Goal: Task Accomplishment & Management: Manage account settings

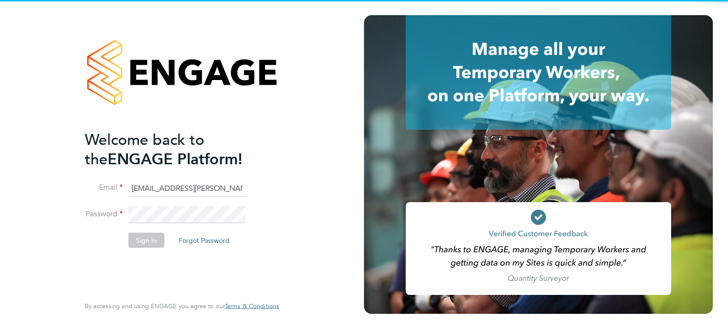
click at [169, 191] on input "emma.wells@randstad.co.uk" at bounding box center [186, 188] width 117 height 17
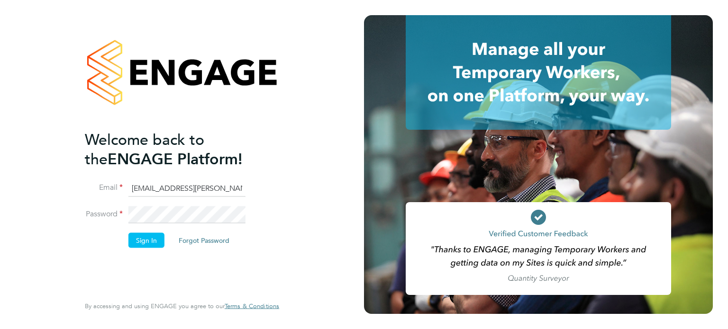
type input "cscportals@randstadcpe.com"
click at [149, 240] on button "Sign In" at bounding box center [146, 240] width 36 height 15
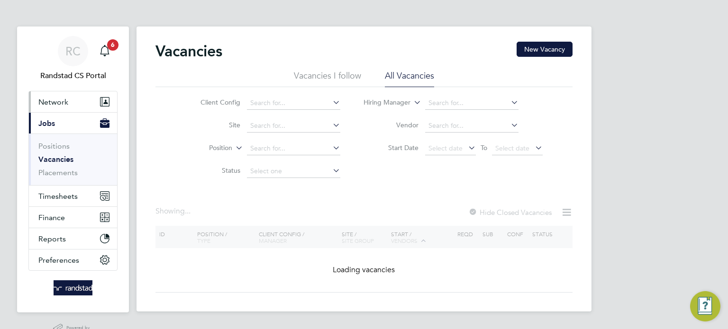
click at [51, 95] on button "Network" at bounding box center [73, 101] width 88 height 21
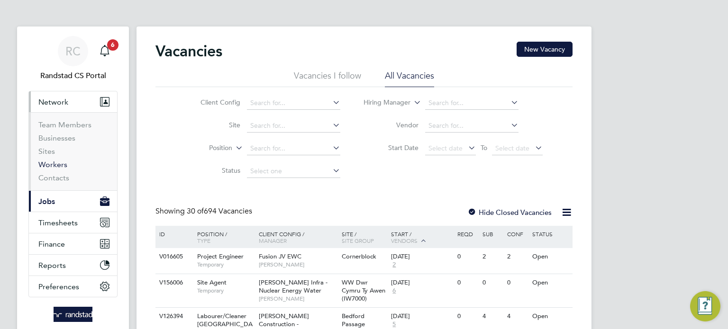
click at [54, 166] on link "Workers" at bounding box center [52, 164] width 29 height 9
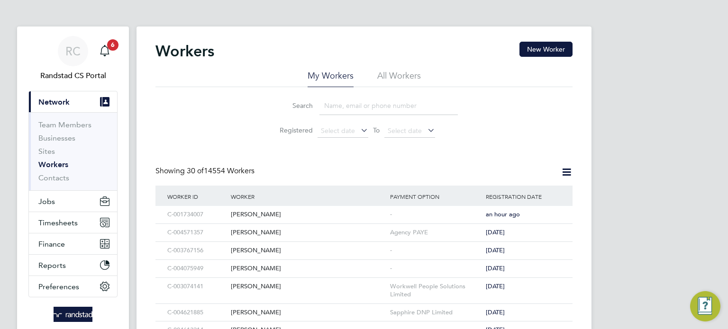
click at [405, 69] on div "Workers New Worker" at bounding box center [363, 56] width 417 height 28
click at [401, 75] on li "All Workers" at bounding box center [399, 78] width 44 height 17
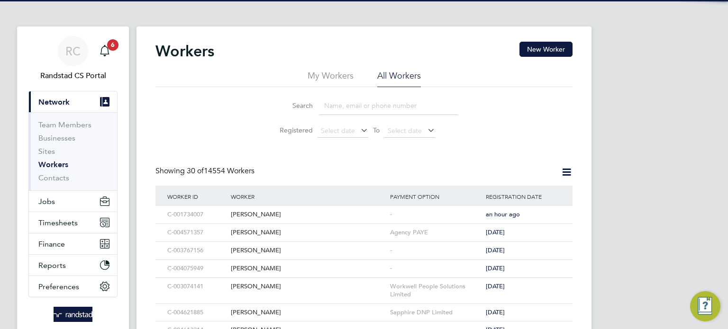
click at [371, 100] on input at bounding box center [388, 106] width 138 height 18
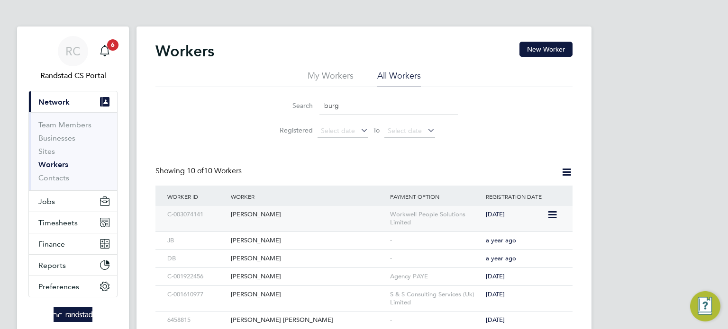
type input "burg"
click at [357, 208] on div "Neil Burgess" at bounding box center [307, 215] width 159 height 18
click at [52, 205] on span "Jobs" at bounding box center [46, 201] width 17 height 9
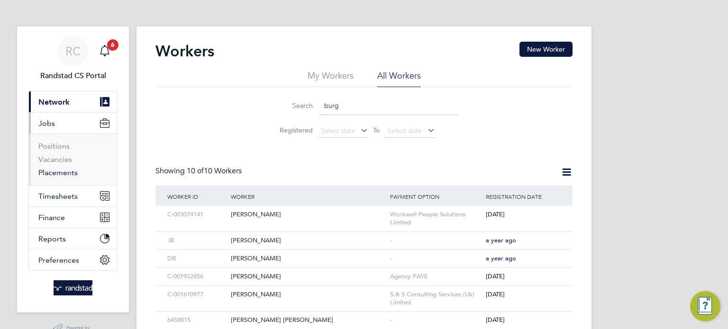
click at [64, 174] on link "Placements" at bounding box center [57, 172] width 39 height 9
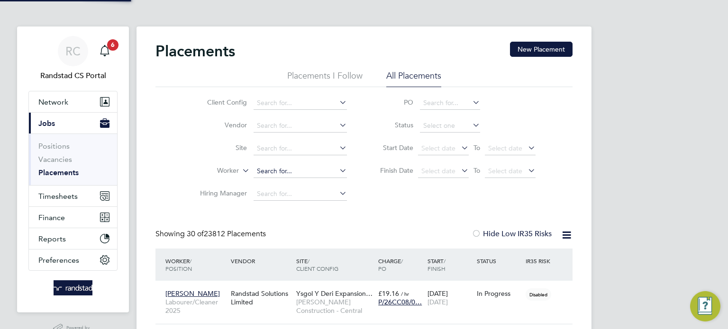
click at [281, 171] on input at bounding box center [299, 171] width 93 height 13
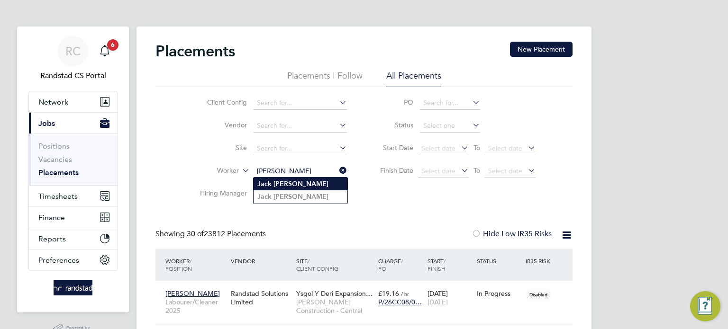
click at [299, 186] on li "Jack Stanley" at bounding box center [300, 184] width 94 height 13
type input "Jack Stanley"
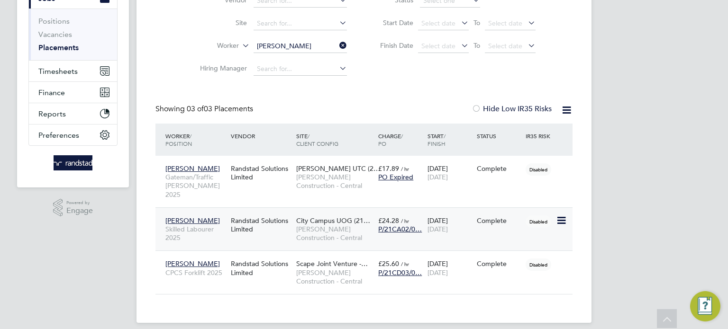
click at [299, 225] on span "Morgan Sindall Construction - Central" at bounding box center [334, 233] width 77 height 17
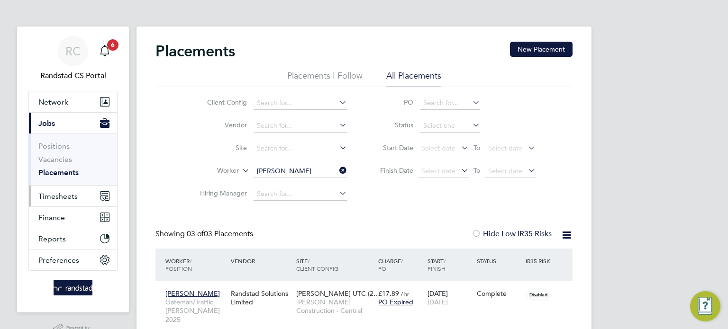
click at [57, 198] on span "Timesheets" at bounding box center [57, 196] width 39 height 9
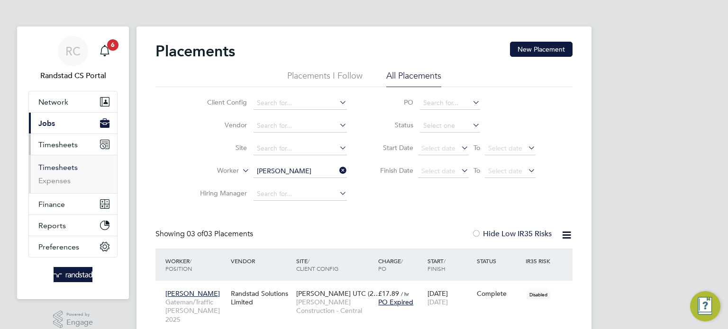
click at [59, 164] on link "Timesheets" at bounding box center [57, 167] width 39 height 9
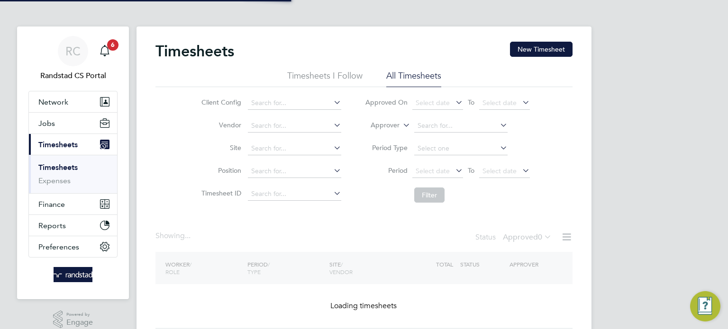
click at [387, 131] on li "Approver" at bounding box center [447, 126] width 189 height 23
click at [386, 130] on li "Approver" at bounding box center [447, 126] width 189 height 23
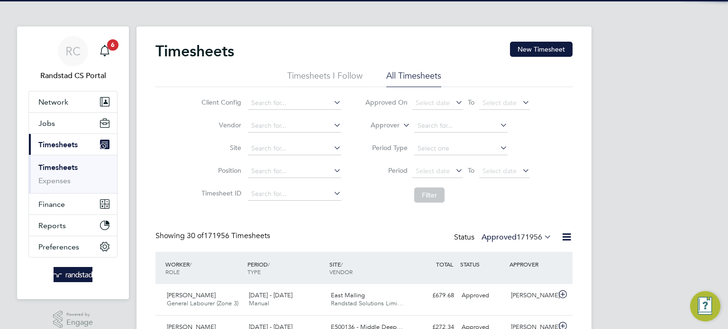
click at [386, 126] on label "Approver" at bounding box center [378, 125] width 43 height 9
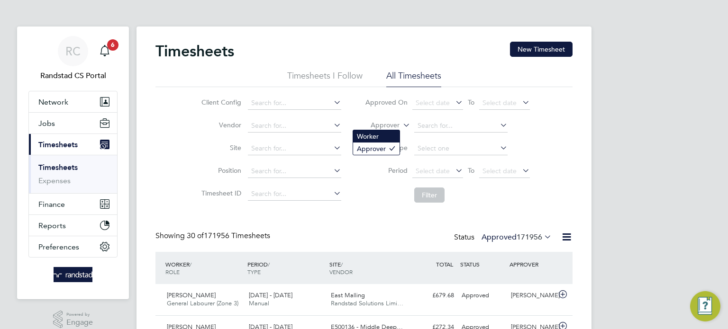
click at [375, 131] on li "Worker" at bounding box center [376, 136] width 46 height 12
click at [432, 123] on input at bounding box center [460, 125] width 93 height 13
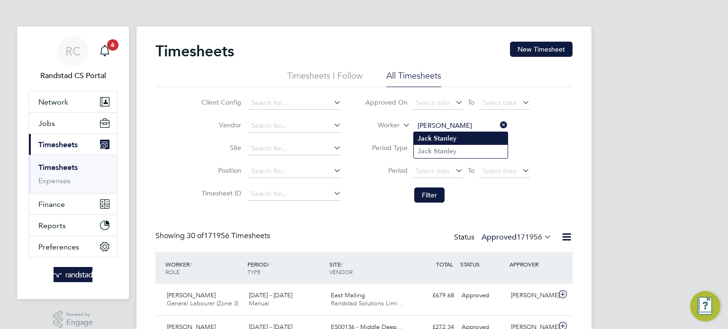
click at [454, 135] on li "Jack Stanle y" at bounding box center [461, 138] width 94 height 13
type input "Jack Stanley"
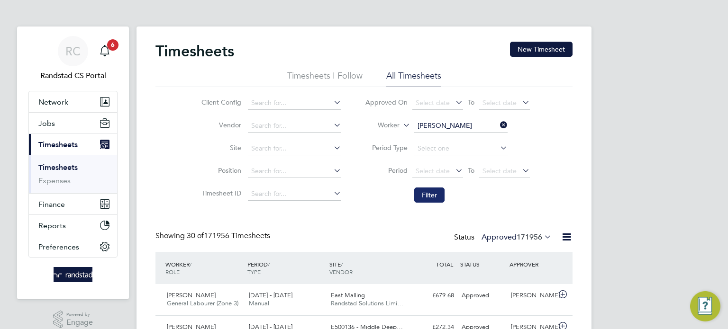
click at [432, 198] on button "Filter" at bounding box center [429, 195] width 30 height 15
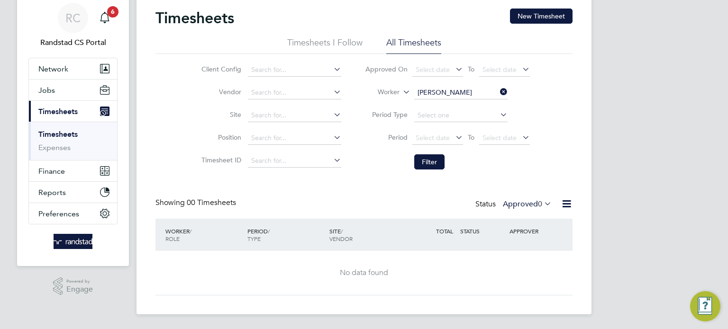
click at [523, 205] on label "Approved 0" at bounding box center [527, 203] width 49 height 9
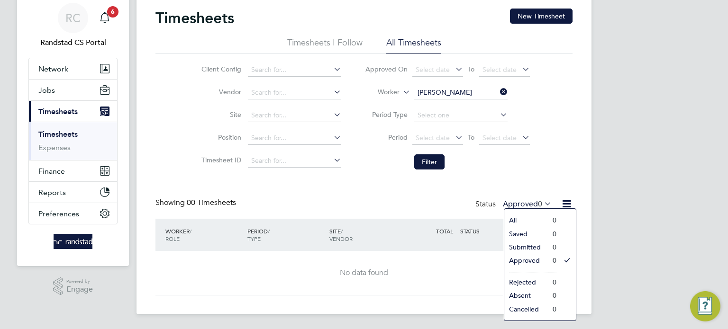
click at [462, 91] on input "Jack Stanley" at bounding box center [460, 92] width 93 height 13
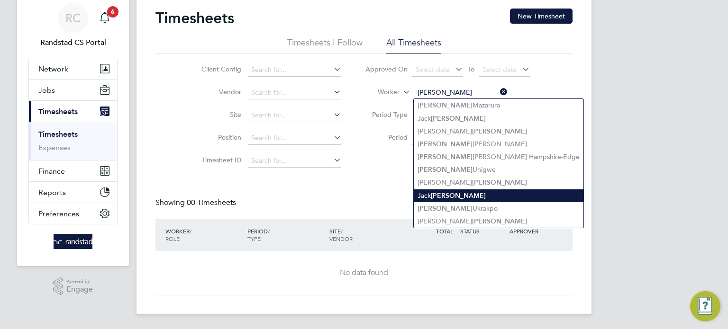
click at [449, 192] on b "Stanley" at bounding box center [458, 196] width 55 height 8
type input "Jack Stanley"
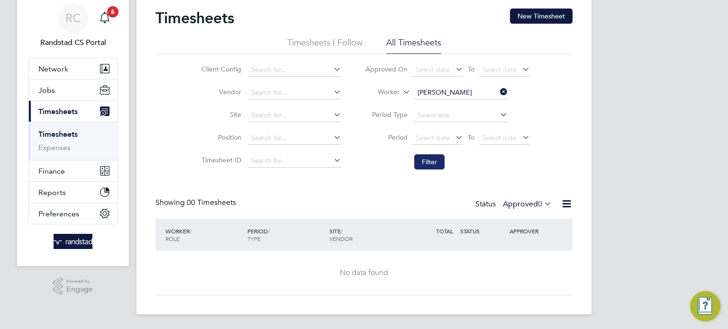
click at [428, 161] on button "Filter" at bounding box center [429, 161] width 30 height 15
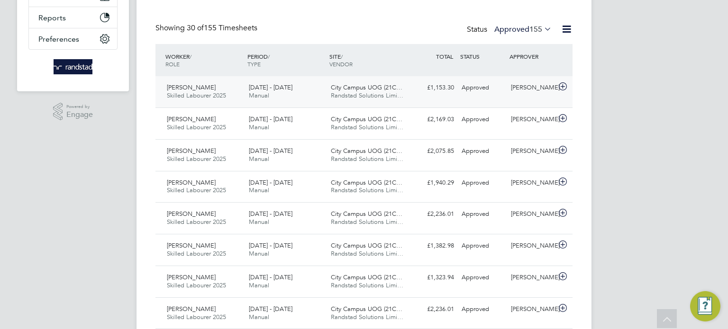
click at [493, 91] on div "Approved" at bounding box center [482, 88] width 49 height 16
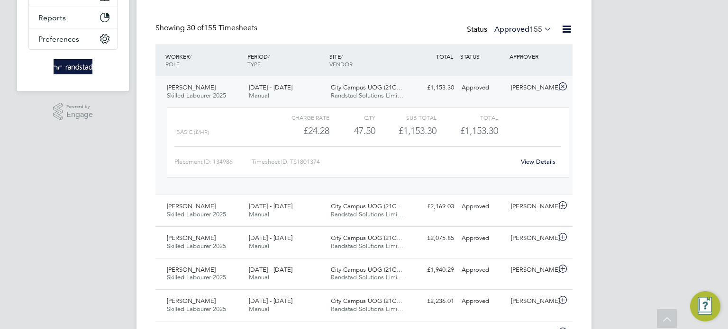
click at [493, 91] on div "Approved" at bounding box center [482, 88] width 49 height 16
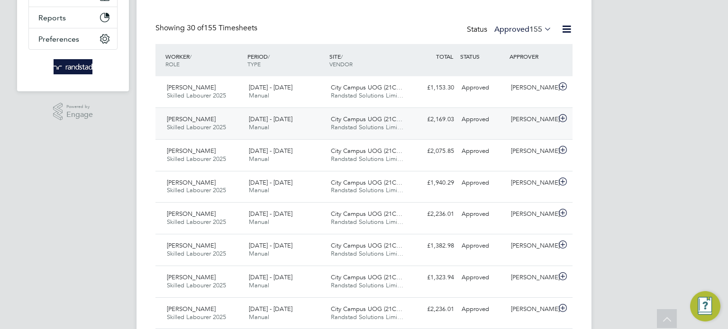
click at [464, 126] on div "Approved" at bounding box center [482, 120] width 49 height 16
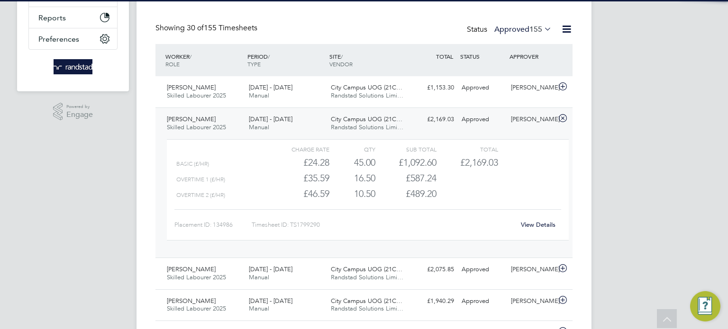
click at [463, 128] on div "Jack Stanley Skilled Labourer 2025 2 - 8 Aug 2025 2 - 8 Aug 2025 Manual City Ca…" at bounding box center [363, 183] width 417 height 150
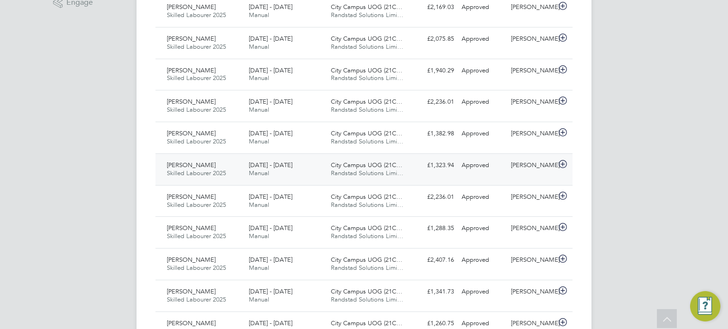
click at [468, 171] on div "Approved" at bounding box center [482, 166] width 49 height 16
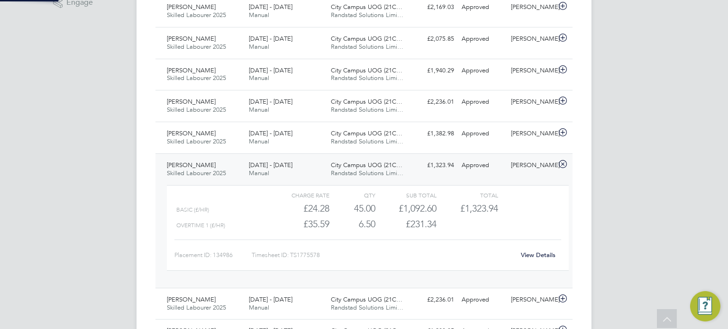
click at [468, 171] on div "Approved" at bounding box center [482, 166] width 49 height 16
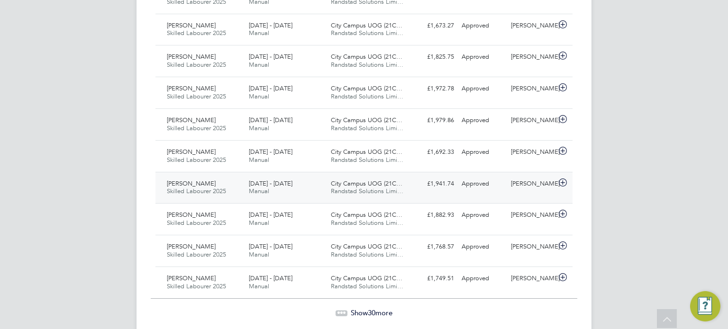
click at [418, 180] on div "£1,941.74 Approved" at bounding box center [432, 184] width 49 height 16
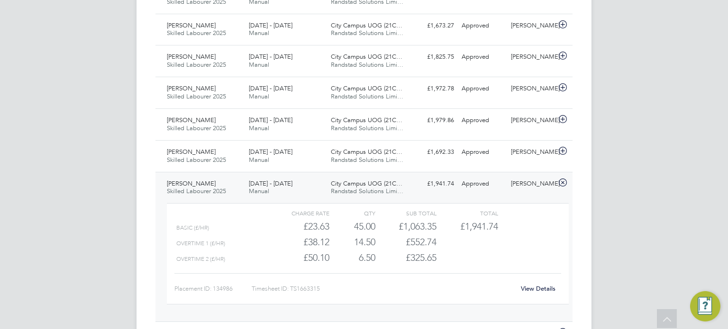
click at [445, 184] on div "£1,941.74 Approved" at bounding box center [432, 184] width 49 height 16
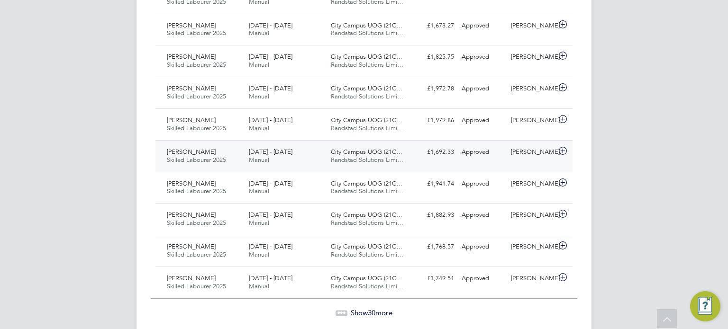
click at [465, 153] on div "Approved" at bounding box center [482, 152] width 49 height 16
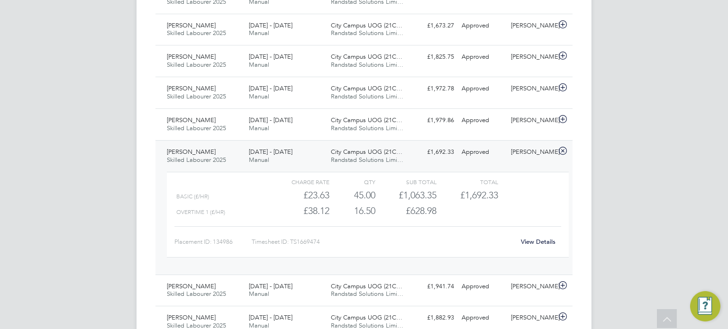
click at [465, 153] on div "Approved" at bounding box center [482, 152] width 49 height 16
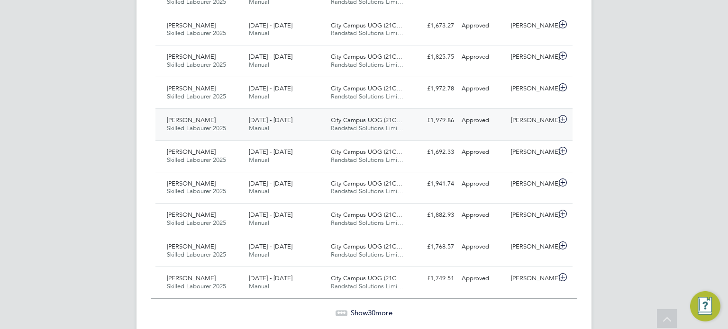
click at [477, 132] on div "Jack Stanley Skilled Labourer 2025 22 - 28 Feb 2025 22 - 28 Feb 2025 Manual Cit…" at bounding box center [363, 124] width 417 height 32
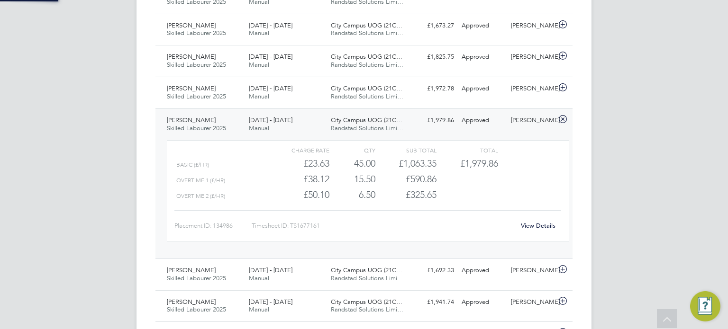
click at [477, 132] on div "Jack Stanley Skilled Labourer 2025 22 - 28 Feb 2025 22 - 28 Feb 2025 Manual Cit…" at bounding box center [363, 183] width 417 height 150
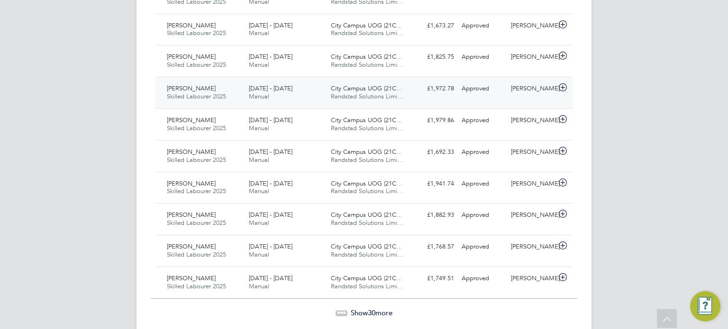
click at [490, 91] on div "Approved" at bounding box center [482, 89] width 49 height 16
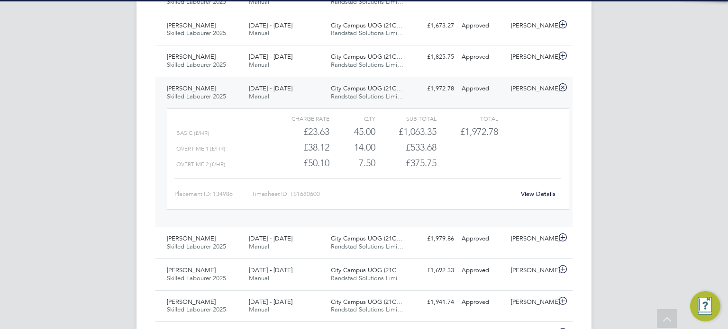
click at [490, 91] on div "Approved" at bounding box center [482, 89] width 49 height 16
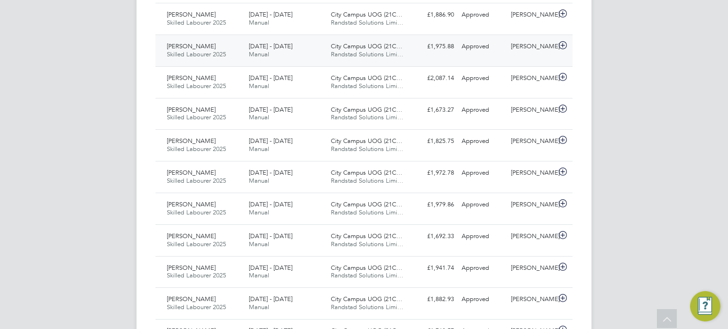
click at [503, 51] on div "Approved" at bounding box center [482, 47] width 49 height 16
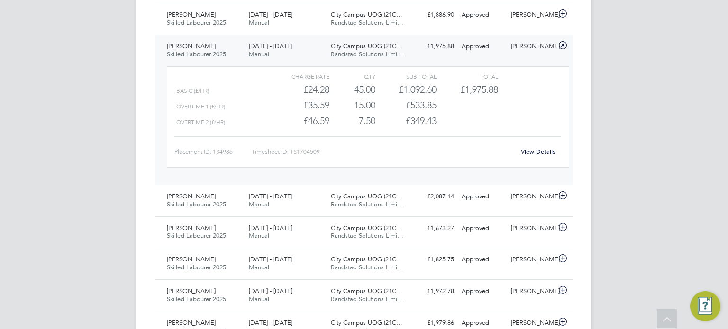
click at [503, 51] on div "Approved" at bounding box center [482, 47] width 49 height 16
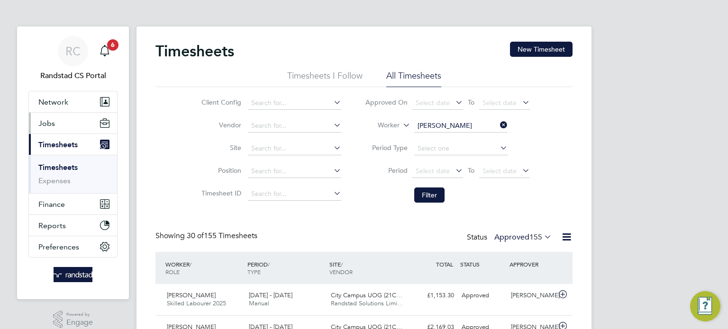
click at [55, 123] on button "Jobs" at bounding box center [73, 123] width 88 height 21
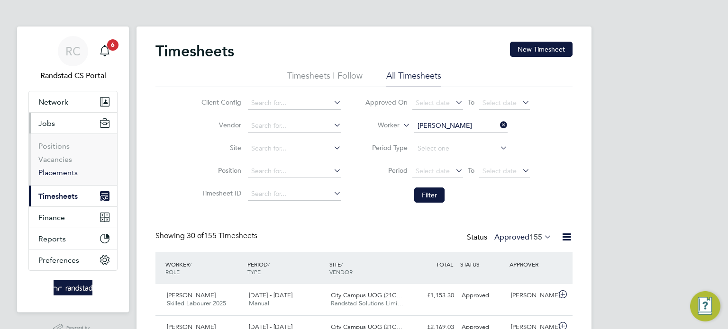
click at [63, 171] on link "Placements" at bounding box center [57, 172] width 39 height 9
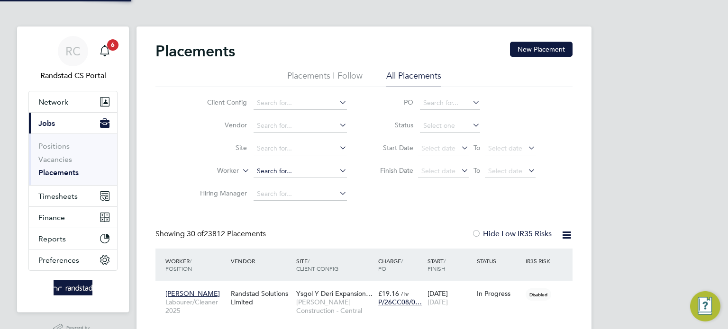
click at [270, 171] on input at bounding box center [299, 171] width 93 height 13
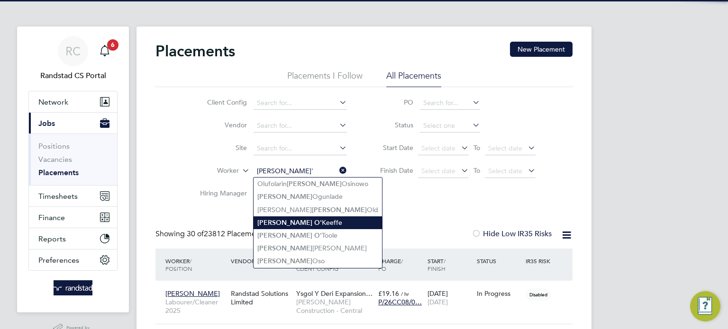
click at [294, 220] on li "Stephen O' Keeffe" at bounding box center [317, 222] width 128 height 13
type input "Stephen O'Keeffe"
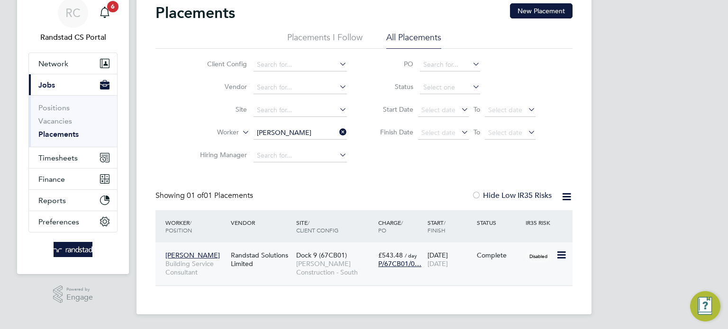
click at [352, 256] on div "Dock 9 (67CB01) Morgan Sindall Construction - South" at bounding box center [335, 264] width 82 height 36
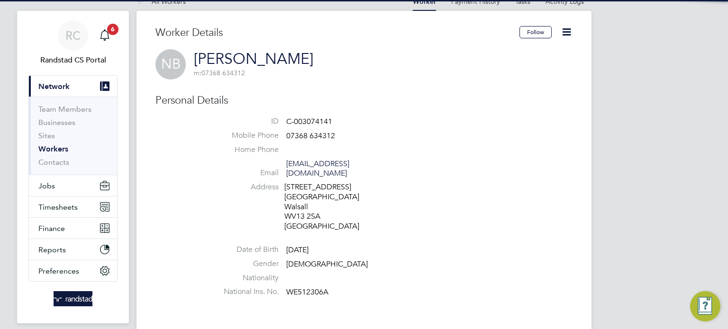
scroll to position [17, 0]
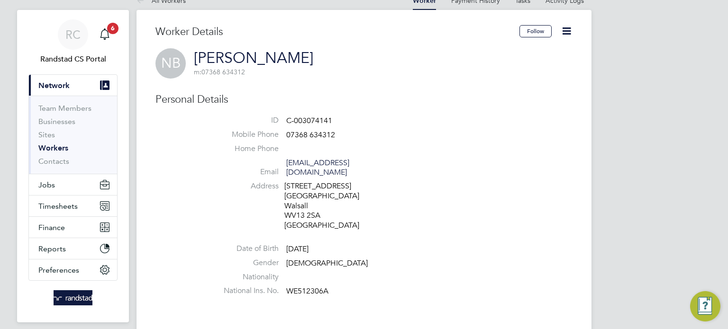
click at [568, 27] on icon at bounding box center [566, 31] width 12 height 12
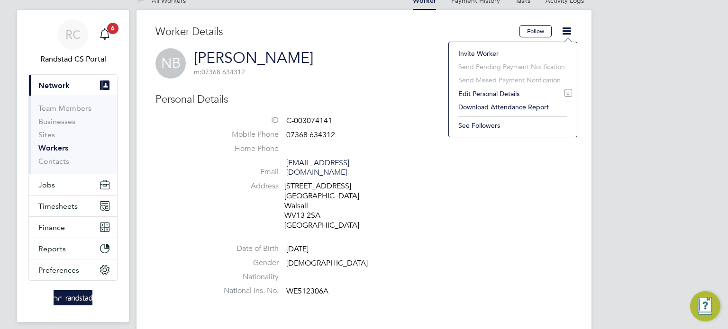
click at [483, 53] on li "Invite Worker" at bounding box center [512, 53] width 118 height 13
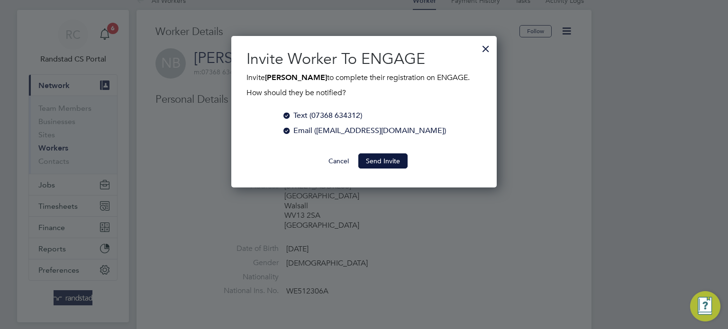
scroll to position [152, 266]
click at [381, 155] on button "Send Invite" at bounding box center [382, 160] width 49 height 15
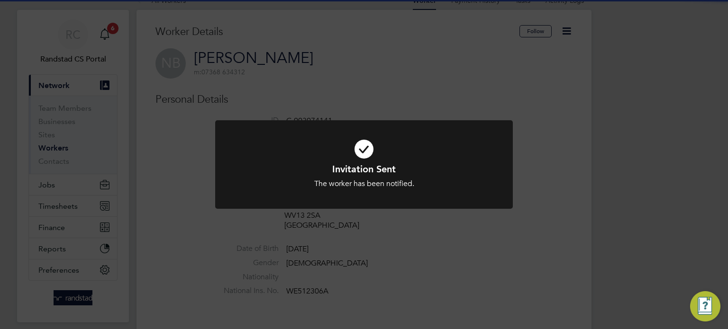
click at [549, 105] on div "Invitation Sent The worker has been notified. Cancel Okay" at bounding box center [364, 164] width 728 height 329
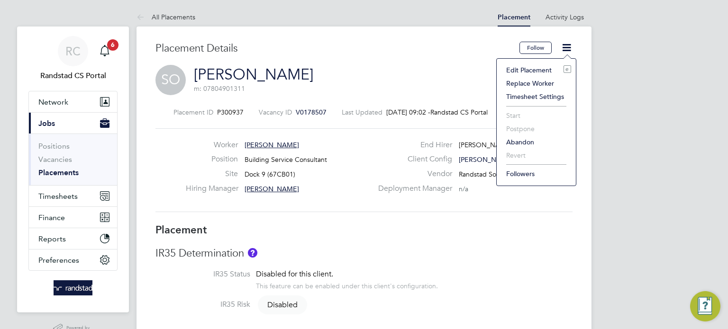
click at [533, 67] on li "Edit Placement e" at bounding box center [536, 69] width 70 height 13
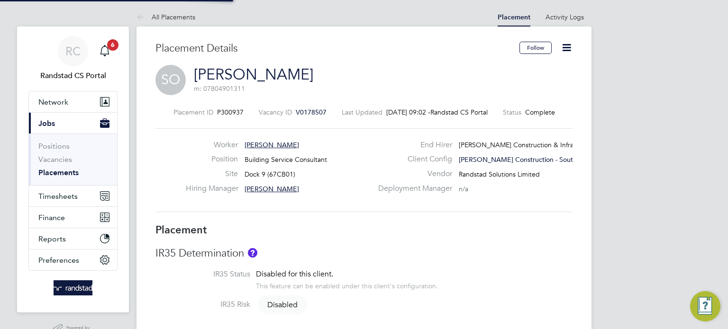
type input "James Harris"
type input "Martyn Brighton"
type input "28 Jul 2025"
type input "29 Aug 2025"
type input "08:00"
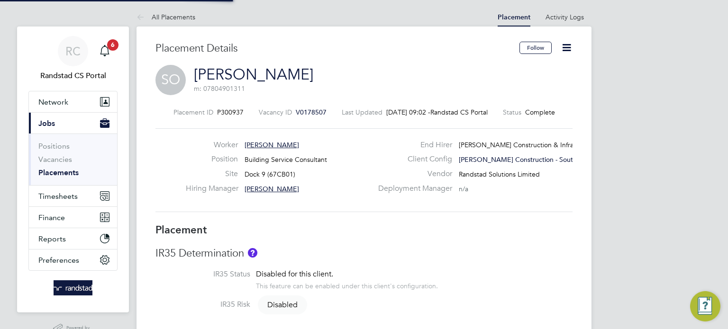
type input "17:00"
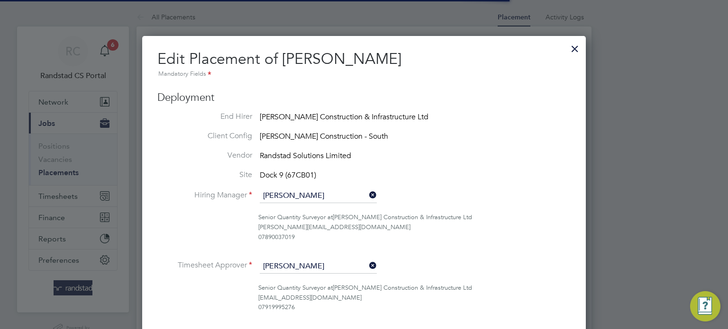
scroll to position [5, 5]
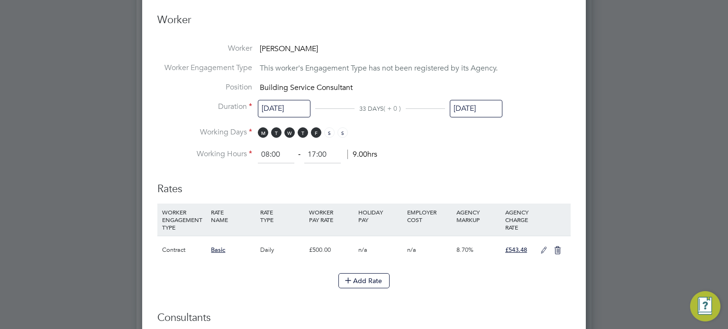
click at [480, 110] on input "29 Aug 2025" at bounding box center [476, 109] width 53 height 18
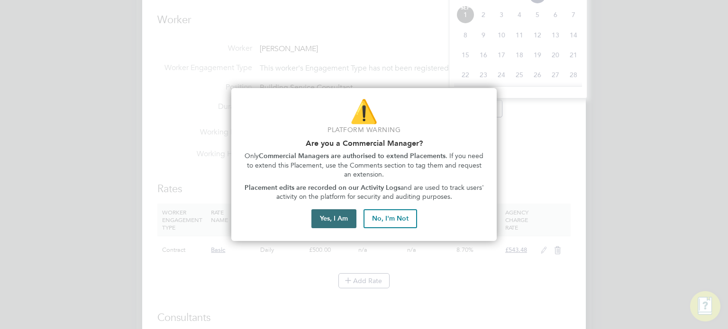
click at [347, 217] on button "Yes, I Am" at bounding box center [333, 218] width 45 height 19
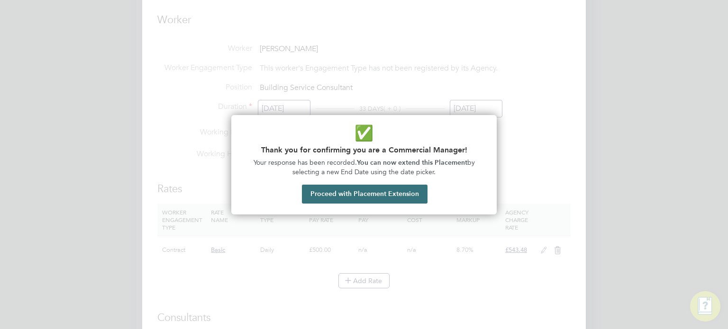
click at [363, 190] on button "Proceed with Placement Extension" at bounding box center [365, 194] width 126 height 19
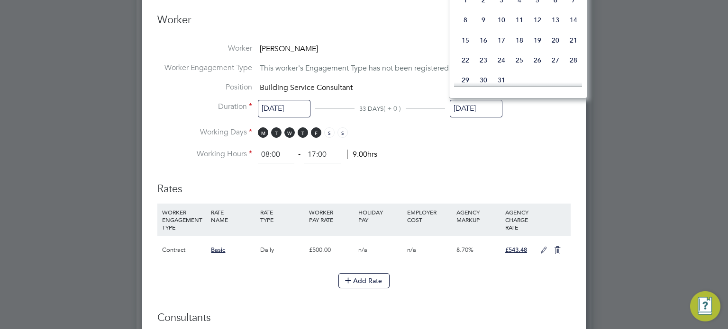
type input "28 Nov 2025"
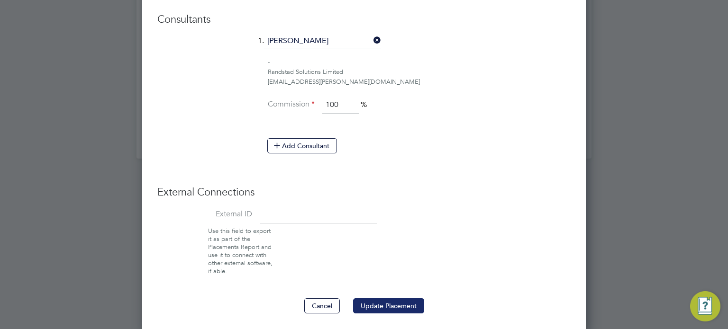
click at [393, 305] on button "Update Placement" at bounding box center [388, 305] width 71 height 15
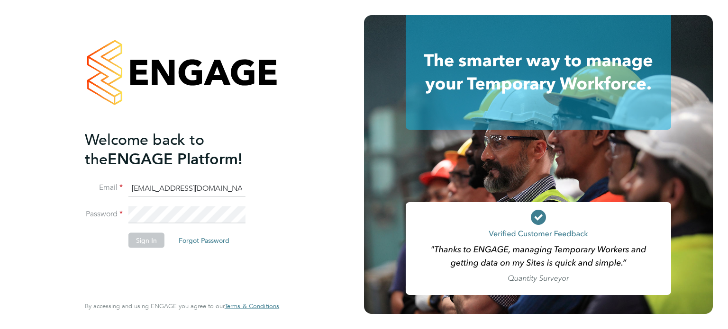
click at [177, 189] on input "cscportals@randstadcpe.com" at bounding box center [186, 188] width 117 height 17
type input "[EMAIL_ADDRESS][DOMAIN_NAME]"
click at [140, 244] on button "Sign In" at bounding box center [146, 240] width 36 height 15
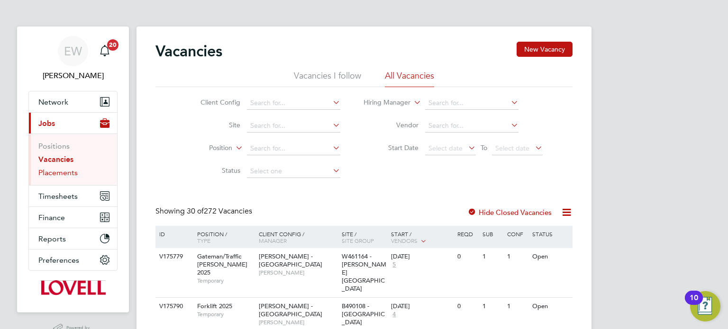
click at [64, 169] on link "Placements" at bounding box center [57, 172] width 39 height 9
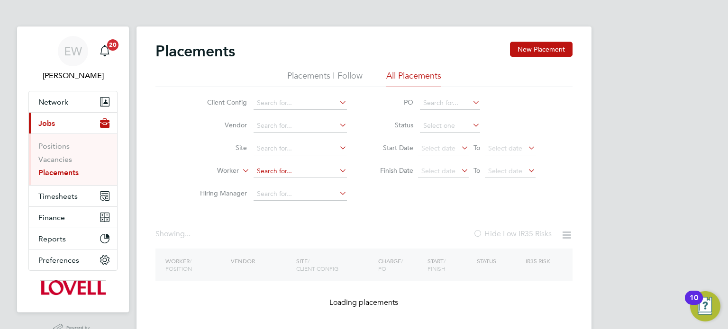
click at [269, 171] on input at bounding box center [299, 171] width 93 height 13
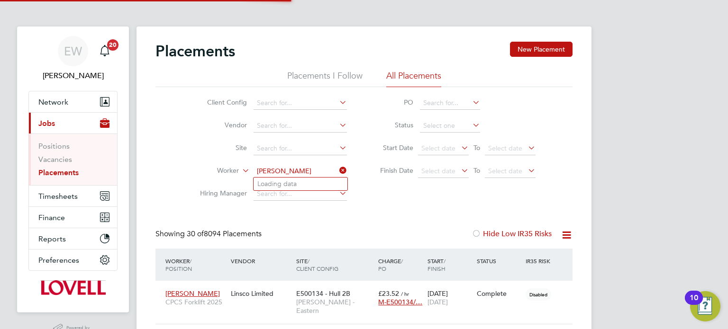
type input "vincent"
click at [337, 171] on icon at bounding box center [337, 170] width 0 height 13
click at [292, 147] on input at bounding box center [299, 148] width 93 height 13
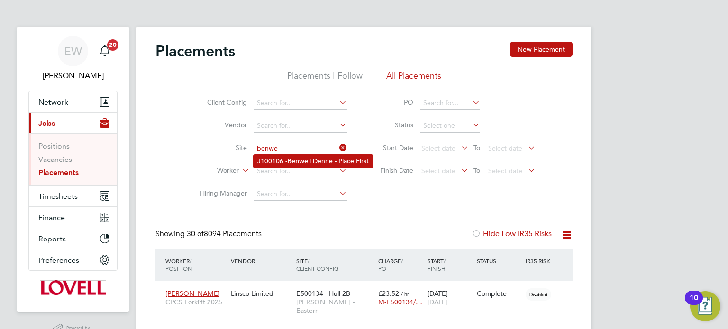
click at [306, 165] on li "J100106 - Benwe ll Denne - Place First" at bounding box center [312, 161] width 119 height 13
type input "J100106 - Benwell Denne - Place First"
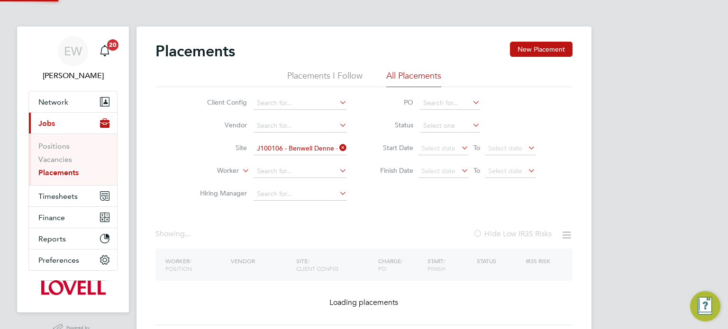
click at [443, 119] on li "Status" at bounding box center [453, 126] width 189 height 23
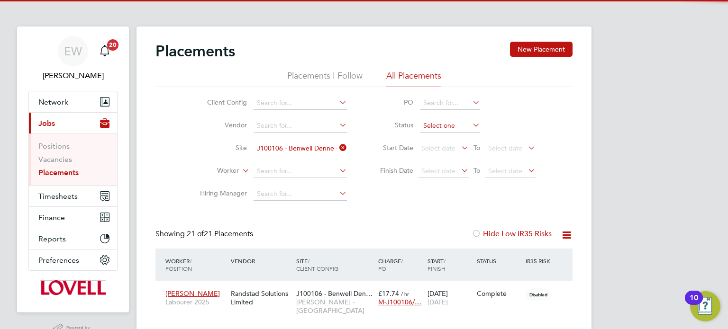
click at [440, 129] on input at bounding box center [450, 125] width 60 height 13
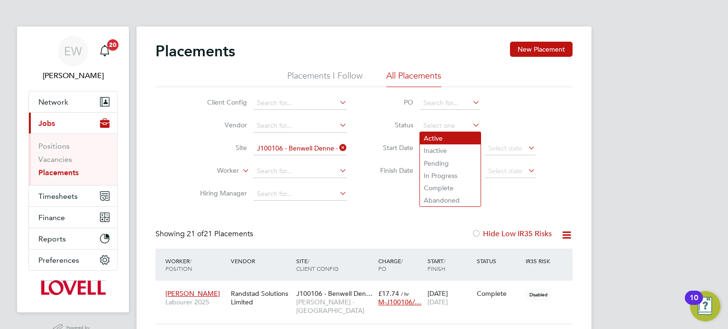
click at [435, 134] on li "Active" at bounding box center [450, 138] width 61 height 12
type input "Active"
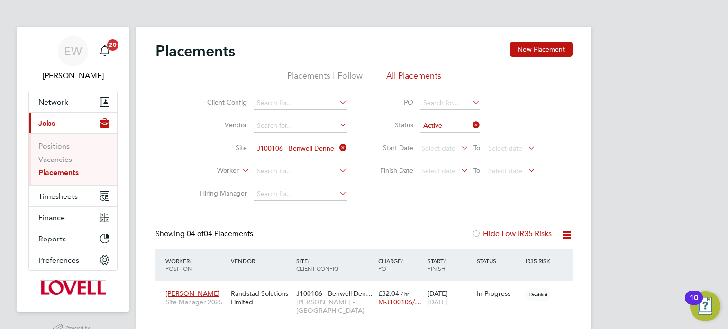
click at [337, 148] on icon at bounding box center [337, 147] width 0 height 13
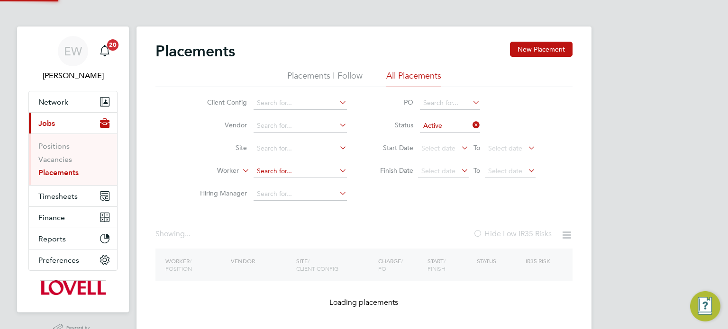
click at [288, 171] on input at bounding box center [299, 171] width 93 height 13
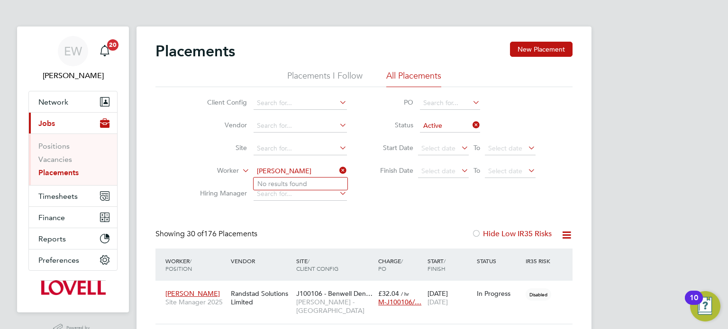
type input "vincent"
click at [470, 126] on icon at bounding box center [470, 124] width 0 height 13
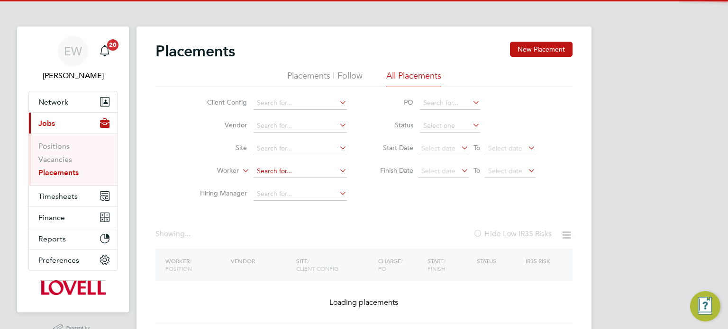
click at [274, 167] on input at bounding box center [299, 171] width 93 height 13
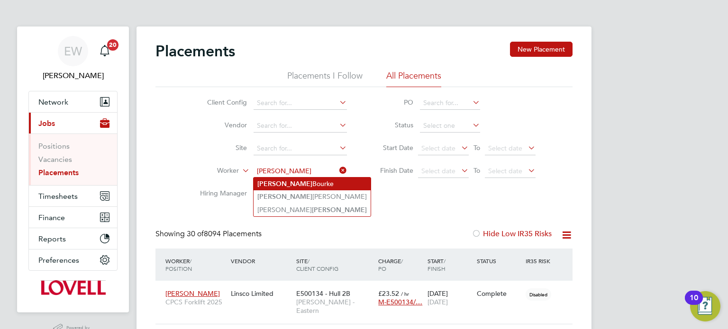
click at [302, 181] on li "Vincent Bourke" at bounding box center [311, 184] width 117 height 13
type input "Vincent Bourke"
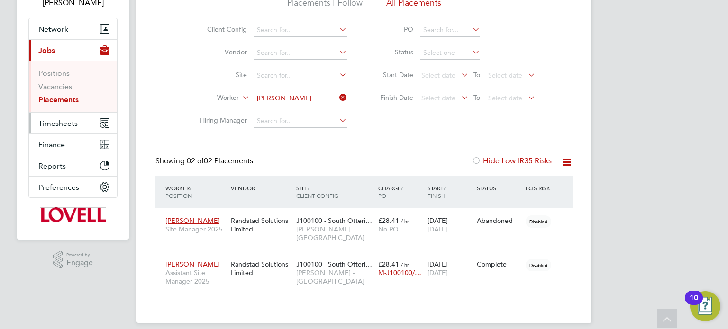
click at [63, 117] on button "Timesheets" at bounding box center [73, 123] width 88 height 21
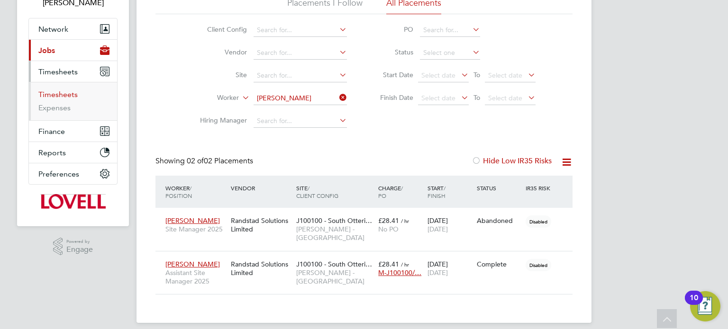
click at [58, 95] on link "Timesheets" at bounding box center [57, 94] width 39 height 9
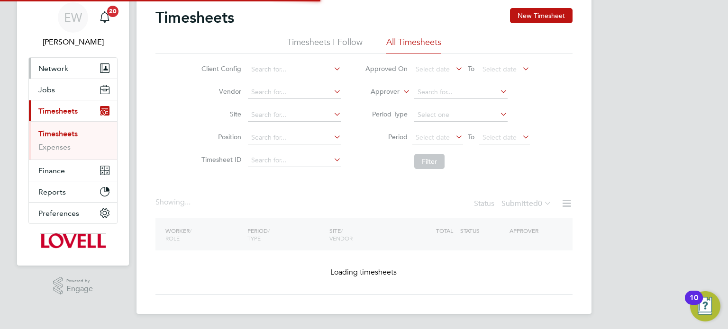
click at [48, 79] on button "Network" at bounding box center [73, 68] width 88 height 21
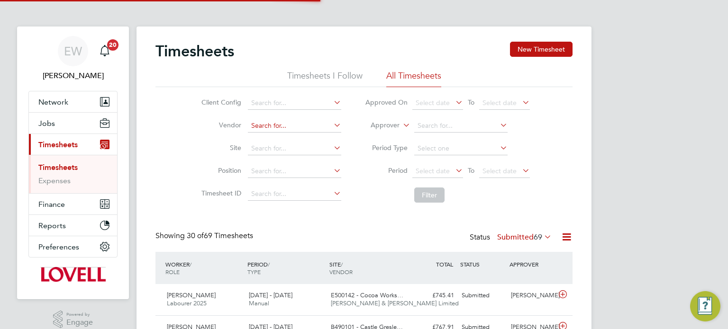
scroll to position [4, 5]
click at [289, 125] on input at bounding box center [294, 125] width 93 height 13
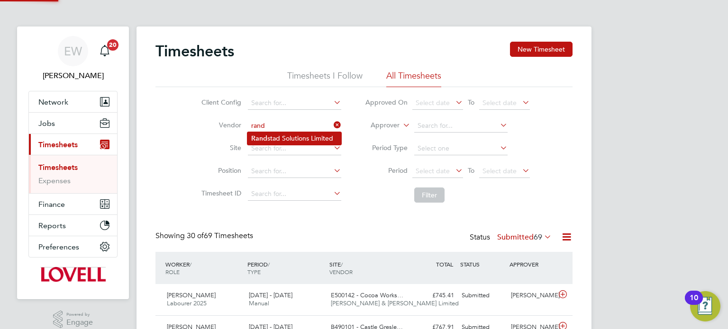
click at [296, 134] on li "Rand stad Solutions Limited" at bounding box center [294, 138] width 94 height 13
type input "Randstad Solutions Limited"
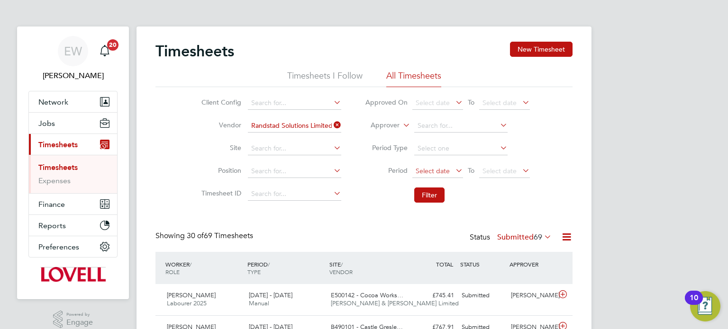
click at [421, 170] on span "Select date" at bounding box center [432, 171] width 34 height 9
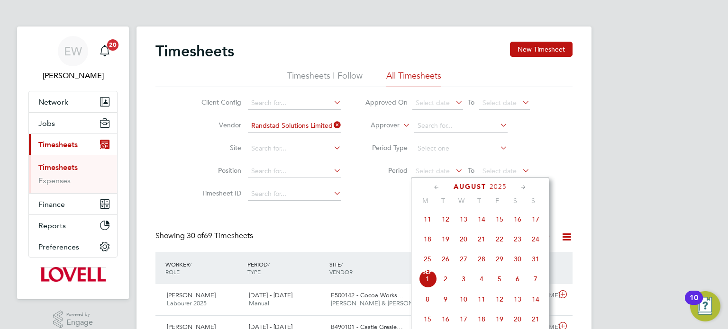
click at [517, 248] on span "23" at bounding box center [517, 239] width 18 height 18
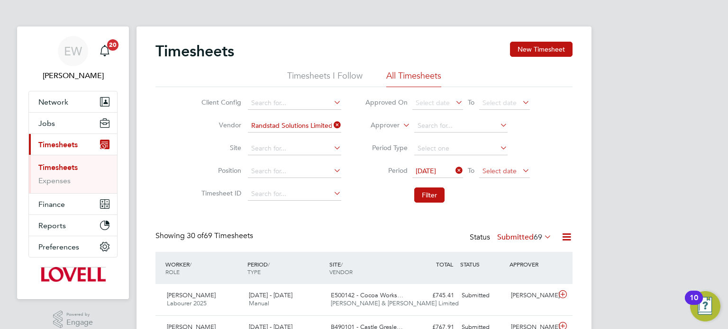
click at [508, 165] on span "Select date" at bounding box center [504, 171] width 51 height 13
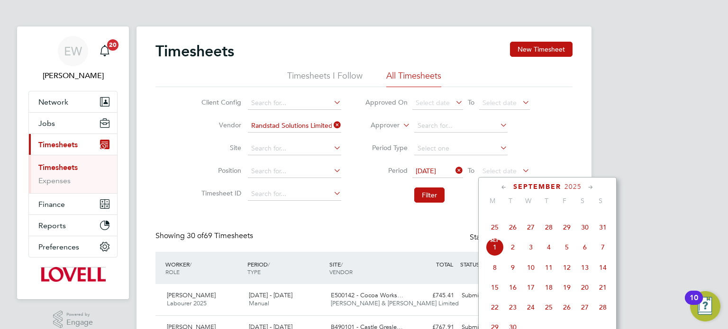
click at [567, 236] on span "29" at bounding box center [567, 227] width 18 height 18
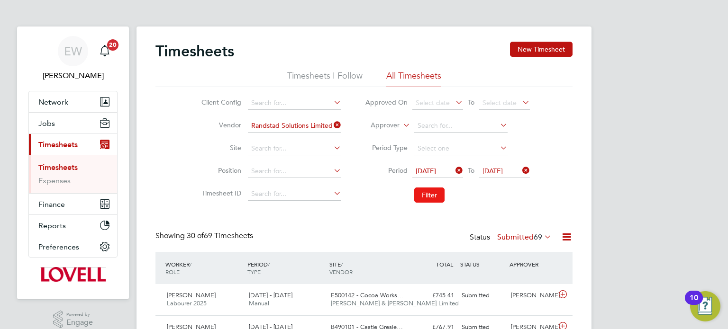
click at [423, 192] on button "Filter" at bounding box center [429, 195] width 30 height 15
click at [520, 236] on label "Submitted 23" at bounding box center [524, 237] width 54 height 9
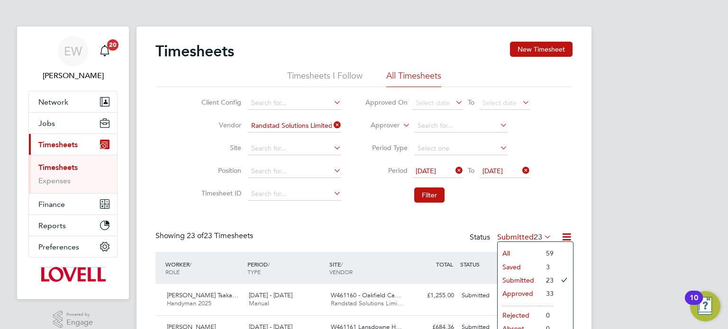
click at [511, 267] on li "Saved" at bounding box center [519, 267] width 44 height 13
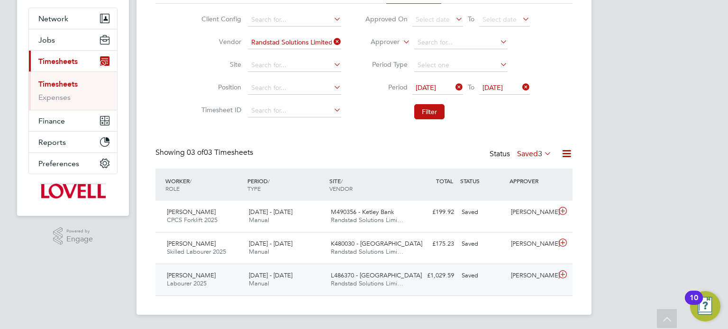
click at [520, 275] on div "[PERSON_NAME]" at bounding box center [531, 276] width 49 height 16
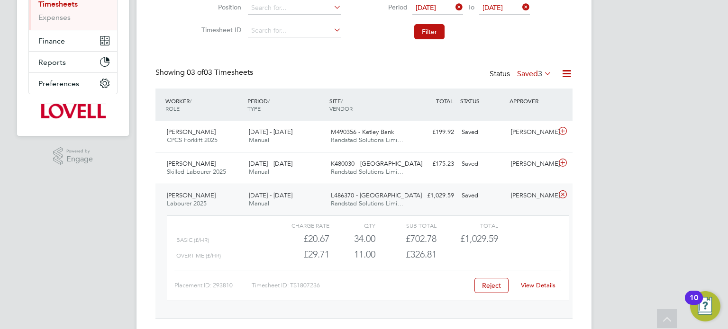
click at [537, 283] on link "View Details" at bounding box center [538, 285] width 35 height 8
click at [526, 164] on div "Ryan Gill" at bounding box center [531, 164] width 49 height 16
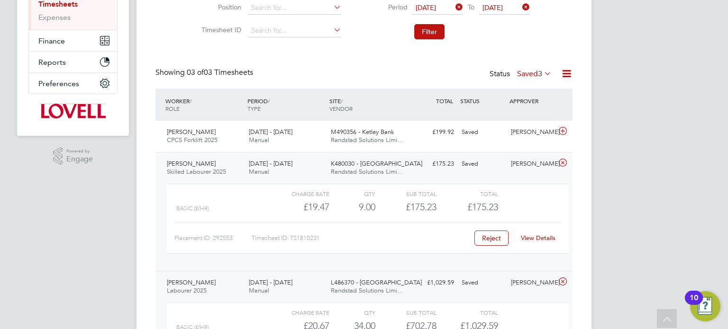
click at [526, 164] on div "Ryan Gill" at bounding box center [531, 164] width 49 height 16
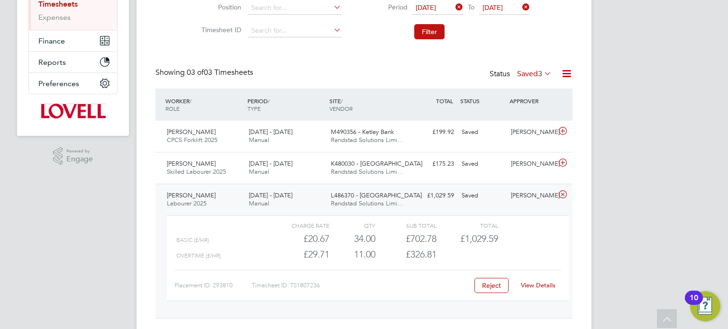
click at [535, 73] on label "Saved 3" at bounding box center [534, 73] width 35 height 9
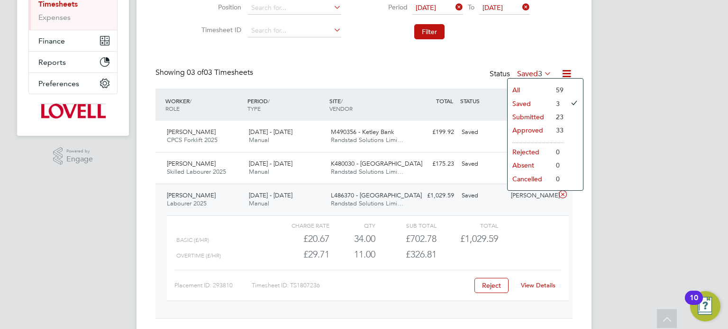
click at [532, 116] on li "Submitted" at bounding box center [529, 116] width 44 height 13
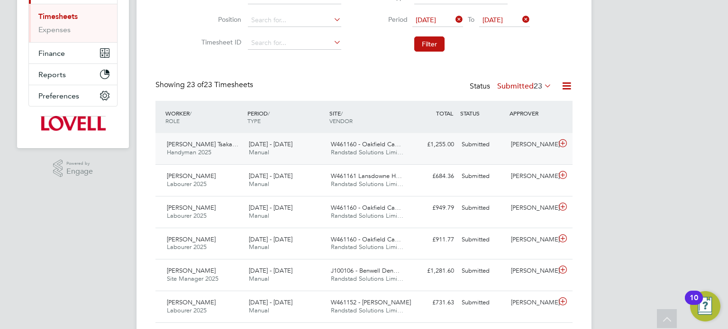
click at [520, 154] on div "Georgios Tsakalos Tsaka… Handyman 2025 23 - 29 Aug 2025 23 - 29 Aug 2025 Manual…" at bounding box center [363, 148] width 417 height 31
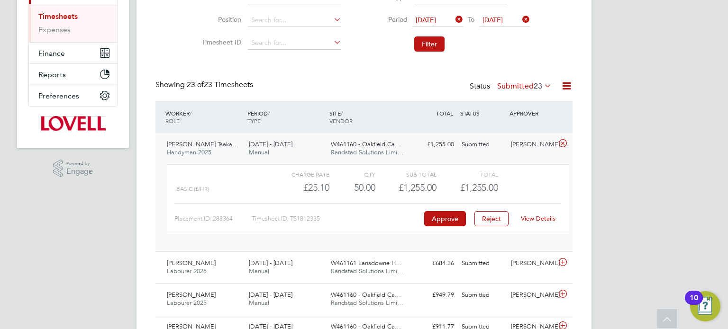
click at [534, 218] on link "View Details" at bounding box center [538, 219] width 35 height 8
click at [529, 136] on div "Georgios Tsakalos Tsaka… Handyman 2025 23 - 29 Aug 2025 23 - 29 Aug 2025 Manual…" at bounding box center [363, 192] width 417 height 118
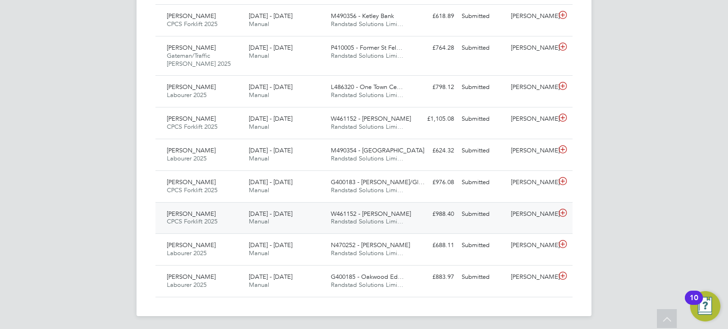
scroll to position [0, 0]
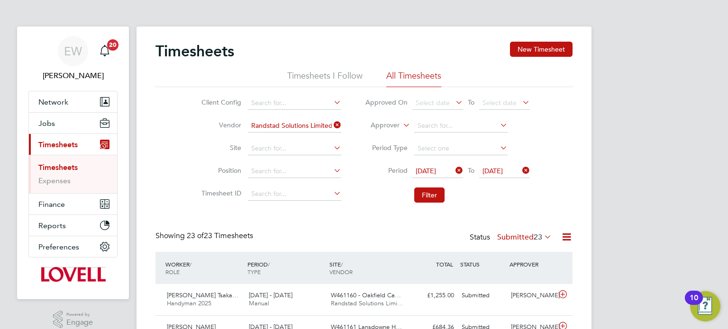
click at [430, 167] on span "[DATE]" at bounding box center [425, 171] width 20 height 9
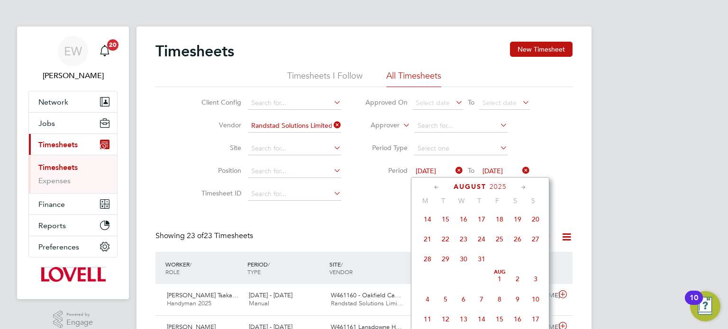
scroll to position [358, 0]
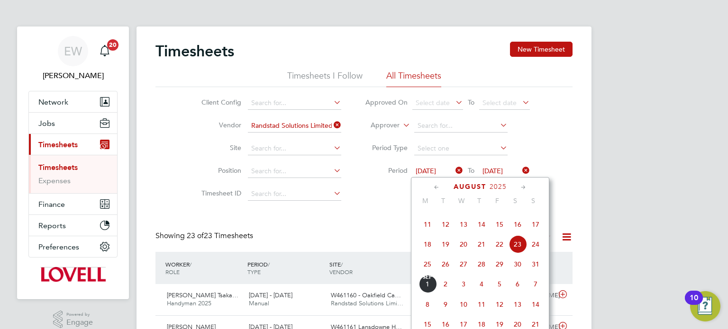
click at [516, 234] on span "16" at bounding box center [517, 225] width 18 height 18
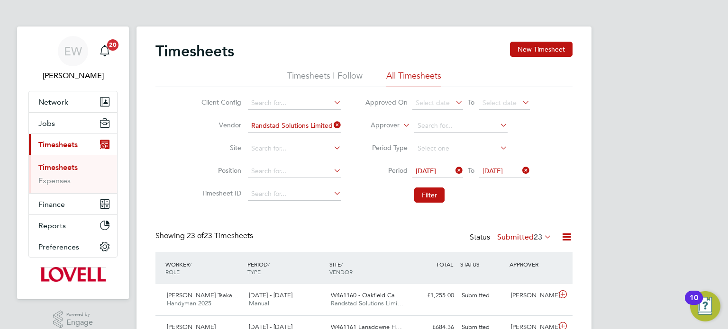
click at [503, 169] on span "29 Aug 2025" at bounding box center [492, 171] width 20 height 9
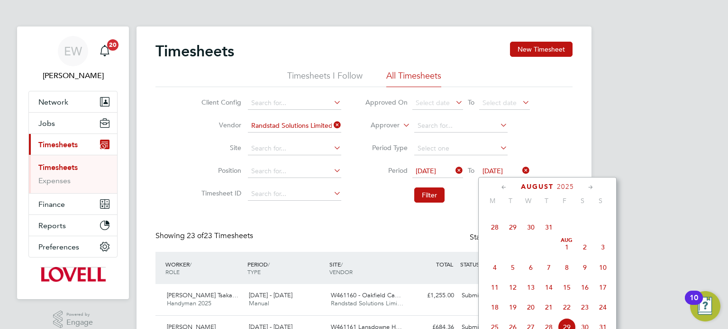
scroll to position [378, 0]
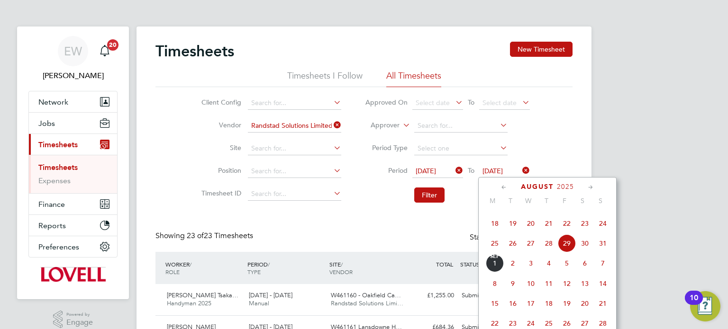
click at [563, 233] on span "22" at bounding box center [567, 224] width 18 height 18
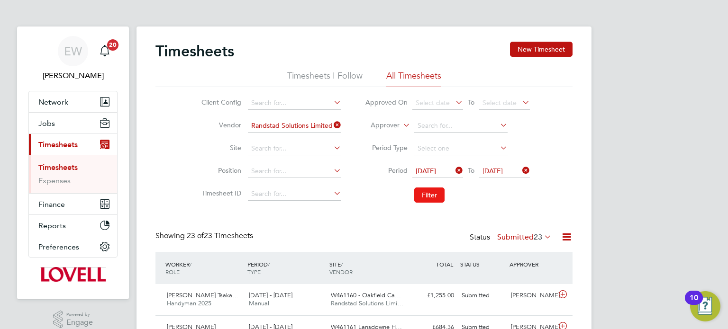
click at [426, 189] on button "Filter" at bounding box center [429, 195] width 30 height 15
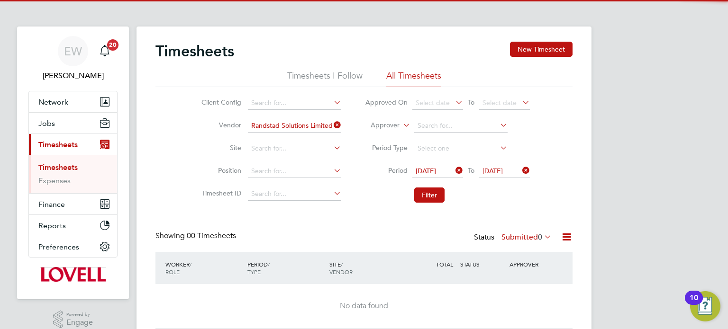
click at [530, 238] on label "Submitted 0" at bounding box center [526, 237] width 50 height 9
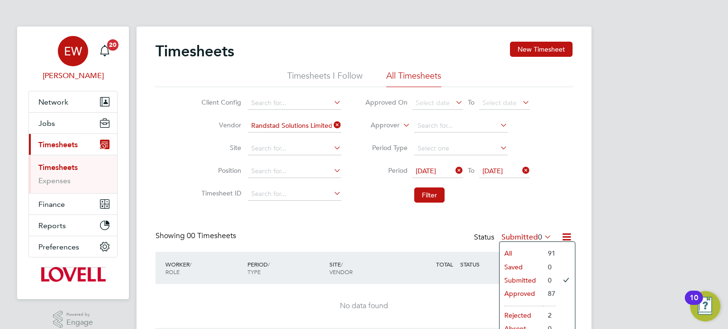
click at [71, 65] on div "EW" at bounding box center [73, 51] width 30 height 30
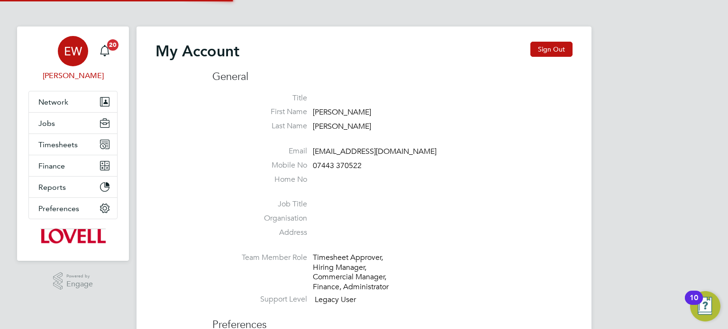
type input "labourdeskmslv@randstadcpe.com"
click at [555, 44] on button "Sign Out" at bounding box center [551, 49] width 42 height 15
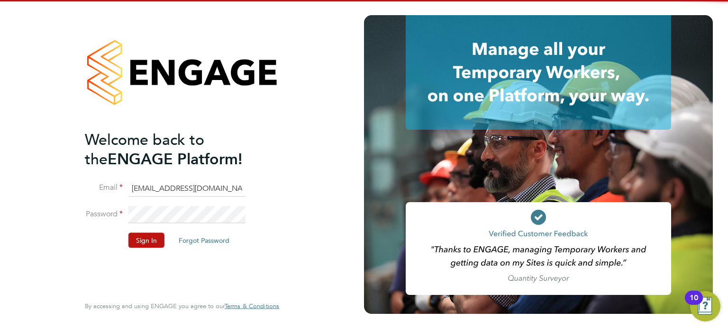
click at [156, 194] on input "labourdeskmslv@randstadcpe.com" at bounding box center [186, 188] width 117 height 17
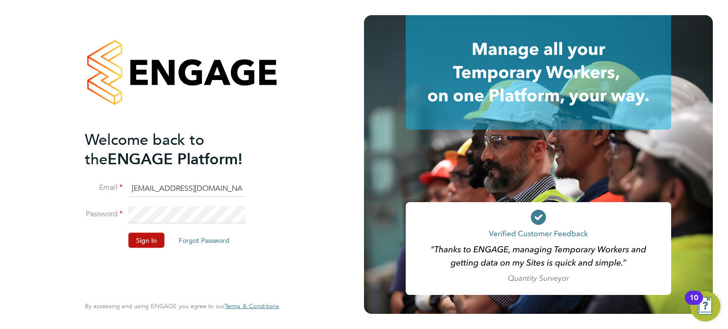
type input "emma.wells@randstad.co.uk"
click at [133, 244] on button "Sign In" at bounding box center [146, 240] width 36 height 15
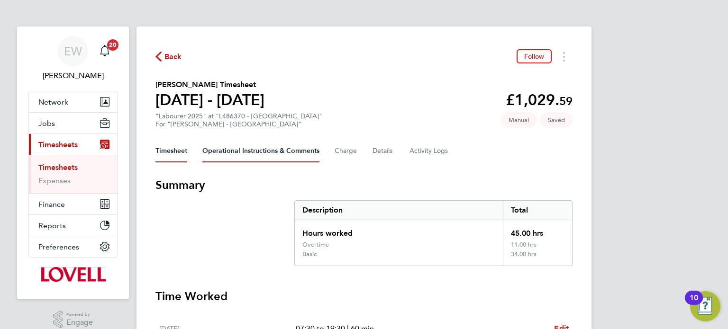
click at [257, 152] on Comments-tab "Operational Instructions & Comments" at bounding box center [260, 151] width 117 height 23
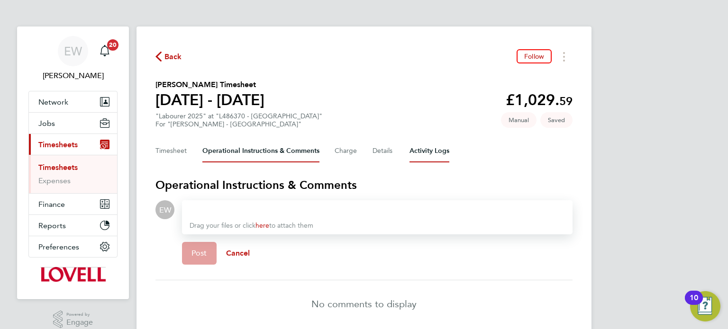
click at [433, 150] on Logs-tab "Activity Logs" at bounding box center [429, 151] width 40 height 23
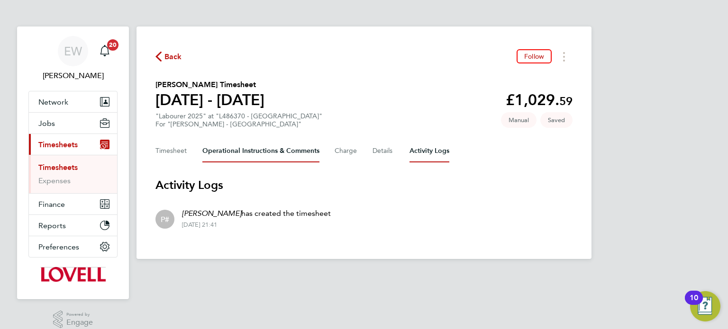
click at [265, 151] on Comments-tab "Operational Instructions & Comments" at bounding box center [260, 151] width 117 height 23
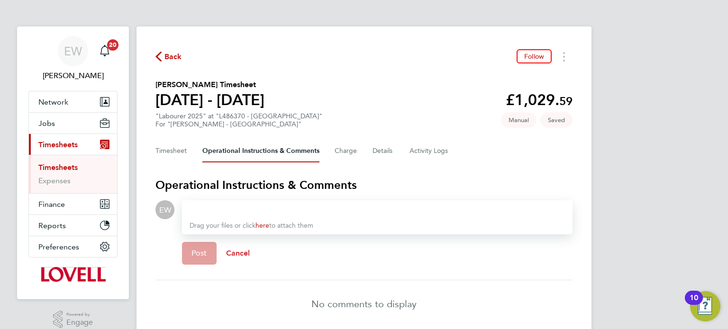
click at [226, 254] on span "Cancel" at bounding box center [238, 253] width 24 height 9
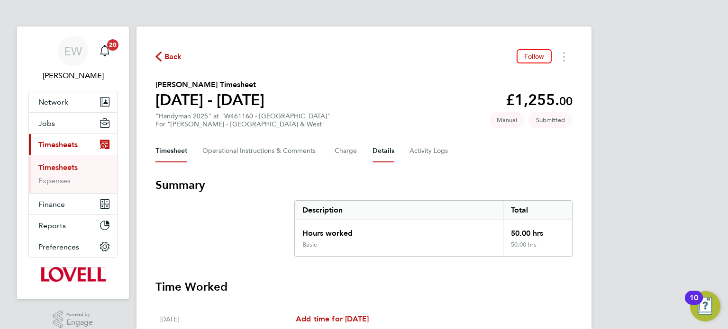
click at [388, 152] on button "Details" at bounding box center [383, 151] width 22 height 23
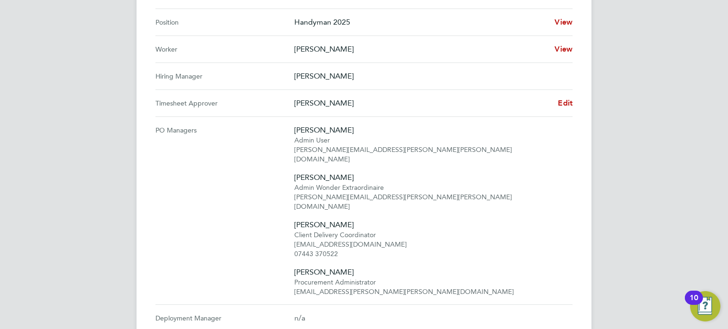
scroll to position [414, 0]
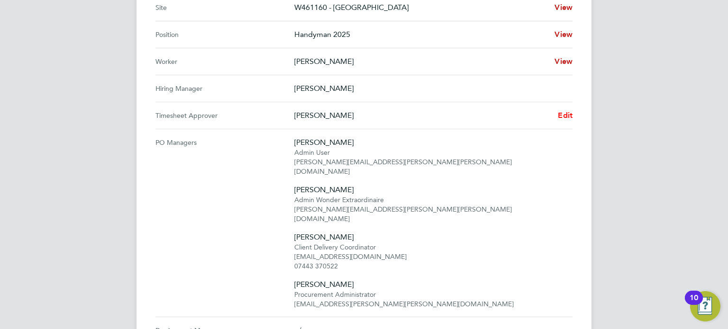
click at [563, 118] on span "Edit" at bounding box center [565, 115] width 15 height 9
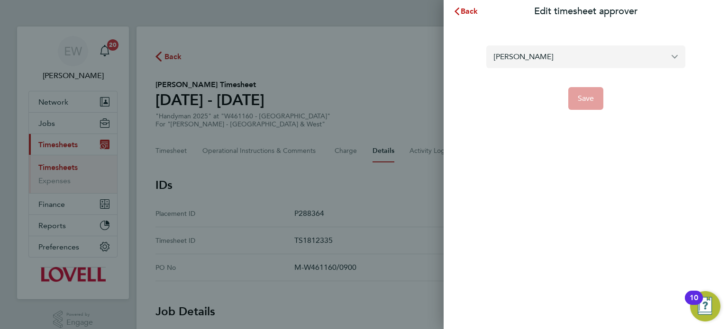
click at [553, 59] on input "Michael Darcy" at bounding box center [585, 56] width 199 height 22
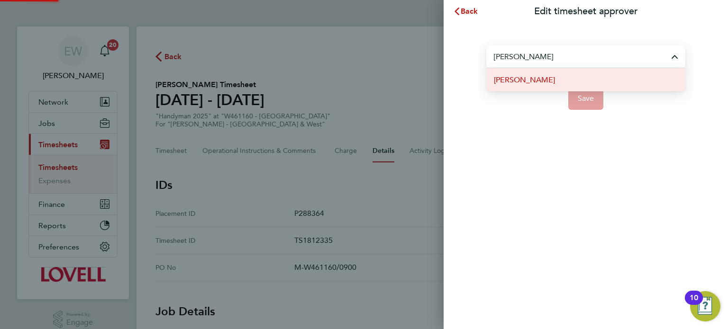
click at [536, 78] on li "Neil Palmer" at bounding box center [585, 79] width 199 height 23
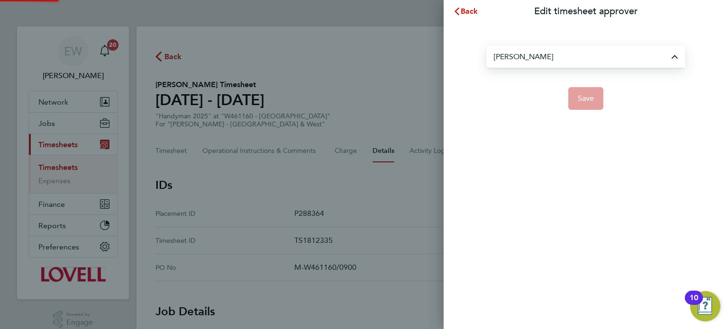
type input "Neil Palmer"
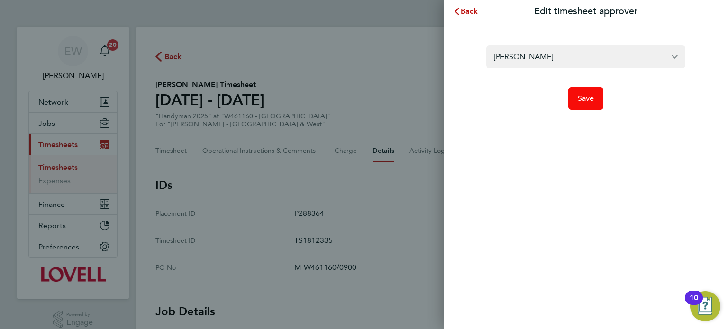
click at [583, 93] on button "Save" at bounding box center [586, 98] width 36 height 23
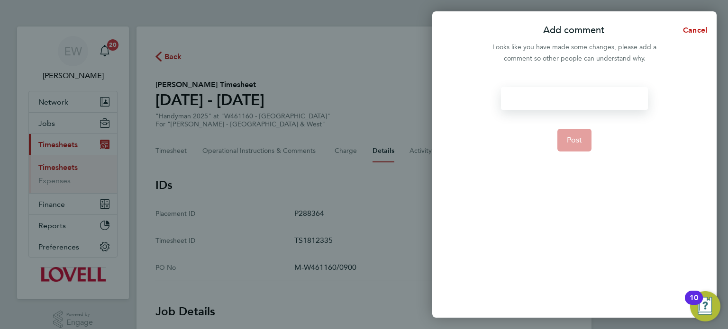
click at [583, 93] on div at bounding box center [574, 98] width 146 height 23
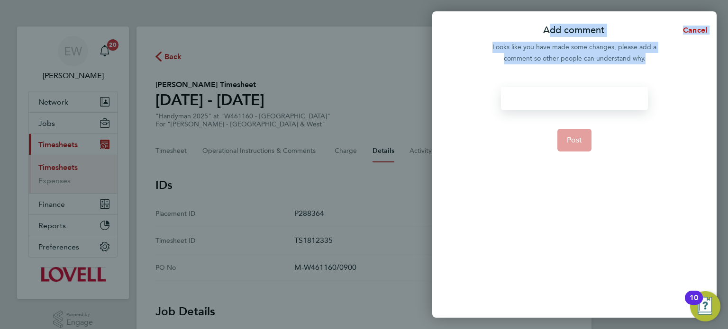
click at [583, 93] on div at bounding box center [574, 98] width 146 height 23
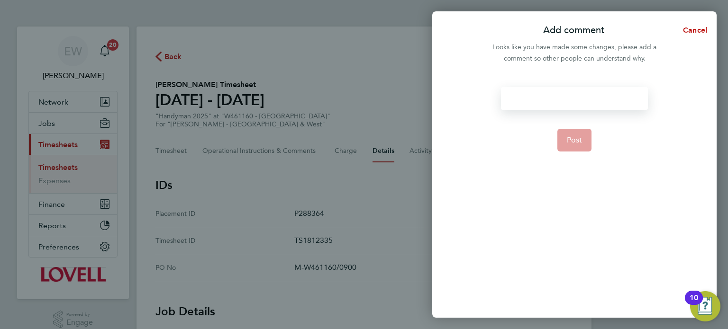
click at [583, 93] on div at bounding box center [574, 98] width 146 height 23
drag, startPoint x: 623, startPoint y: 100, endPoint x: 452, endPoint y: 101, distance: 170.5
click at [452, 101] on div "Timesheet approver changed Post" at bounding box center [574, 197] width 284 height 242
copy div "Timesheet approver changed"
click at [568, 132] on button "Post" at bounding box center [574, 140] width 35 height 23
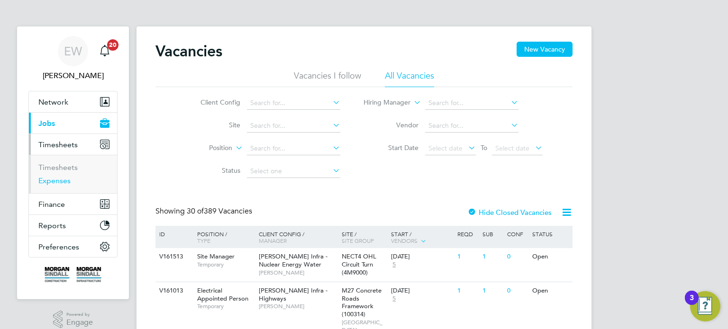
click at [58, 180] on link "Expenses" at bounding box center [54, 180] width 32 height 9
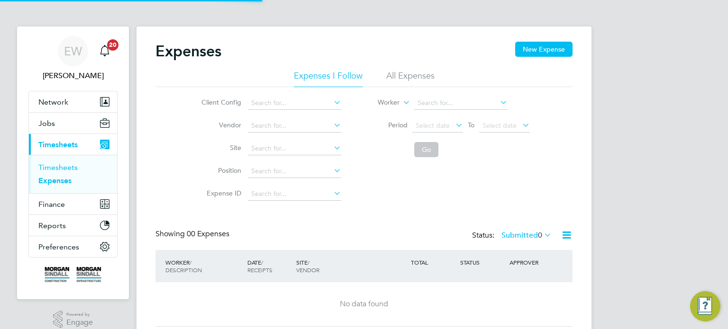
click at [63, 165] on link "Timesheets" at bounding box center [57, 167] width 39 height 9
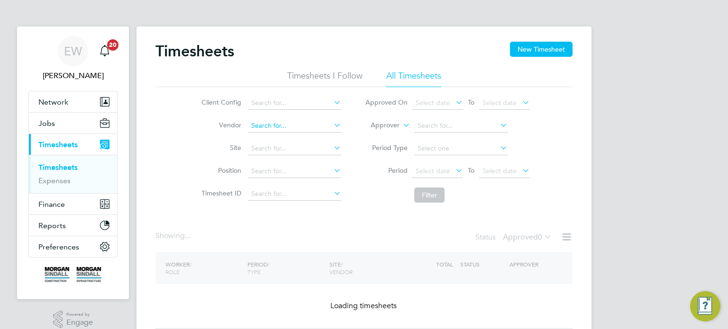
click at [289, 125] on input at bounding box center [294, 125] width 93 height 13
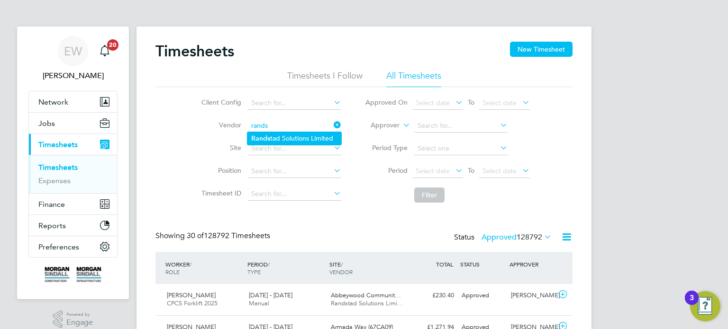
click at [288, 139] on li "[PERSON_NAME] Solutions Limited" at bounding box center [294, 138] width 94 height 13
type input "Randstad Solutions Limited"
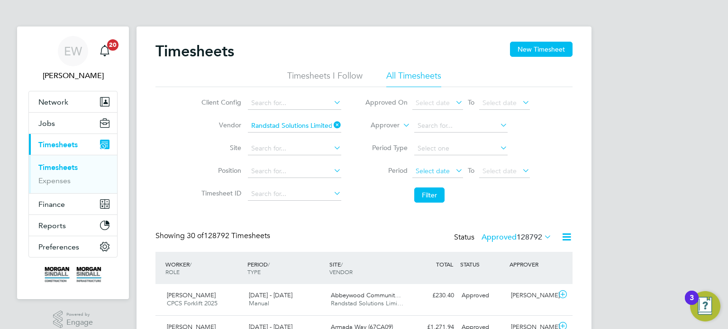
click at [442, 169] on span "Select date" at bounding box center [432, 171] width 34 height 9
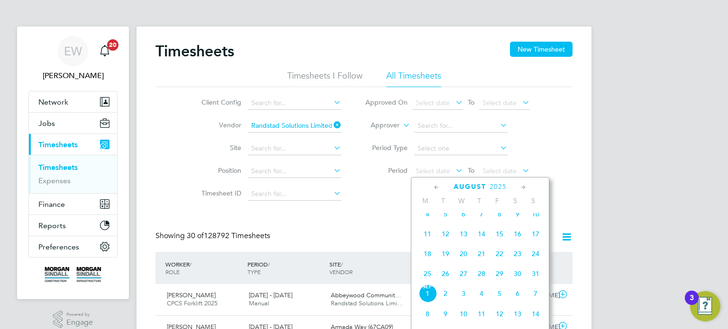
click at [519, 239] on span "16" at bounding box center [517, 234] width 18 height 18
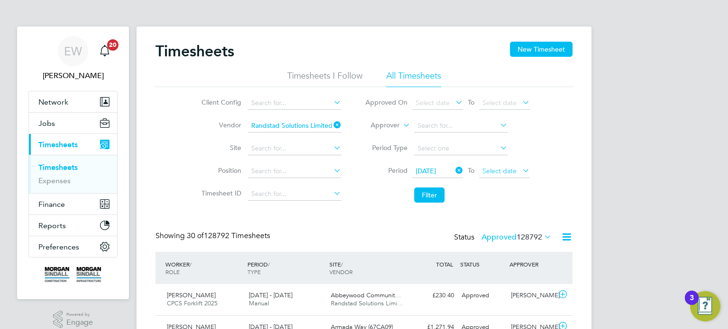
click at [519, 175] on span "Select date" at bounding box center [504, 171] width 51 height 13
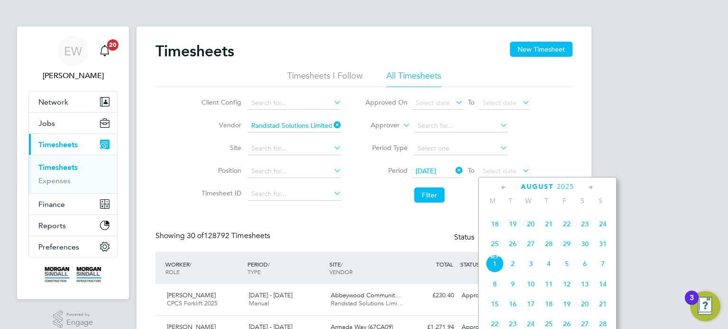
click at [567, 233] on span "22" at bounding box center [567, 224] width 18 height 18
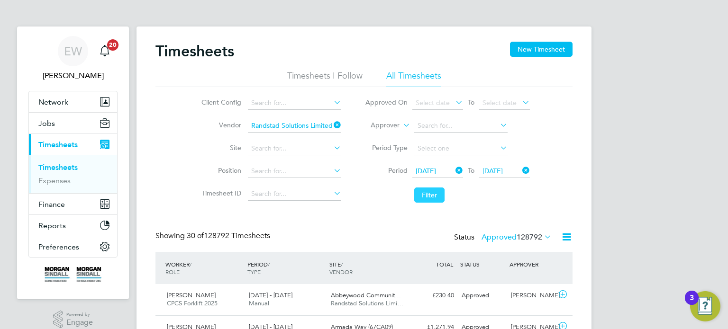
click at [434, 194] on button "Filter" at bounding box center [429, 195] width 30 height 15
click at [514, 238] on label "Approved 210" at bounding box center [522, 237] width 57 height 9
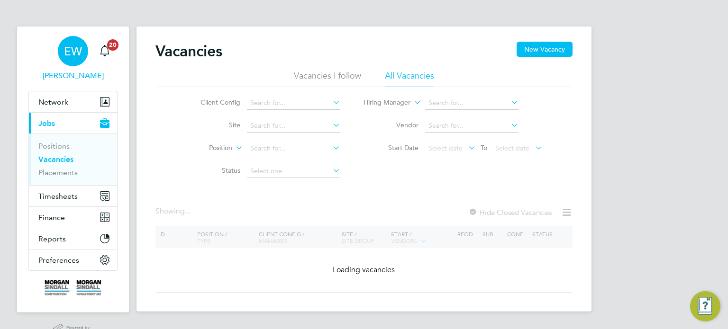
click at [73, 57] on span "EW" at bounding box center [73, 51] width 18 height 12
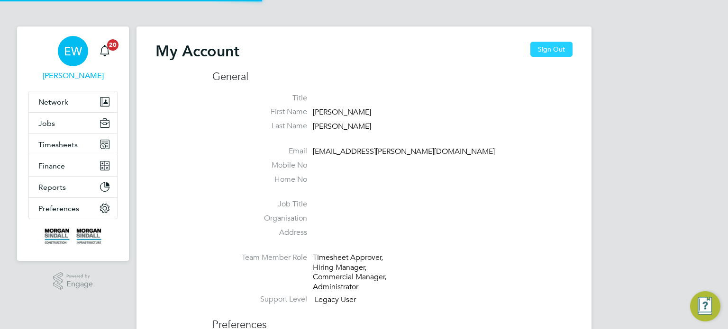
type input "[EMAIL_ADDRESS][PERSON_NAME][DOMAIN_NAME]"
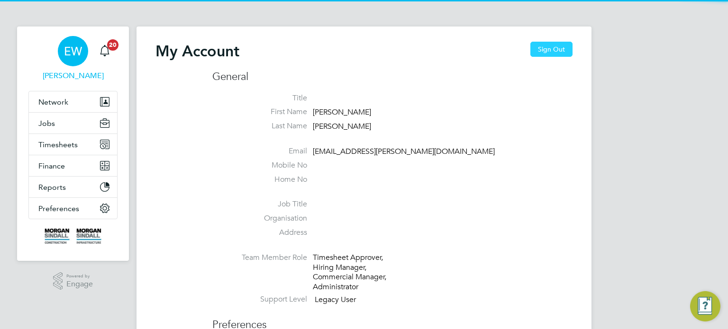
click at [550, 50] on button "Sign Out" at bounding box center [551, 49] width 42 height 15
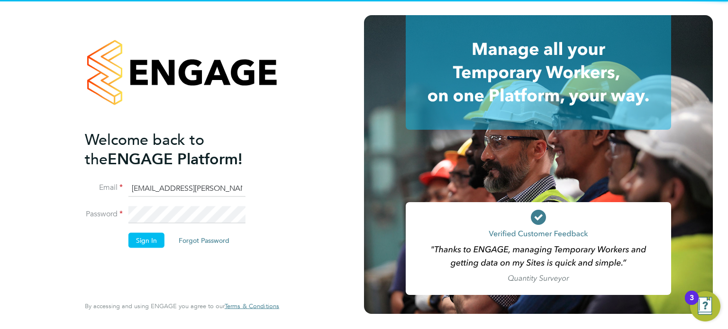
click at [174, 194] on input "[EMAIL_ADDRESS][PERSON_NAME][DOMAIN_NAME]" at bounding box center [186, 188] width 117 height 17
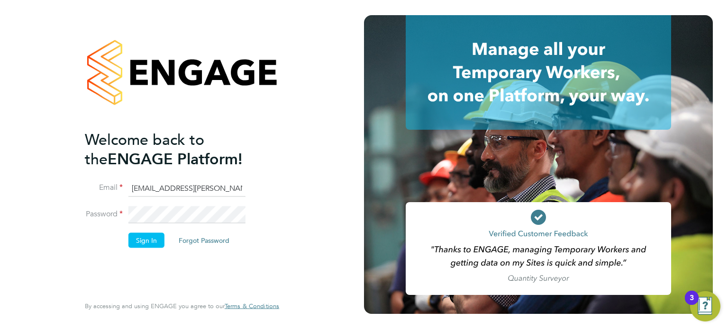
type input "[EMAIL_ADDRESS][DOMAIN_NAME]"
click at [139, 231] on li "Password" at bounding box center [177, 220] width 185 height 27
click at [140, 235] on button "Sign In" at bounding box center [146, 240] width 36 height 15
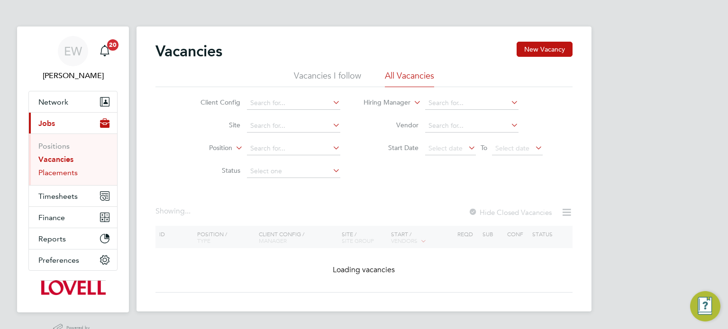
click at [65, 173] on link "Placements" at bounding box center [57, 172] width 39 height 9
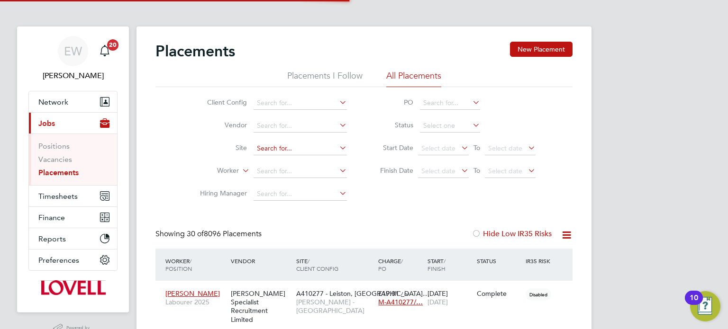
click at [286, 150] on input at bounding box center [299, 148] width 93 height 13
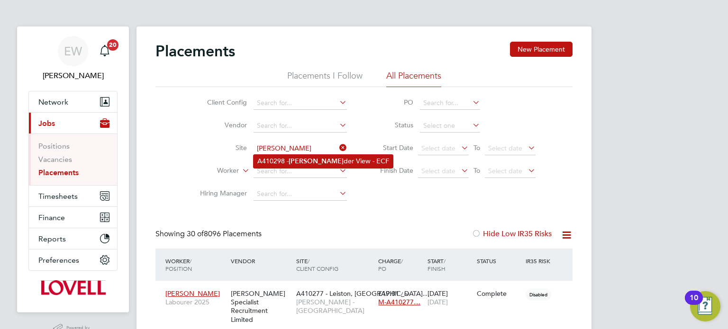
click at [298, 162] on b "Laven" at bounding box center [315, 161] width 55 height 8
type input "A410298 - Lavender View - ECF"
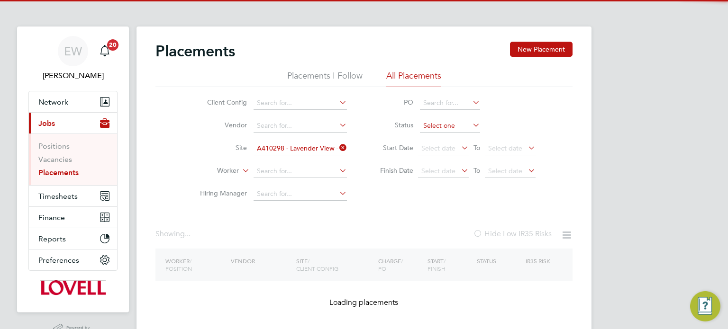
click at [447, 119] on input at bounding box center [450, 125] width 60 height 13
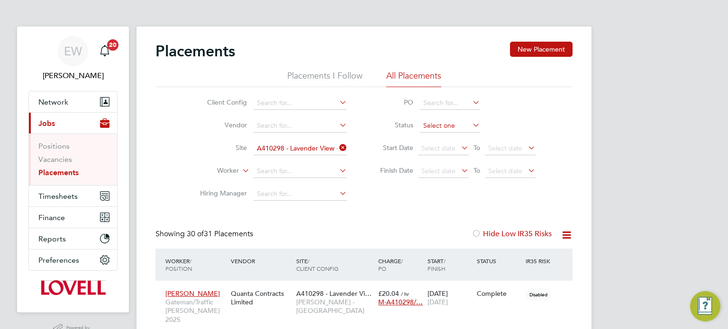
click at [446, 124] on input at bounding box center [450, 125] width 60 height 13
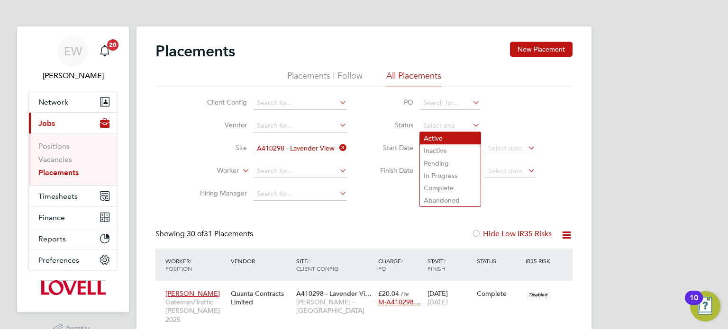
click at [432, 135] on li "Active" at bounding box center [450, 138] width 61 height 12
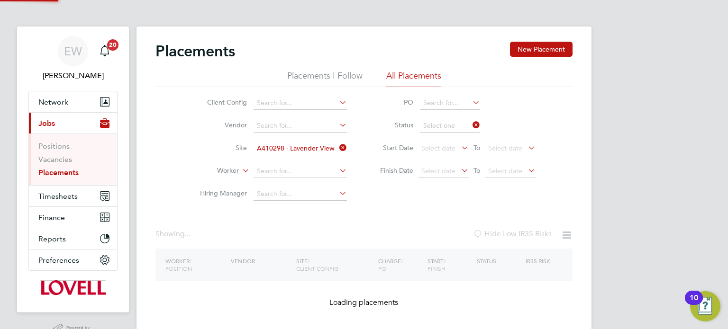
type input "Active"
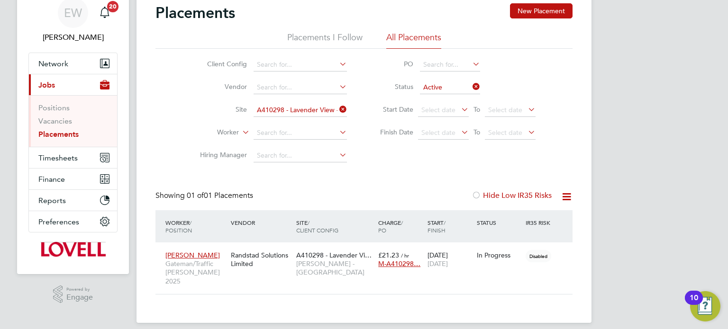
click at [324, 109] on input "A410298 - Lavender View - ECF" at bounding box center [299, 110] width 93 height 13
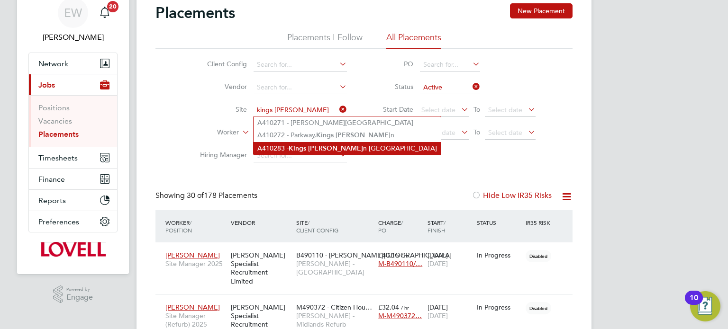
click at [323, 145] on li "A410283 - Kings Lyn n Road Hunstanton" at bounding box center [346, 148] width 187 height 13
type input "A410283 - Kings Lynn Road Hunstanton"
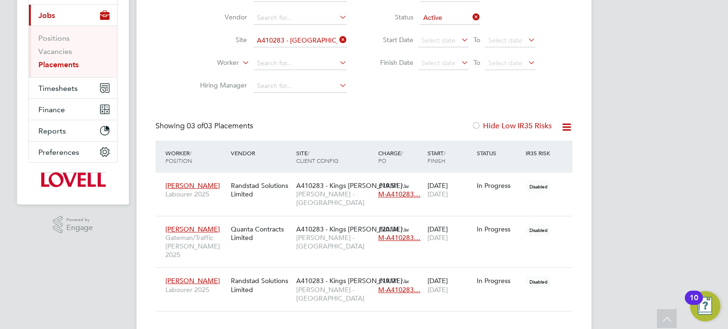
click at [337, 40] on icon at bounding box center [337, 39] width 0 height 13
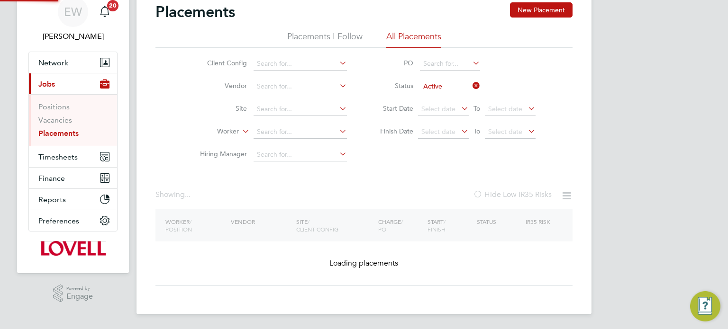
click at [265, 190] on div "Showing ... Hide Low IR35 Risks" at bounding box center [363, 199] width 417 height 19
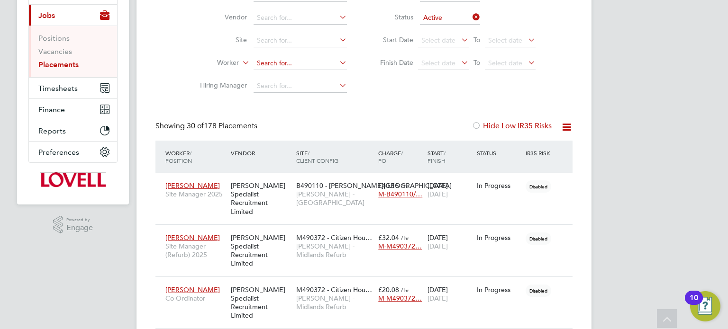
click at [277, 62] on input at bounding box center [299, 63] width 93 height 13
type input "nerj"
click at [470, 15] on icon at bounding box center [470, 16] width 0 height 13
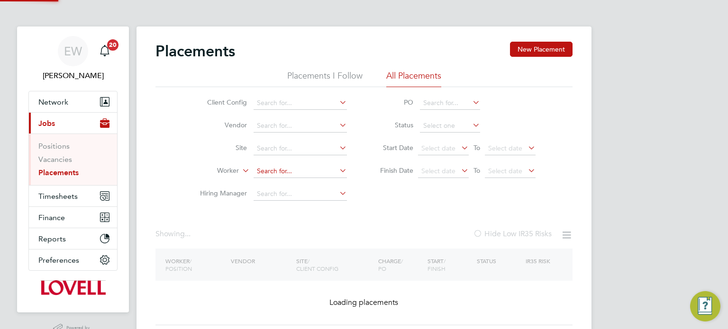
click at [268, 165] on input at bounding box center [299, 171] width 93 height 13
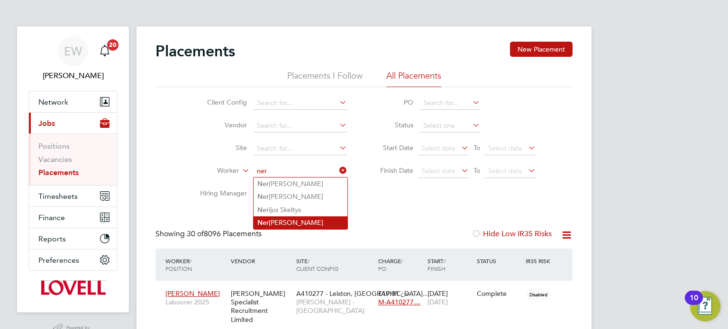
click at [294, 220] on li "Ner ijus Burkauskis" at bounding box center [300, 222] width 94 height 13
type input "Nerijus Burkauskis"
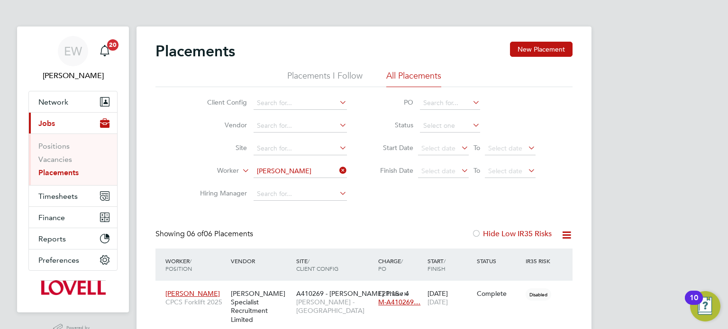
click at [337, 171] on icon at bounding box center [337, 170] width 0 height 13
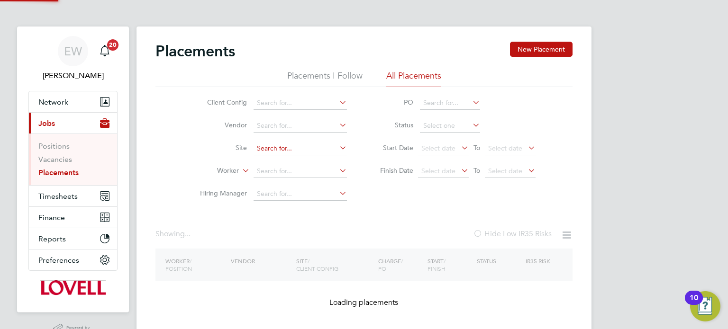
click at [277, 150] on input at bounding box center [299, 148] width 93 height 13
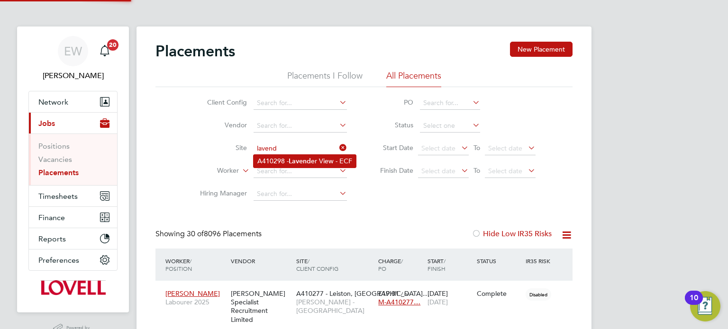
click at [290, 162] on b "Lavend" at bounding box center [299, 161] width 22 height 8
type input "A410298 - Lavender View - ECF"
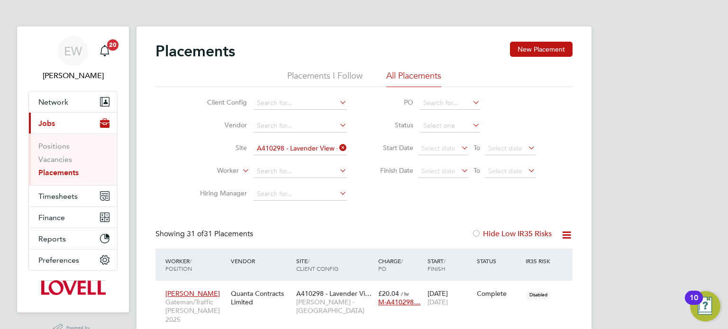
click at [312, 145] on input "A410298 - Lavender View - ECF" at bounding box center [299, 148] width 93 height 13
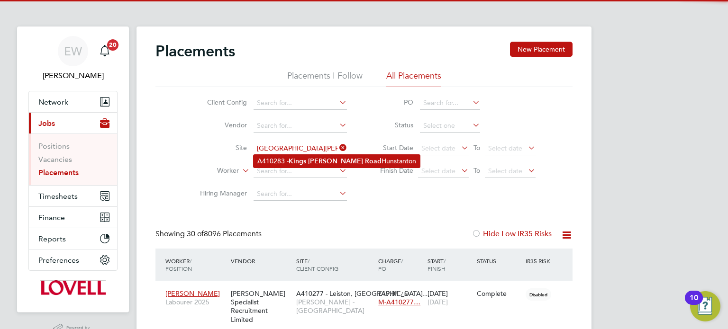
click at [327, 165] on li "A410283 - Kings Lynn Road Hunstanton" at bounding box center [336, 161] width 166 height 13
type input "A410283 - Kings Lynn Road Hunstanton"
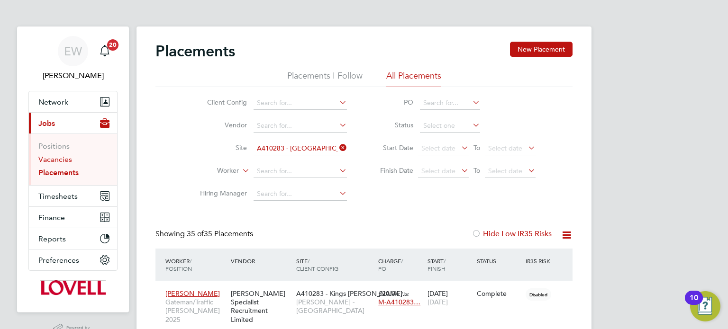
click at [54, 159] on link "Vacancies" at bounding box center [55, 159] width 34 height 9
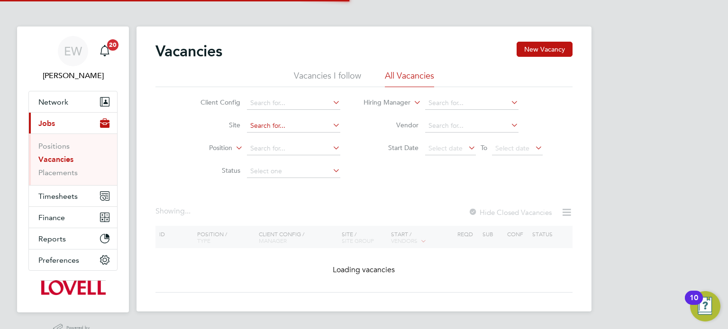
click at [284, 129] on input at bounding box center [293, 125] width 93 height 13
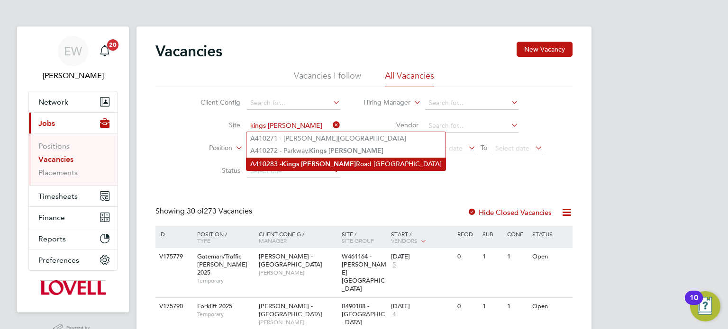
click at [310, 169] on li "A410283 - Kings Lynn Road Hunstanton" at bounding box center [345, 164] width 199 height 13
type input "A410283 - Kings Lynn Road Hunstanton"
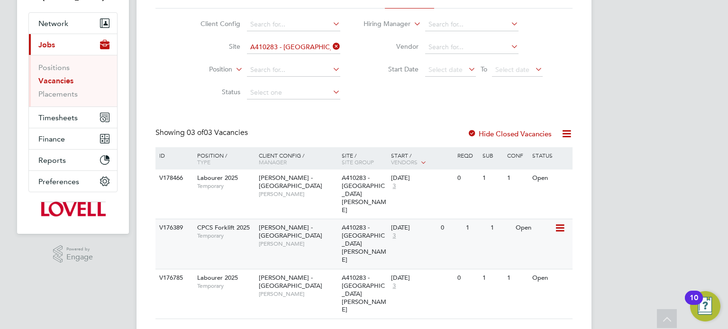
click at [308, 240] on div "V176389 CPCS Forklift 2025 Temporary Lovell - East Anglia Myles Tuddenham A4102…" at bounding box center [363, 244] width 417 height 50
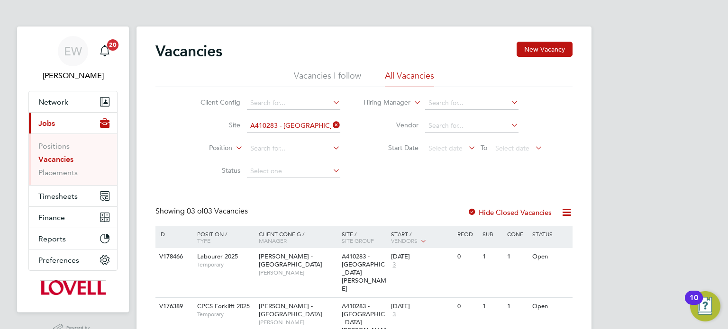
click at [287, 124] on input "A410283 - Kings Lynn Road Hunstanton" at bounding box center [293, 125] width 93 height 13
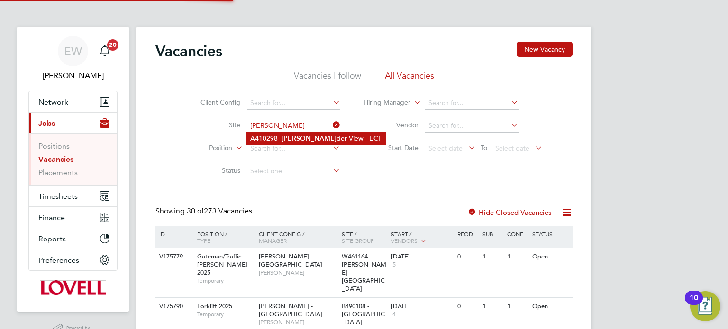
click at [299, 132] on li "A410298 - Laven der View - ECF" at bounding box center [315, 138] width 139 height 13
type input "A410298 - Lavender View - ECF"
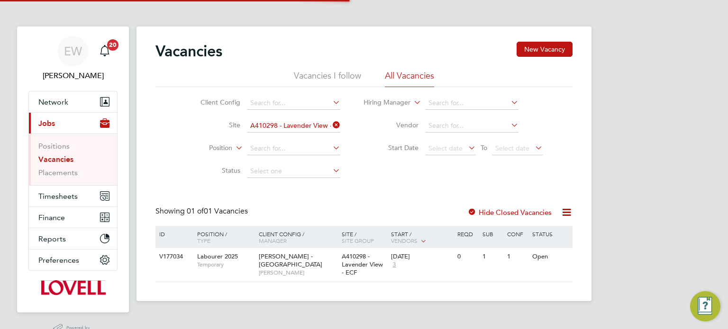
scroll to position [23, 0]
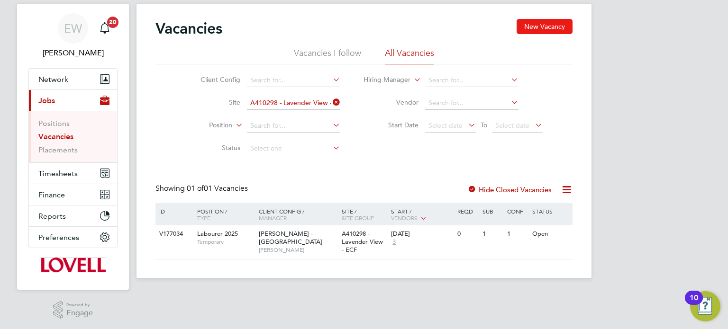
click at [537, 27] on button "New Vacancy" at bounding box center [544, 26] width 56 height 15
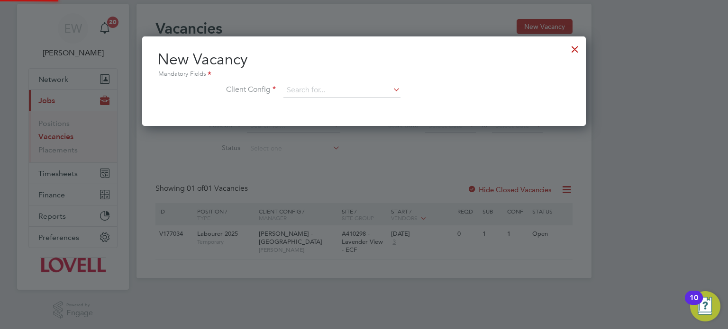
scroll to position [90, 444]
click at [303, 93] on input at bounding box center [341, 90] width 117 height 14
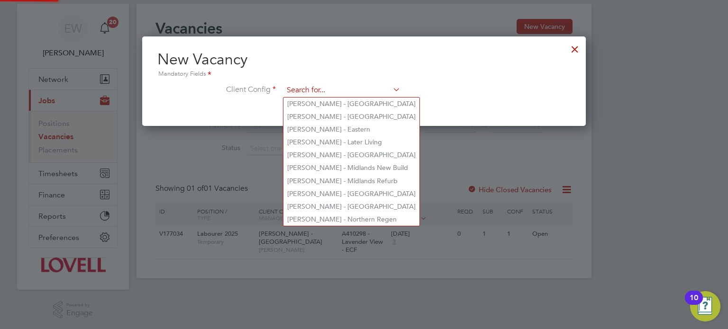
type input "v"
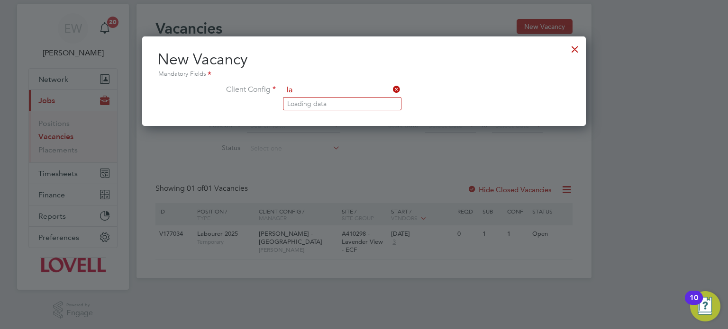
type input "l"
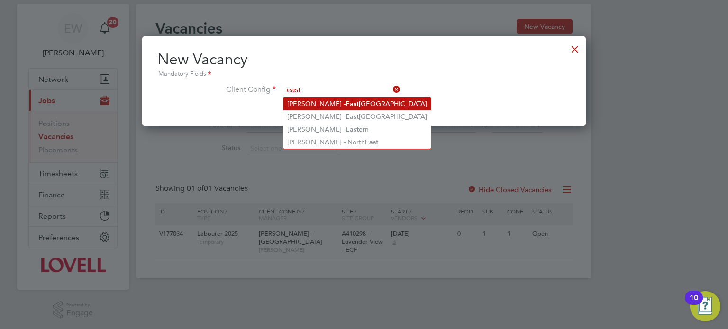
click at [343, 104] on li "Lovell - East Anglia" at bounding box center [356, 104] width 147 height 13
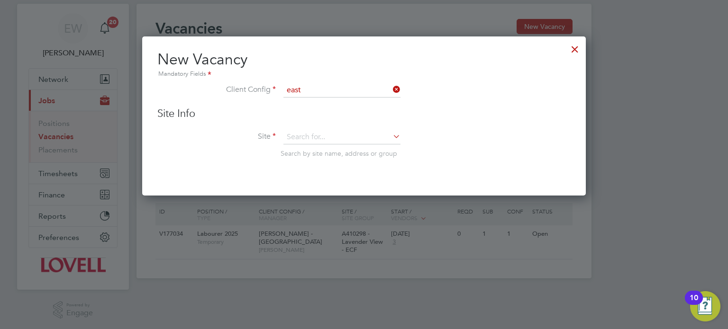
type input "Lovell - East Anglia"
click at [306, 136] on input at bounding box center [341, 137] width 117 height 14
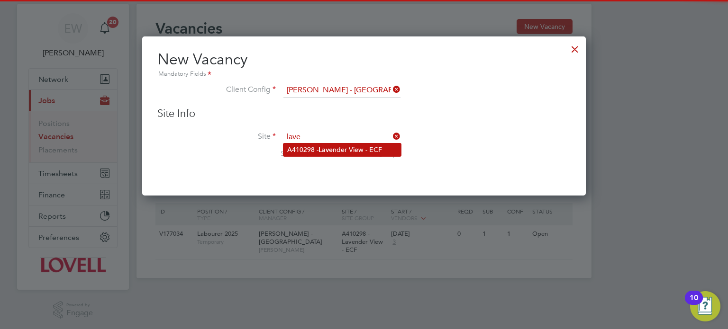
click at [316, 144] on li "A410298 - Lave nder View - ECF" at bounding box center [341, 150] width 117 height 13
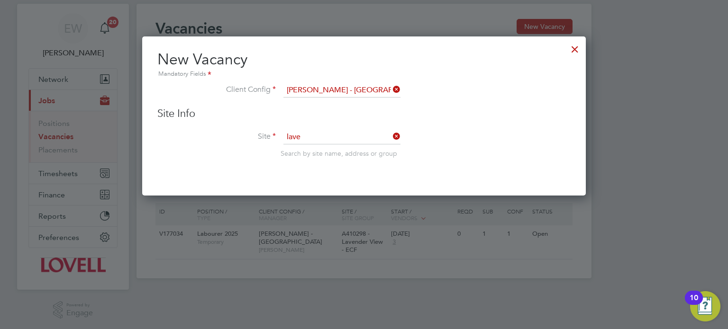
type input "A410298 - Lavender View - ECF"
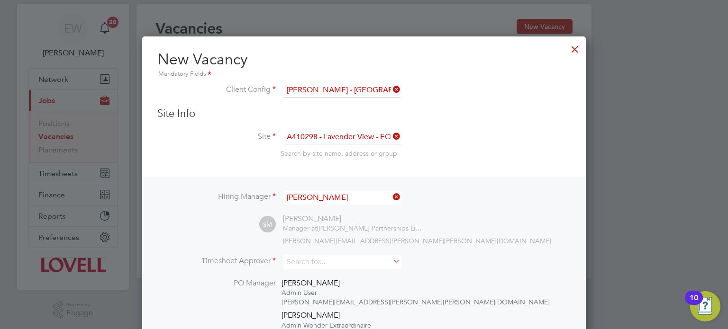
scroll to position [523, 444]
click at [330, 263] on input at bounding box center [341, 262] width 117 height 14
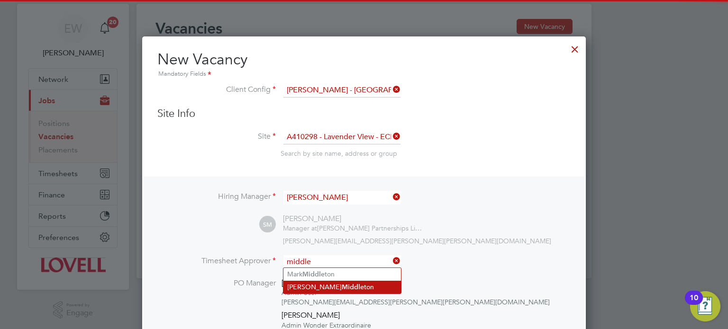
click at [335, 281] on li "Stuart Middle ton" at bounding box center [341, 287] width 117 height 13
type input "Stuart Middleton"
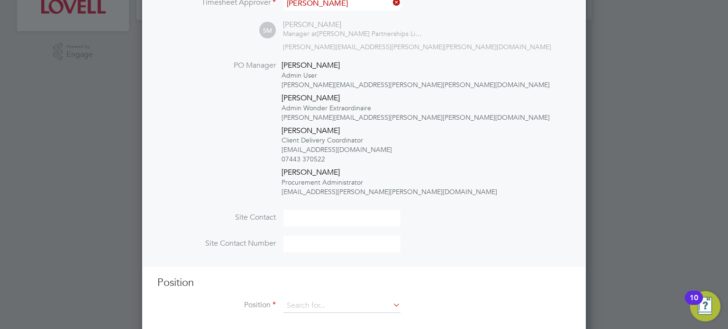
scroll to position [292, 0]
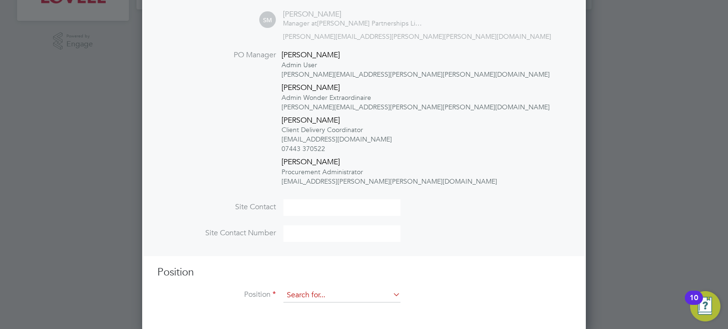
click at [307, 299] on input at bounding box center [341, 295] width 117 height 14
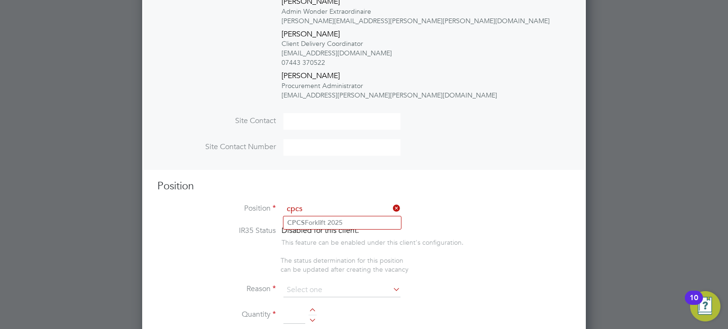
scroll to position [384, 0]
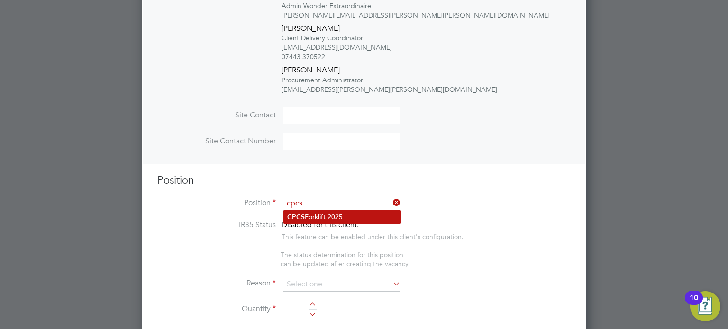
click at [336, 213] on li "CPCS Forklift 2025" at bounding box center [341, 217] width 117 height 13
type input "CPCS Forklift 2025"
type textarea "Full understanding of all aspects and responsibilities associated with the oper…"
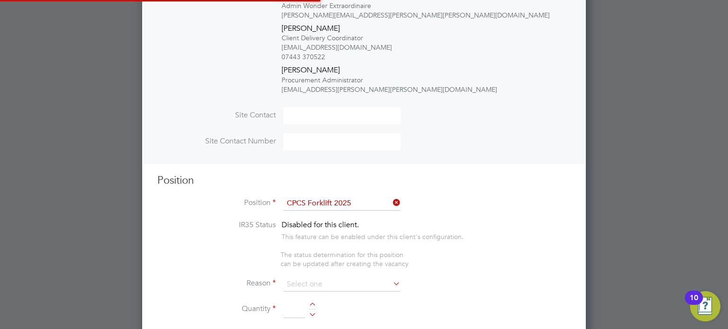
scroll to position [4, 4]
click at [306, 281] on input at bounding box center [341, 285] width 117 height 14
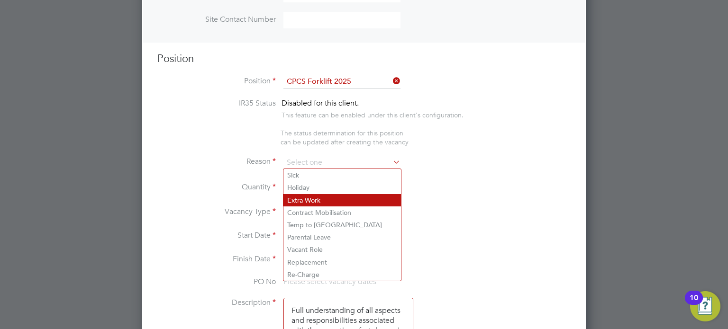
scroll to position [510, 0]
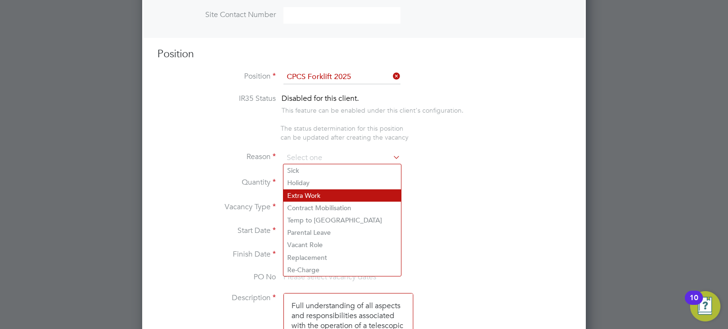
click at [312, 192] on li "Extra Work" at bounding box center [341, 195] width 117 height 12
type input "Extra Work"
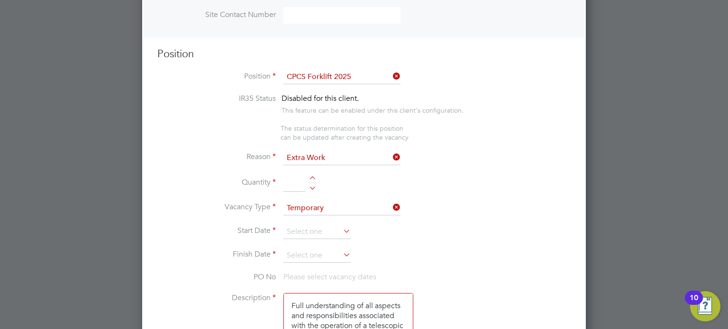
click at [311, 186] on div at bounding box center [312, 186] width 8 height 7
type input "1"
click at [301, 225] on input at bounding box center [316, 232] width 67 height 14
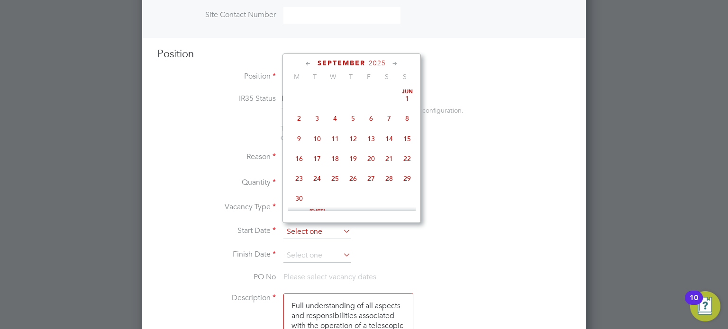
scroll to position [295, 0]
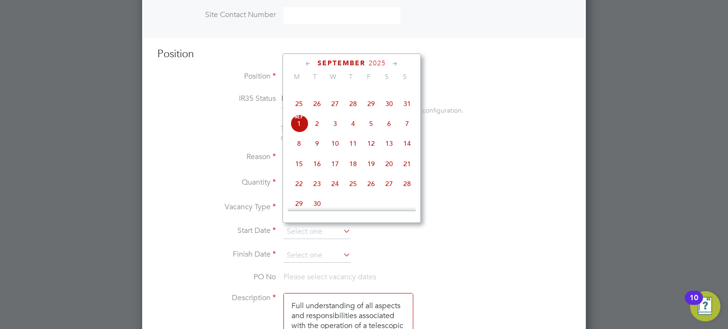
click at [317, 113] on span "26" at bounding box center [317, 104] width 18 height 18
type input "[DATE]"
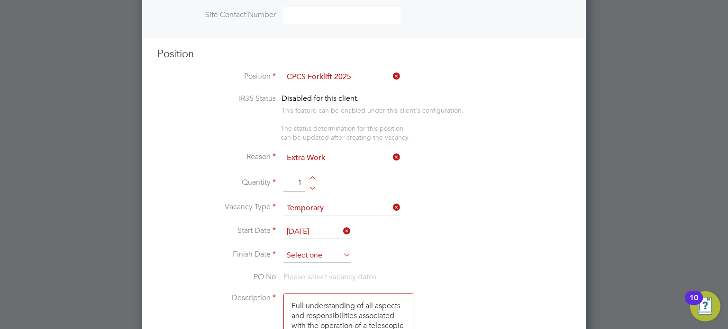
click at [307, 253] on input at bounding box center [316, 256] width 67 height 14
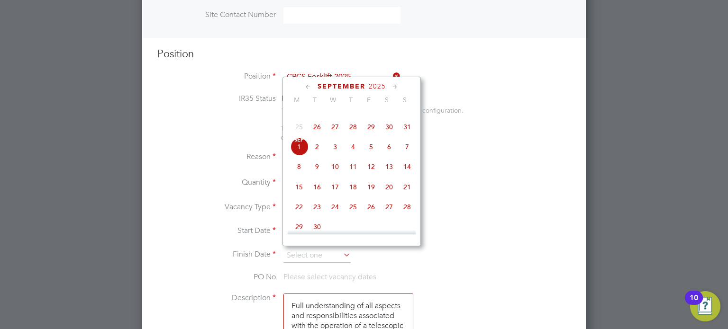
click at [371, 156] on span "5" at bounding box center [371, 147] width 18 height 18
type input "05 Sep 2025"
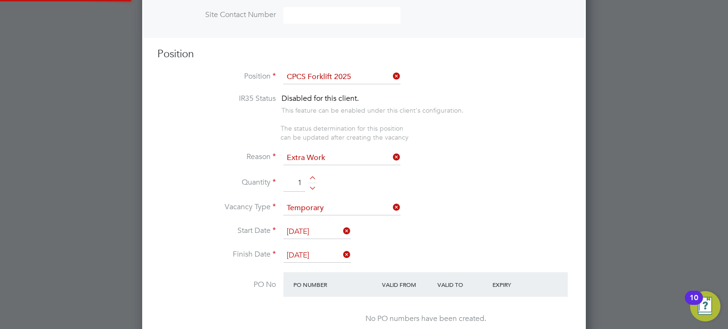
scroll to position [1541, 0]
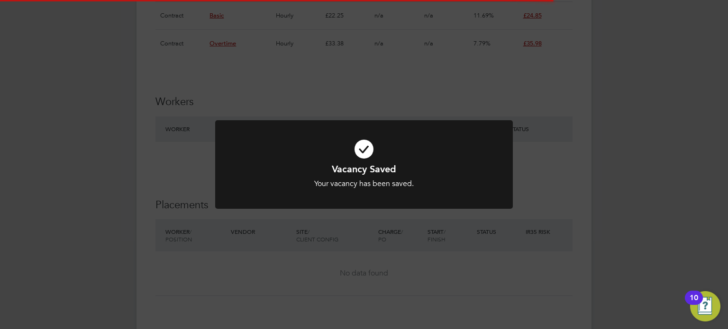
click at [659, 185] on div "Vacancy Saved Your vacancy has been saved. Cancel Okay" at bounding box center [364, 164] width 728 height 329
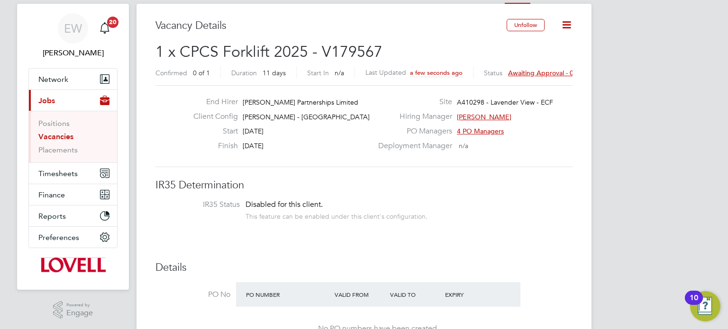
click at [541, 70] on span "Awaiting approval - 0/1" at bounding box center [544, 73] width 72 height 9
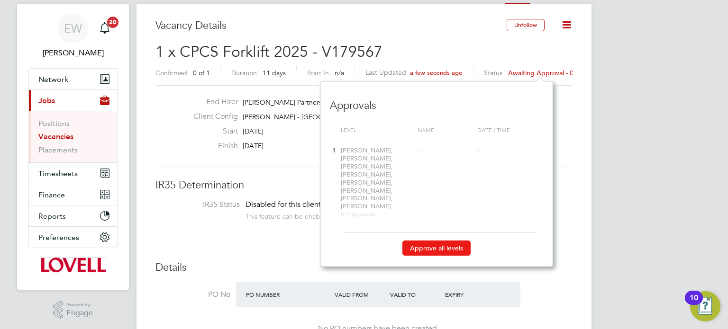
click at [433, 241] on button "Approve all levels" at bounding box center [436, 248] width 68 height 15
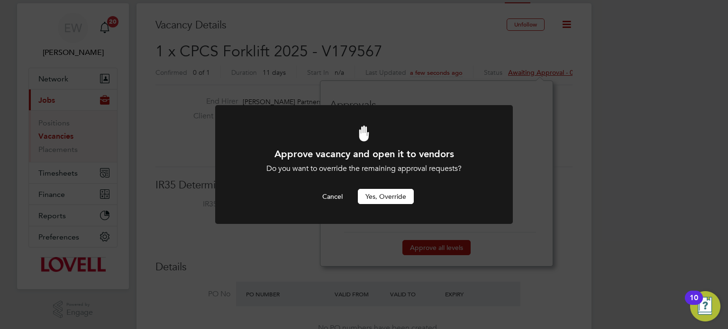
click at [401, 198] on button "Yes, Override" at bounding box center [386, 196] width 56 height 15
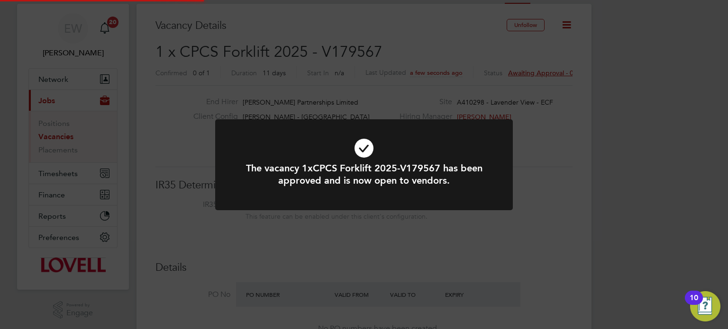
click at [622, 190] on div "The vacancy 1xCPCS Forklift 2025-V179567 has been approved and is now open to v…" at bounding box center [364, 164] width 728 height 329
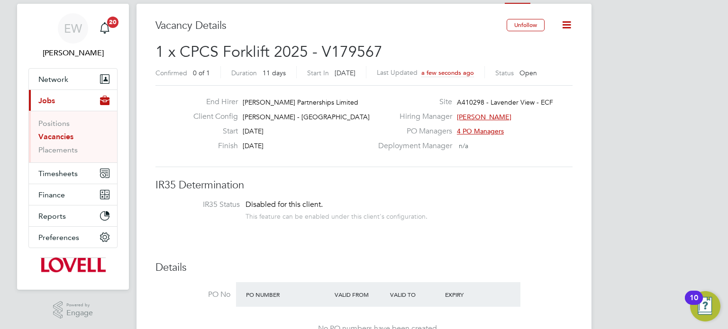
click at [64, 129] on li "Positions" at bounding box center [73, 125] width 71 height 13
click at [63, 132] on link "Vacancies" at bounding box center [55, 136] width 35 height 9
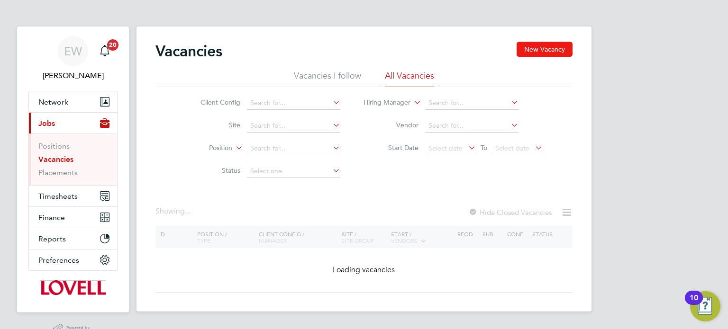
click at [550, 50] on button "New Vacancy" at bounding box center [544, 49] width 56 height 15
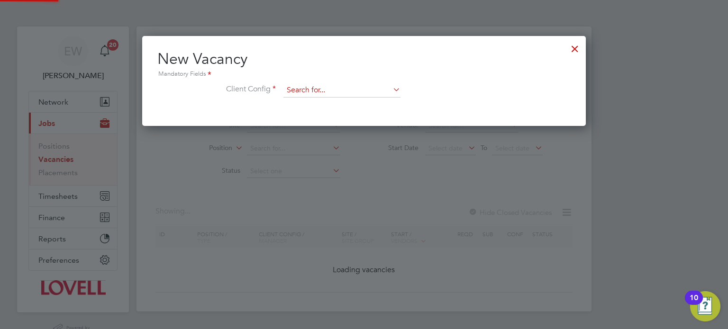
click at [306, 92] on input at bounding box center [341, 90] width 117 height 14
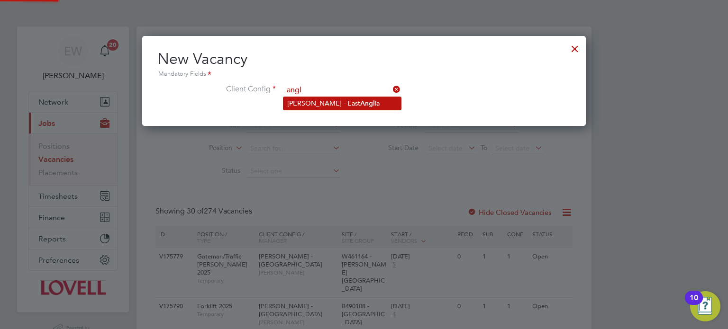
click at [360, 102] on b "Angl" at bounding box center [367, 103] width 15 height 8
type input "Lovell - East Anglia"
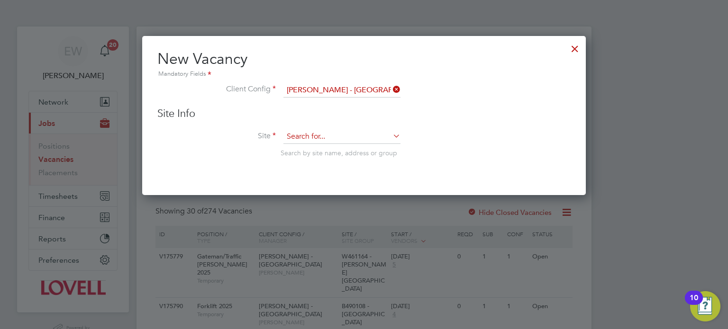
click at [334, 140] on input at bounding box center [341, 137] width 117 height 14
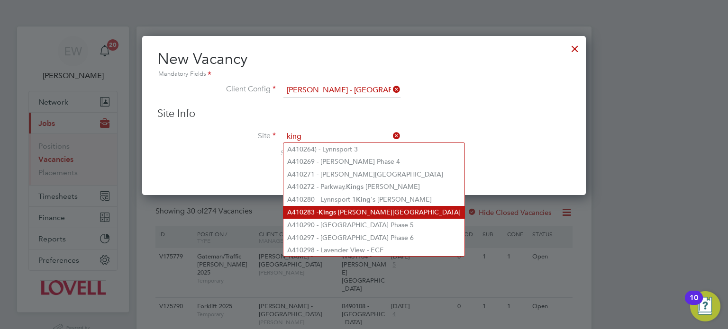
click at [374, 215] on li "A410283 - King s Lynn Road Hunstanton" at bounding box center [373, 212] width 181 height 13
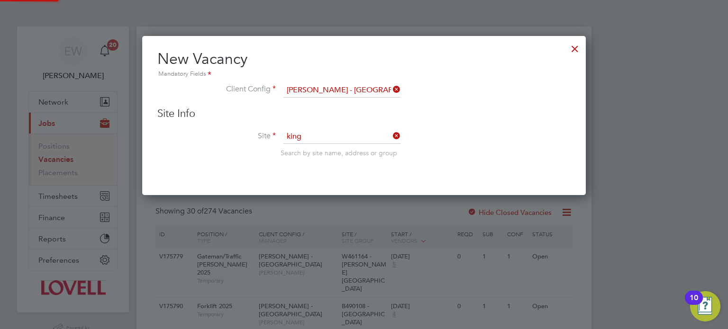
type input "A410283 - Kings Lynn Road Hunstanton"
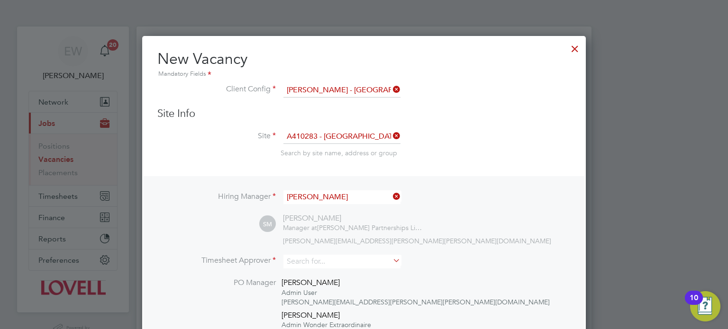
click at [342, 197] on input "Stuart Middleton" at bounding box center [341, 197] width 117 height 14
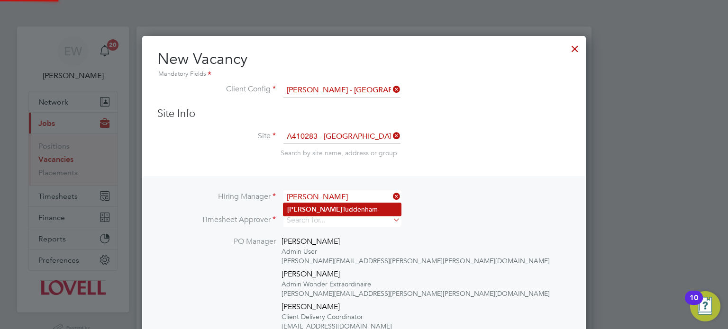
click at [349, 207] on li "Myles Tuddenham" at bounding box center [341, 209] width 117 height 13
type input "Myles Tuddenham"
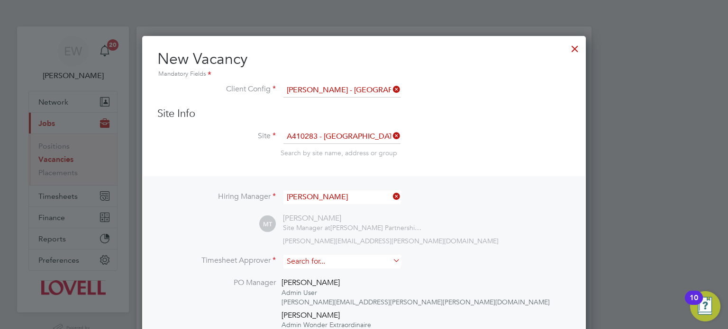
click at [325, 263] on input at bounding box center [341, 262] width 117 height 14
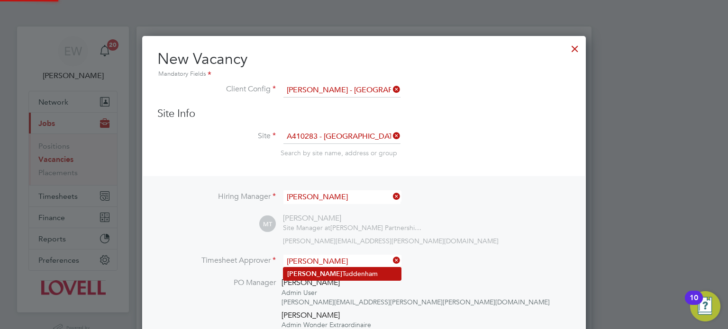
click at [341, 275] on li "Myles Tuddenham" at bounding box center [341, 274] width 117 height 13
type input "Myles Tuddenham"
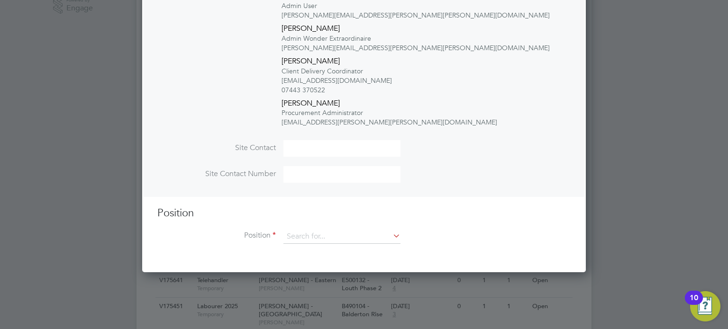
click at [317, 226] on div "Position Position" at bounding box center [363, 230] width 413 height 47
click at [316, 231] on input at bounding box center [341, 237] width 117 height 14
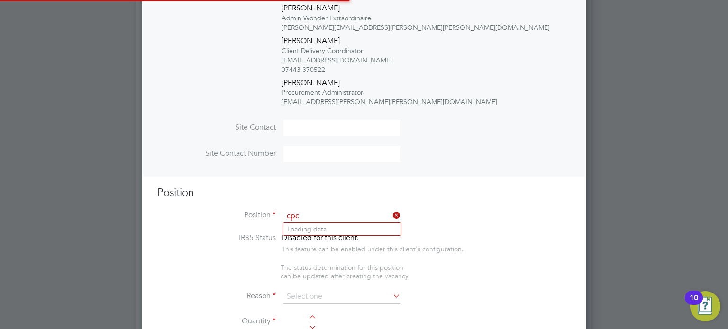
scroll to position [1649, 444]
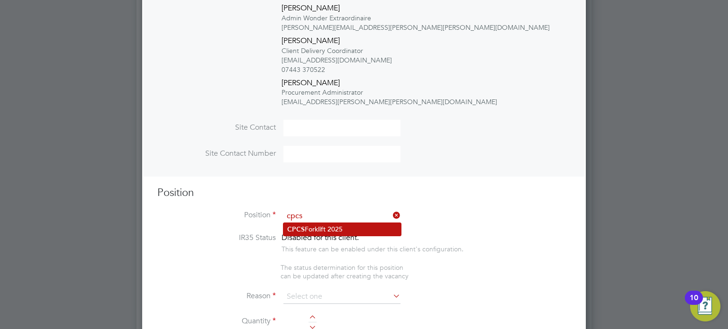
click at [337, 223] on li "CPCS Forklift 2025" at bounding box center [341, 229] width 117 height 13
type input "CPCS Forklift 2025"
type textarea "Full understanding of all aspects and responsibilities associated with the oper…"
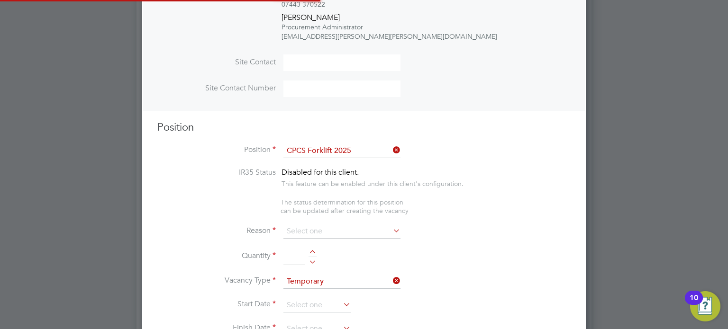
scroll to position [4, 4]
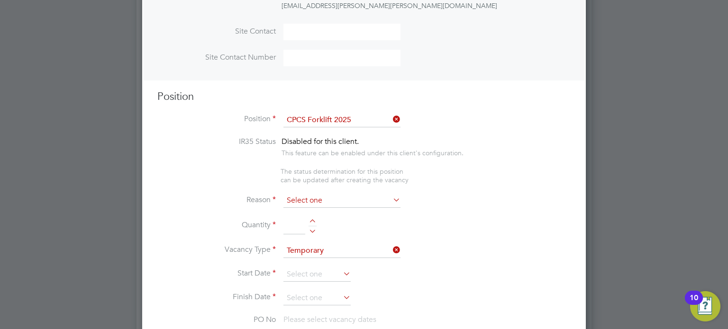
click at [310, 203] on input at bounding box center [341, 201] width 117 height 14
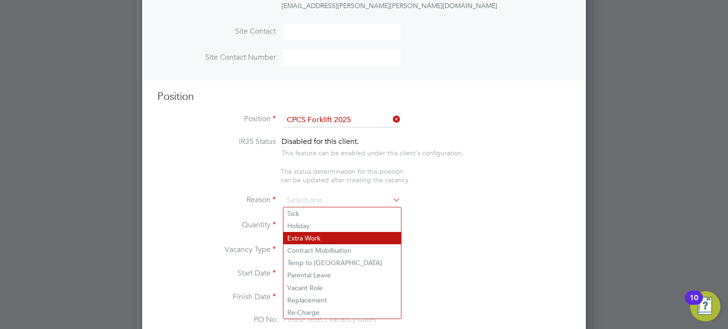
click at [317, 234] on li "Extra Work" at bounding box center [341, 238] width 117 height 12
type input "Extra Work"
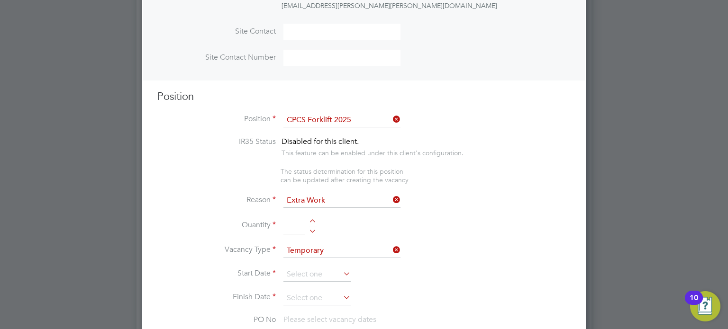
click at [311, 229] on div at bounding box center [312, 229] width 8 height 7
type input "1"
click at [298, 273] on input at bounding box center [316, 275] width 67 height 14
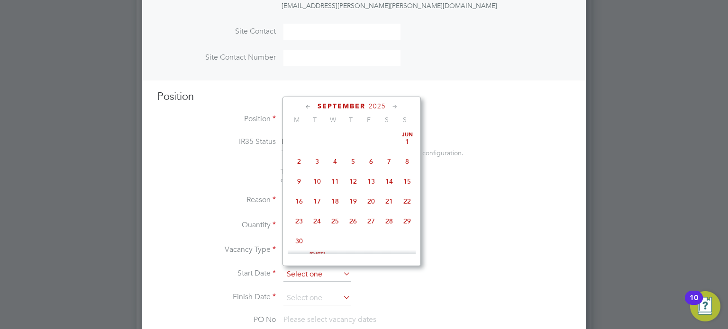
scroll to position [295, 0]
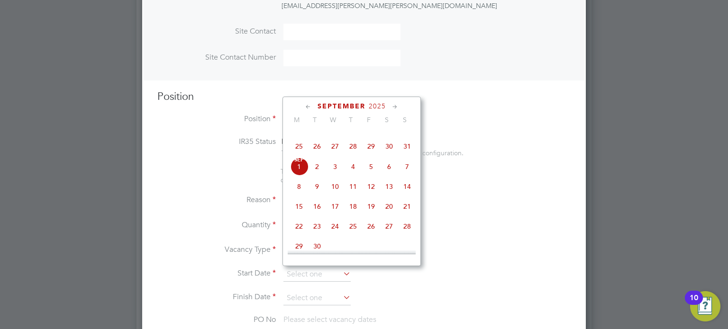
click at [291, 176] on span "Sep 1" at bounding box center [299, 167] width 18 height 18
type input "[DATE]"
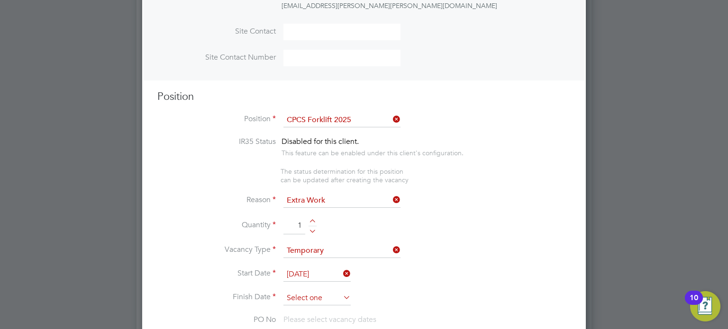
click at [317, 298] on input at bounding box center [316, 298] width 67 height 14
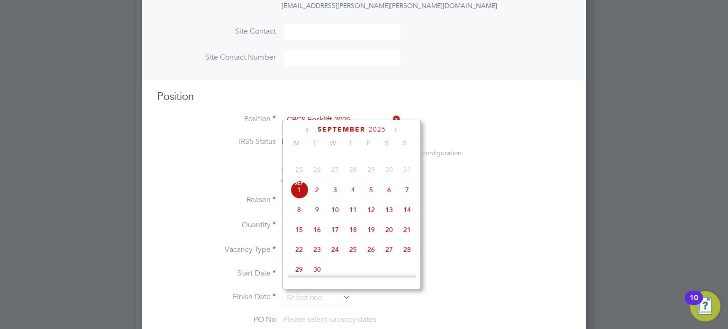
click at [371, 199] on span "5" at bounding box center [371, 190] width 18 height 18
type input "05 Sep 2025"
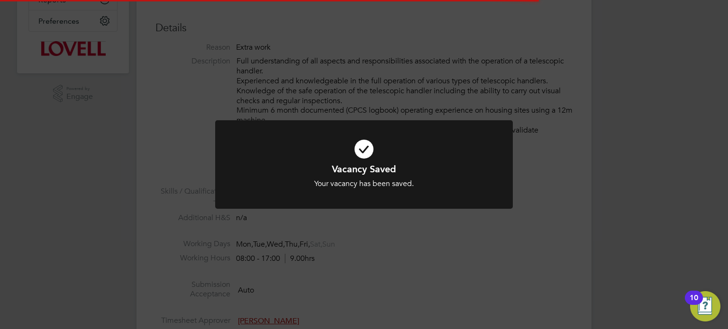
click at [621, 227] on div "Vacancy Saved Your vacancy has been saved. Cancel Okay" at bounding box center [364, 164] width 728 height 329
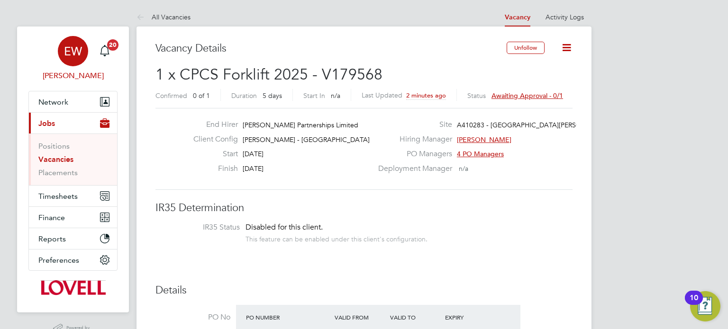
click at [82, 52] on div "EW" at bounding box center [73, 51] width 30 height 30
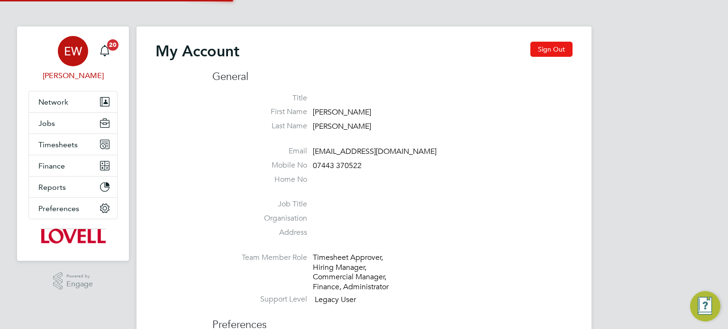
type input "labourdeskmslv@randstadcpe.com"
click at [553, 44] on button "Sign Out" at bounding box center [551, 49] width 42 height 15
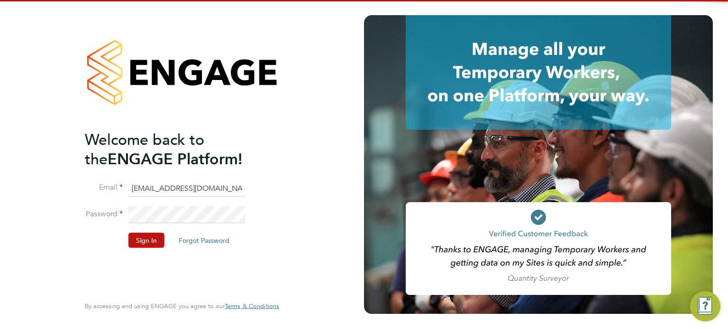
click at [243, 181] on input "labourdeskmslv@randstadcpe.com" at bounding box center [186, 188] width 117 height 17
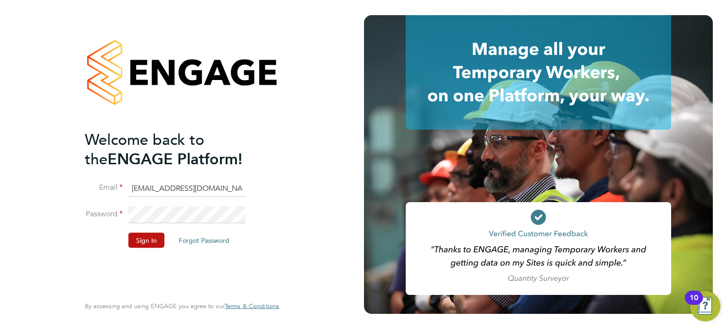
click at [186, 194] on input "cscportals@randstadcpe.com" at bounding box center [186, 188] width 117 height 17
type input "emma.wells@randstad.co.uk"
click at [147, 239] on button "Sign In" at bounding box center [146, 240] width 36 height 15
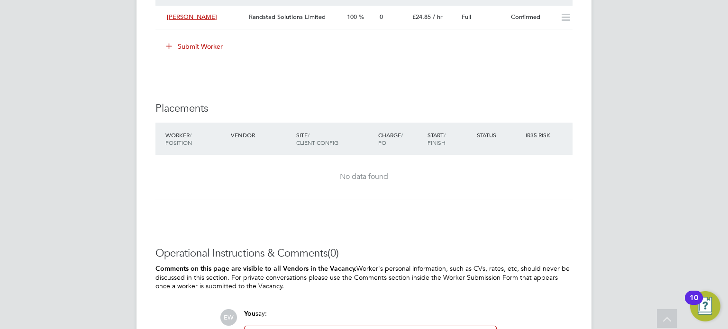
scroll to position [947, 0]
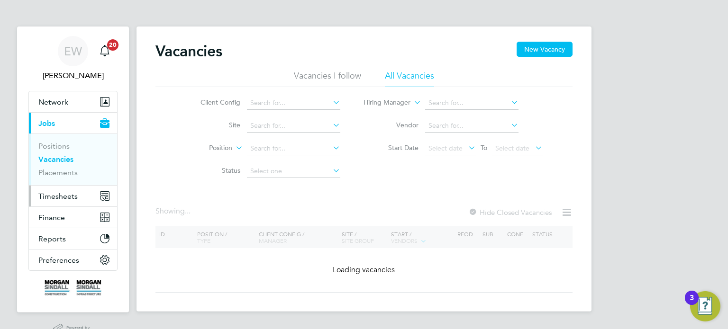
click at [63, 198] on span "Timesheets" at bounding box center [57, 196] width 39 height 9
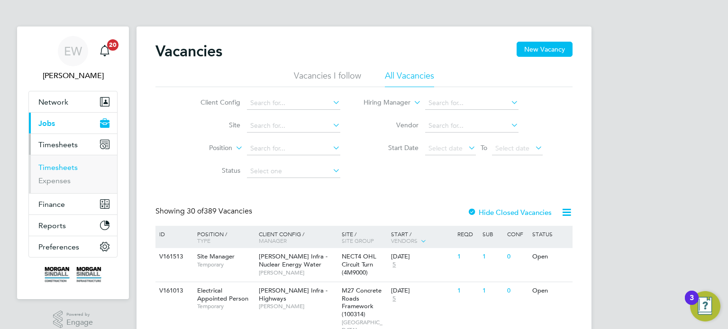
click at [65, 167] on link "Timesheets" at bounding box center [57, 167] width 39 height 9
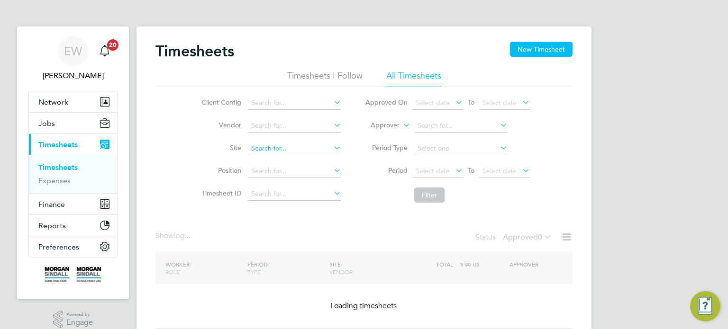
click at [272, 152] on input at bounding box center [294, 148] width 93 height 13
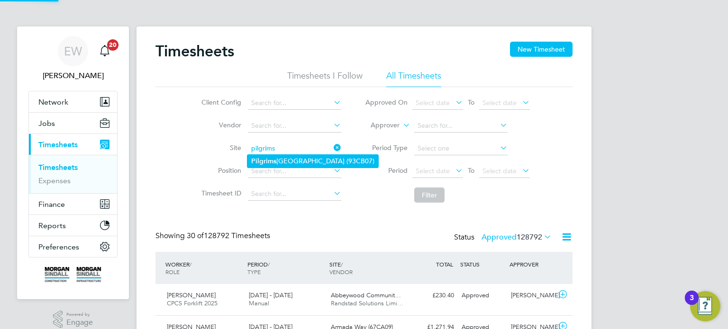
click at [289, 158] on li "Pilgrims Way Primary School (93CB07)" at bounding box center [312, 161] width 131 height 13
type input "Pilgrims Way Primary School (93CB07)"
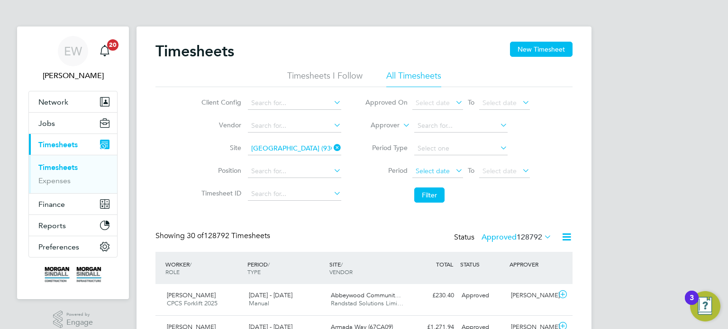
click at [427, 167] on span "Select date" at bounding box center [432, 171] width 34 height 9
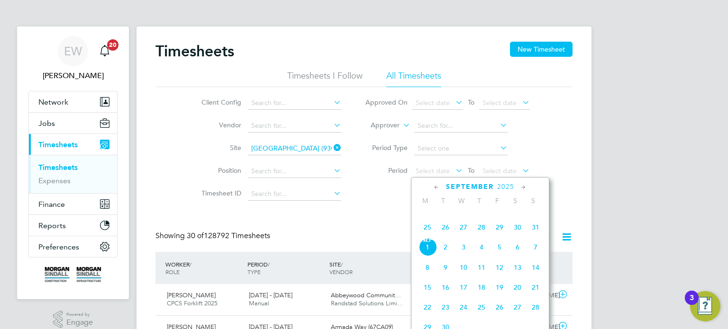
click at [519, 216] on span "23" at bounding box center [517, 207] width 18 height 18
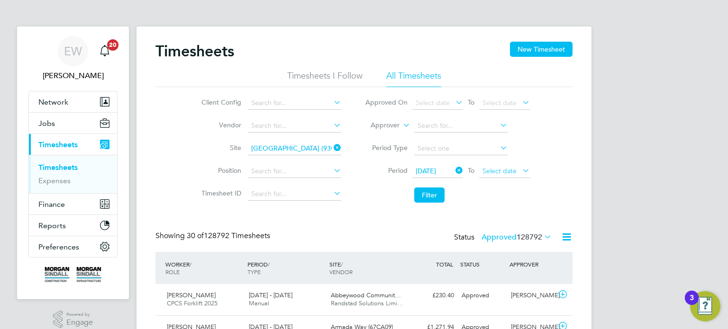
click at [509, 175] on span "Select date" at bounding box center [504, 171] width 51 height 13
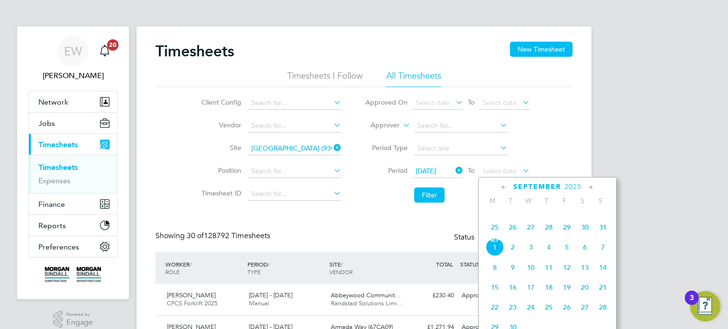
click at [560, 236] on span "29" at bounding box center [567, 227] width 18 height 18
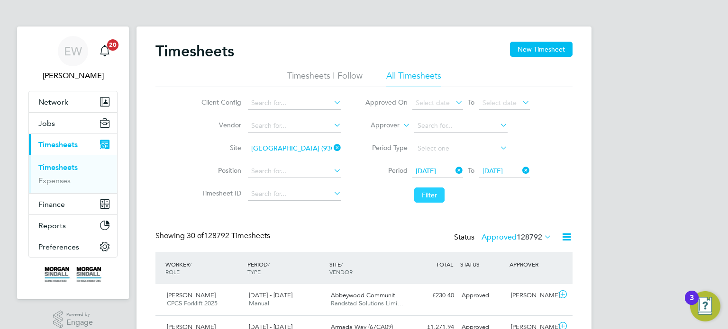
click at [423, 197] on button "Filter" at bounding box center [429, 195] width 30 height 15
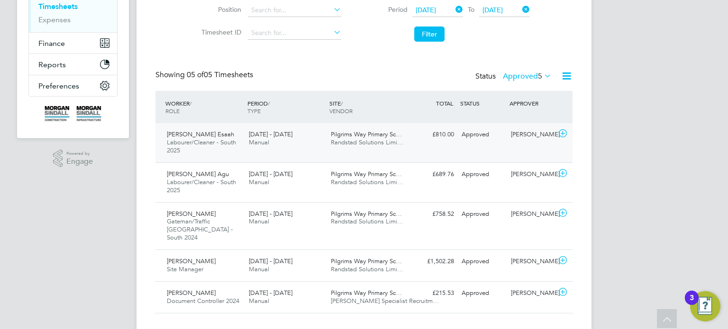
click at [317, 146] on div "23 - 29 Aug 2025 Manual" at bounding box center [286, 139] width 82 height 24
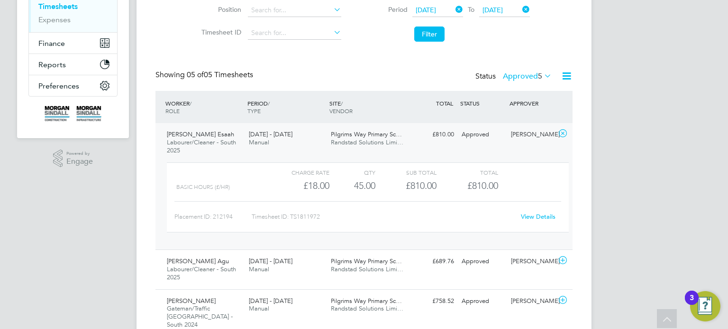
click at [537, 223] on div "View Details" at bounding box center [537, 216] width 46 height 15
click at [538, 219] on link "View Details" at bounding box center [538, 217] width 35 height 8
click at [428, 135] on div "£810.00 Approved" at bounding box center [432, 135] width 49 height 16
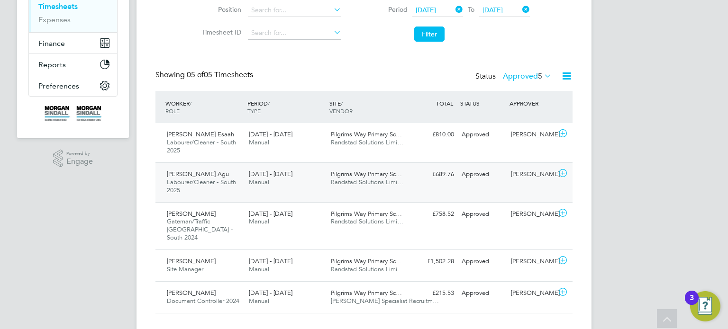
click at [436, 189] on div "Stanley Agu Labourer/Cleaner - South 2025 23 - 29 Aug 2025 23 - 29 Aug 2025 Man…" at bounding box center [363, 182] width 417 height 40
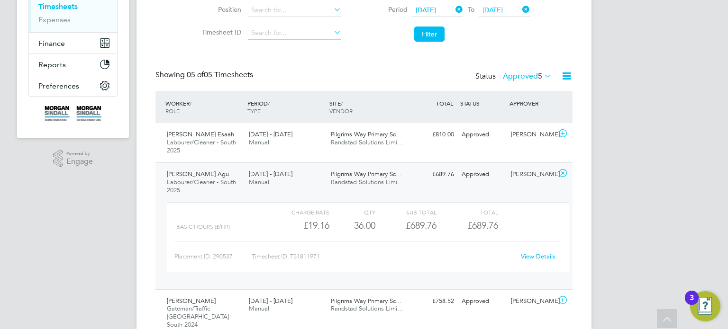
click at [533, 256] on link "View Details" at bounding box center [538, 256] width 35 height 8
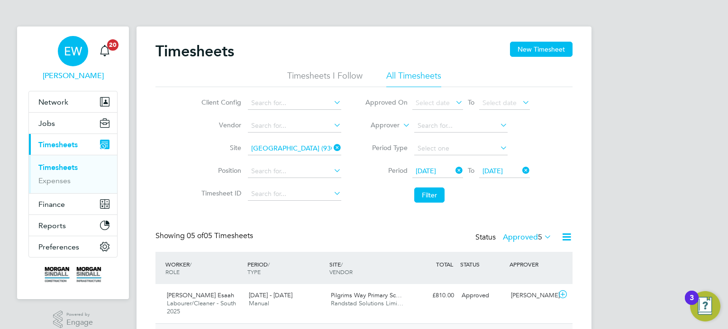
click at [75, 43] on div "EW" at bounding box center [73, 51] width 30 height 30
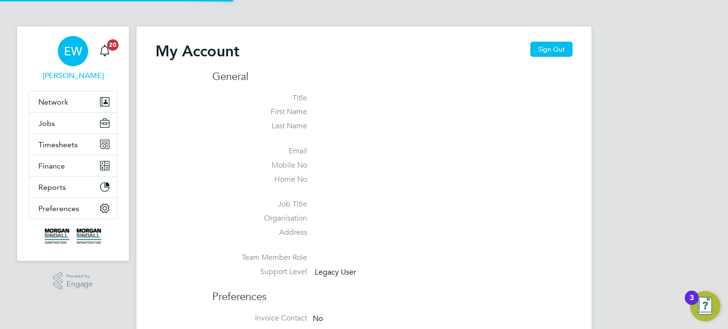
type input "labourdeskmslv@randstadcpe.com"
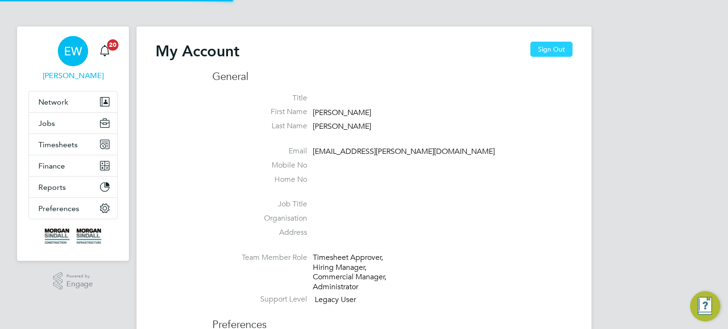
click at [556, 54] on button "Sign Out" at bounding box center [551, 49] width 42 height 15
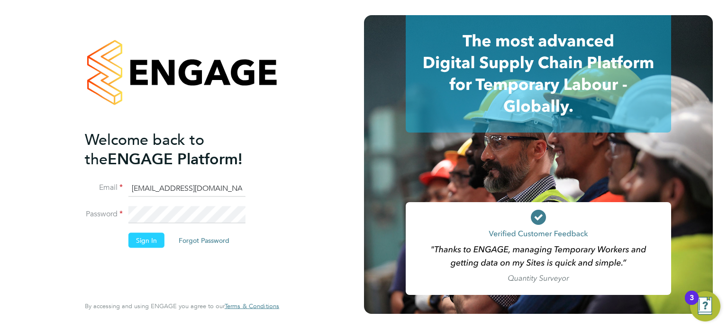
click at [138, 235] on button "Sign In" at bounding box center [146, 240] width 36 height 15
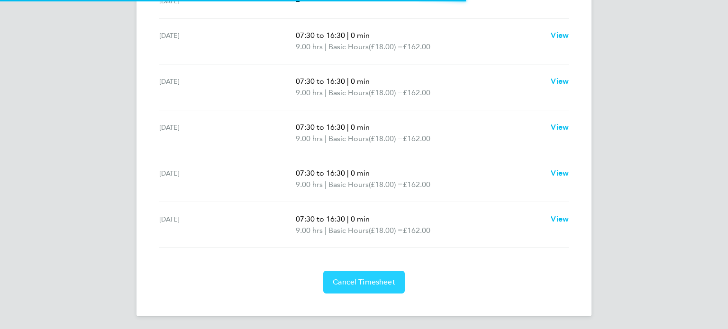
scroll to position [353, 0]
click at [382, 278] on span "Cancel Timesheet" at bounding box center [364, 282] width 63 height 9
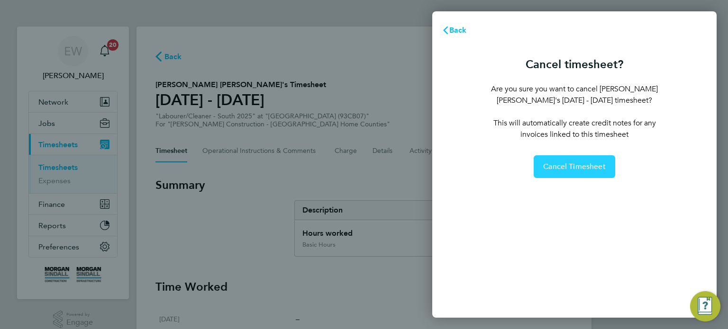
click at [566, 166] on span "Cancel Timesheet" at bounding box center [574, 166] width 63 height 9
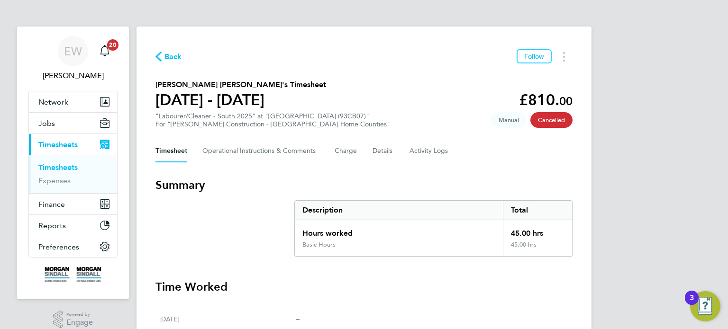
scroll to position [0, 0]
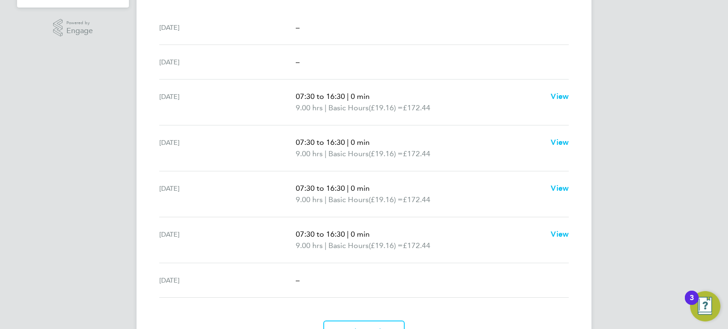
scroll to position [342, 0]
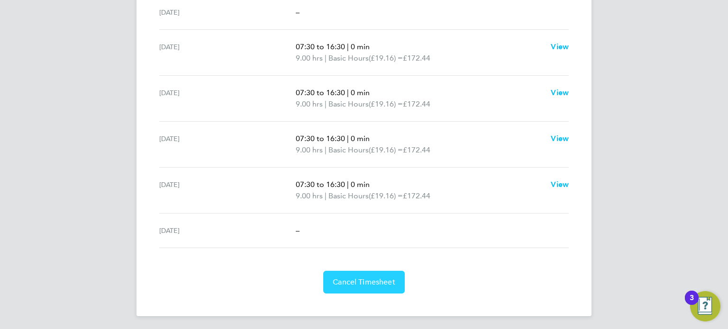
click at [369, 274] on button "Cancel Timesheet" at bounding box center [363, 282] width 81 height 23
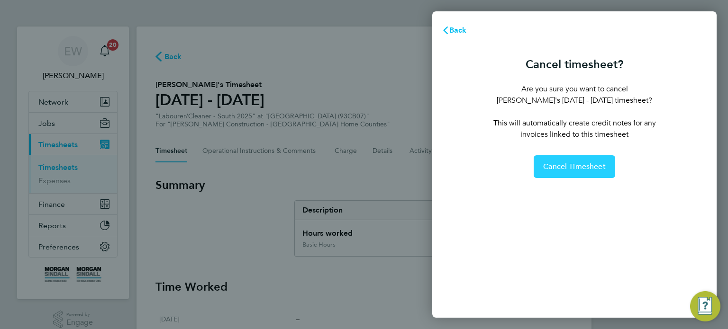
click at [540, 162] on button "Cancel Timesheet" at bounding box center [573, 166] width 81 height 23
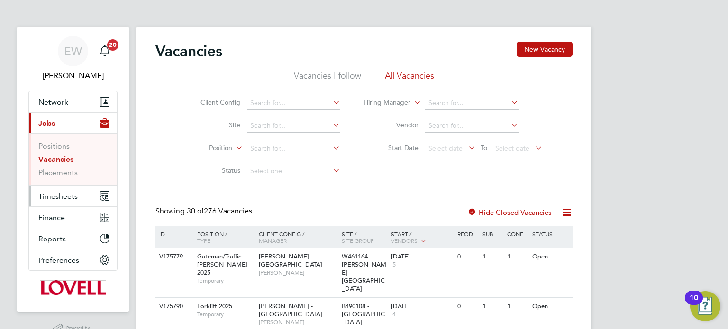
click at [63, 196] on span "Timesheets" at bounding box center [57, 196] width 39 height 9
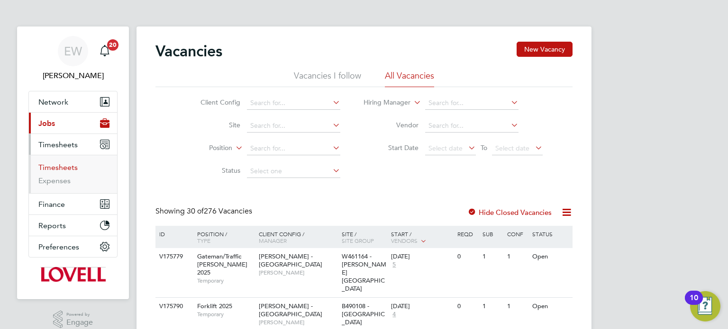
click at [63, 163] on link "Timesheets" at bounding box center [57, 167] width 39 height 9
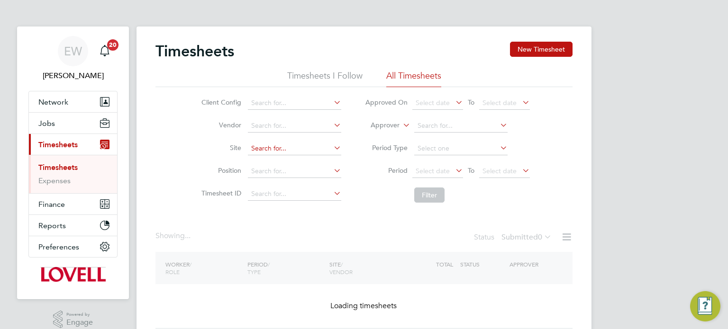
click at [275, 146] on input at bounding box center [294, 148] width 93 height 13
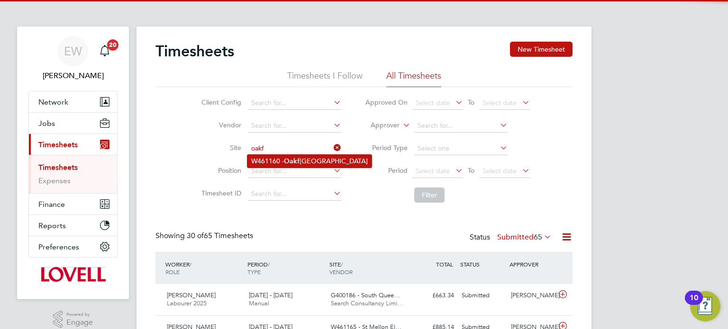
click at [296, 163] on b "Oakf" at bounding box center [292, 161] width 16 height 8
type input "W461160 - [GEOGRAPHIC_DATA]"
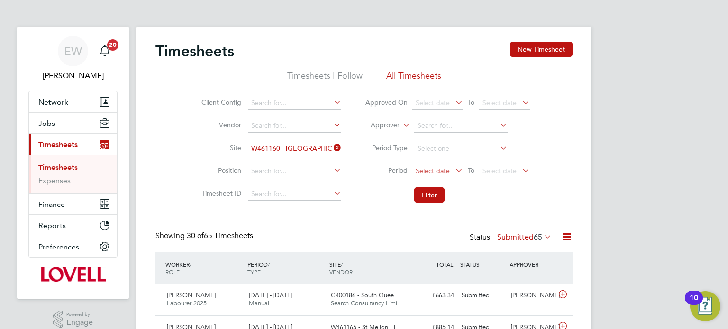
click at [426, 171] on span "Select date" at bounding box center [432, 171] width 34 height 9
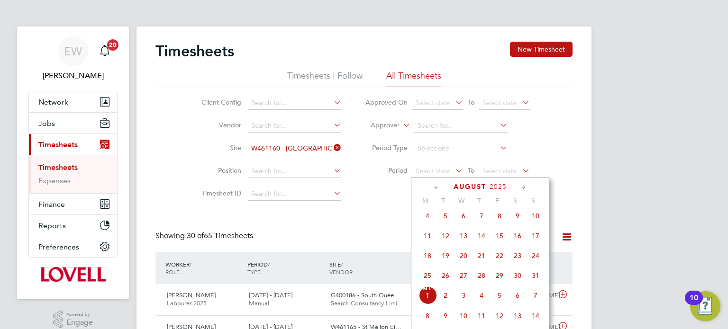
click at [518, 265] on span "23" at bounding box center [517, 256] width 18 height 18
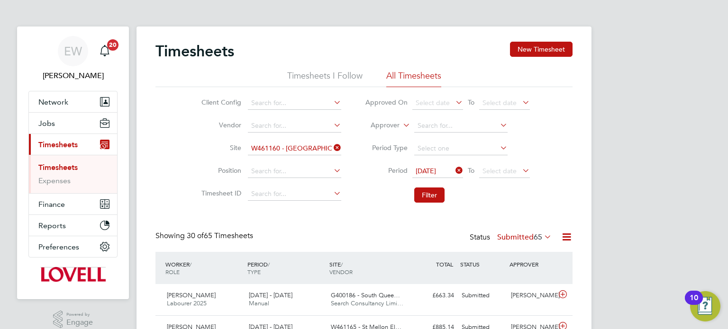
click at [510, 179] on li "Period 23 Aug 2025 To Select date" at bounding box center [447, 171] width 189 height 23
click at [509, 179] on li "Period 23 Aug 2025 To Select date" at bounding box center [447, 171] width 189 height 23
click at [508, 176] on span "Select date" at bounding box center [504, 171] width 51 height 13
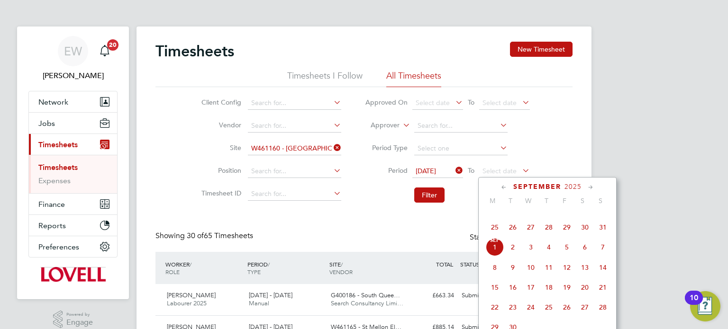
click at [562, 236] on span "29" at bounding box center [567, 227] width 18 height 18
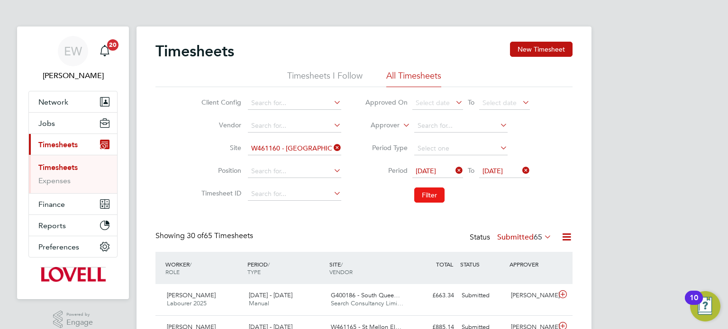
click at [420, 194] on button "Filter" at bounding box center [429, 195] width 30 height 15
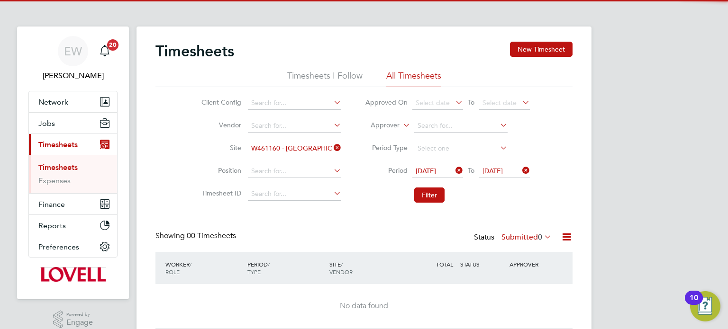
click at [520, 234] on label "Submitted 0" at bounding box center [526, 237] width 50 height 9
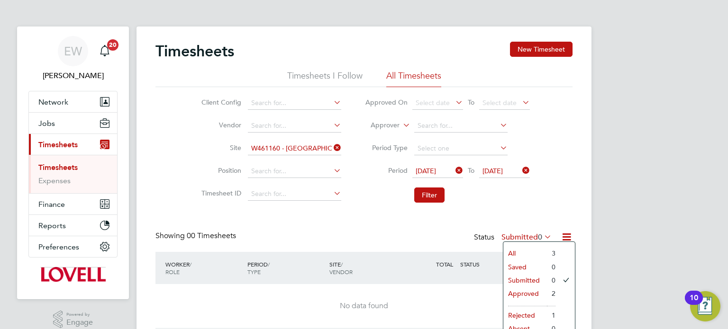
click at [532, 295] on li "Approved" at bounding box center [525, 293] width 44 height 13
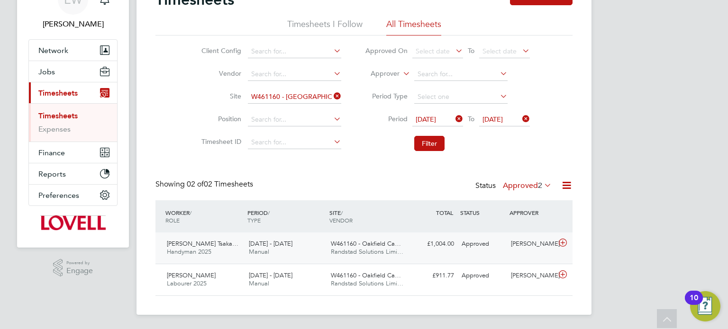
click at [488, 248] on div "Approved" at bounding box center [482, 244] width 49 height 16
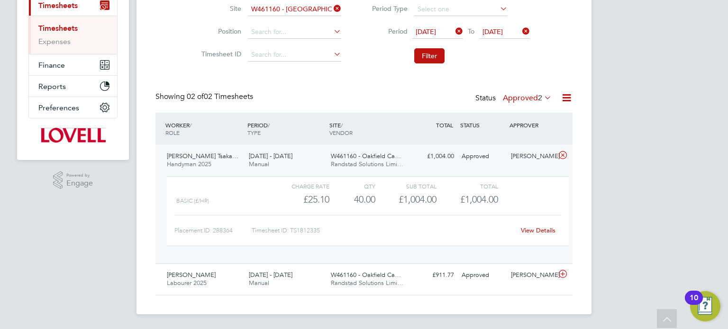
click at [541, 228] on link "View Details" at bounding box center [538, 230] width 35 height 8
click at [483, 151] on div "Approved" at bounding box center [482, 157] width 49 height 16
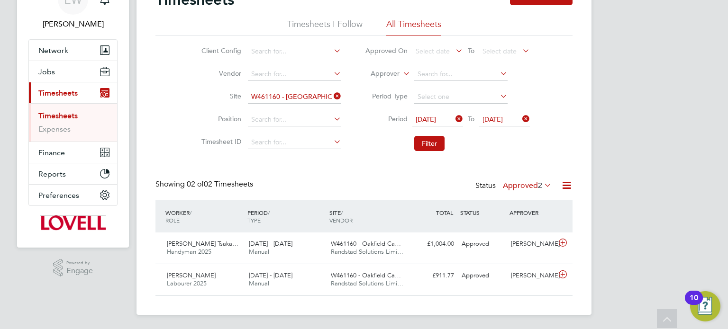
click at [515, 190] on div "Status Approved 2" at bounding box center [514, 186] width 78 height 13
click at [521, 184] on label "Approved 2" at bounding box center [527, 185] width 49 height 9
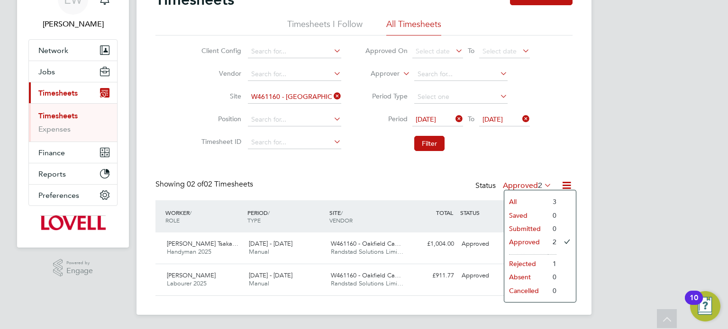
click at [524, 170] on div "Timesheets New Timesheet Timesheets I Follow All Timesheets Client Config Vendo…" at bounding box center [363, 143] width 417 height 306
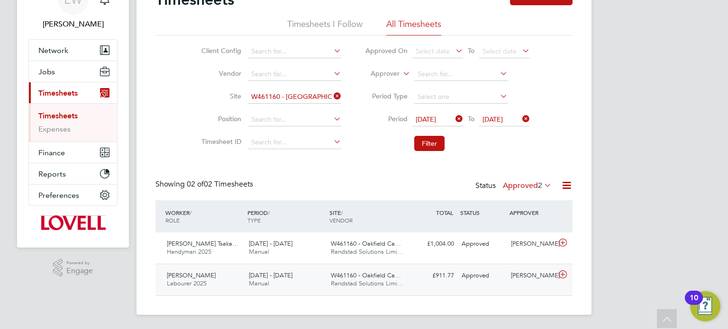
click at [504, 289] on div "Levan Broderick Labourer 2025 23 - 29 Aug 2025 23 - 29 Aug 2025 Manual W461160 …" at bounding box center [363, 280] width 417 height 32
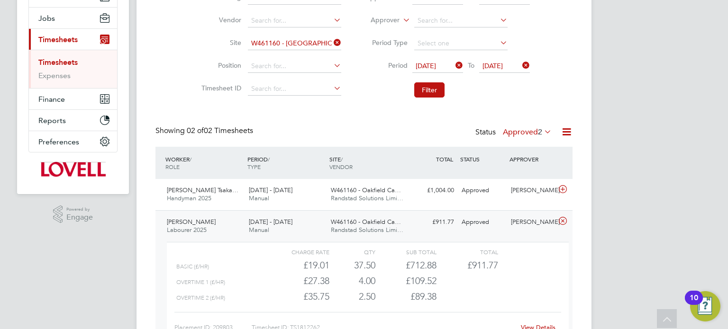
click at [541, 324] on link "View Details" at bounding box center [538, 328] width 35 height 8
click at [485, 196] on div "Approved" at bounding box center [482, 191] width 49 height 16
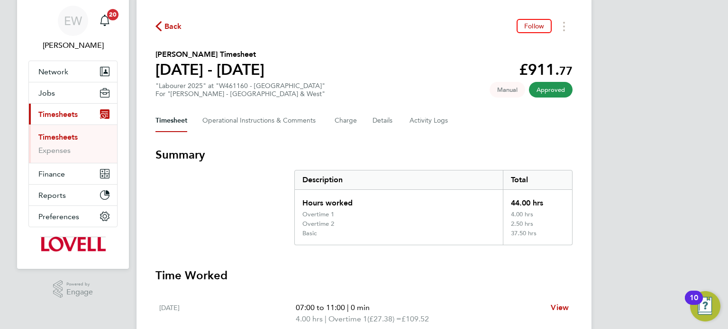
scroll to position [34, 0]
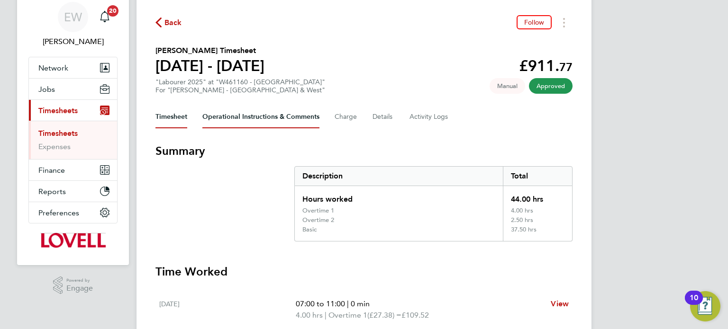
click at [290, 109] on Comments-tab "Operational Instructions & Comments" at bounding box center [260, 117] width 117 height 23
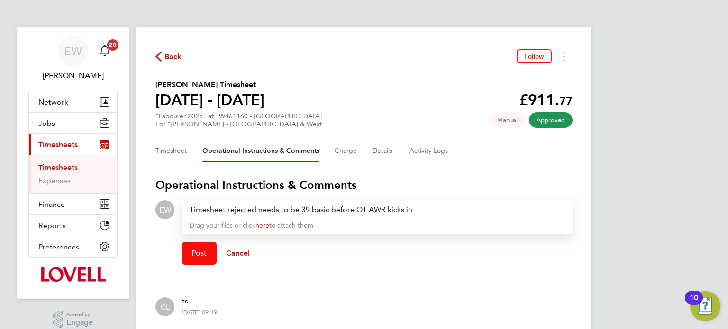
click at [194, 252] on span "Post" at bounding box center [199, 253] width 16 height 9
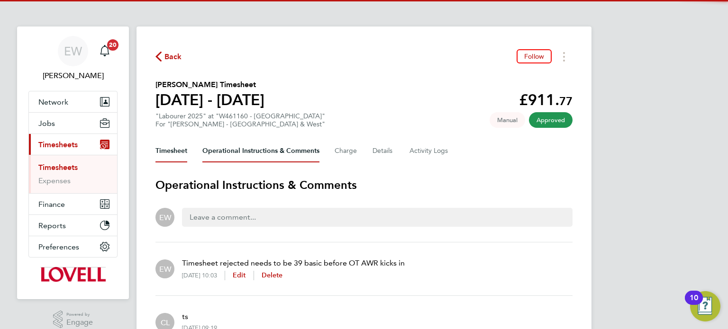
click at [174, 147] on button "Timesheet" at bounding box center [171, 151] width 32 height 23
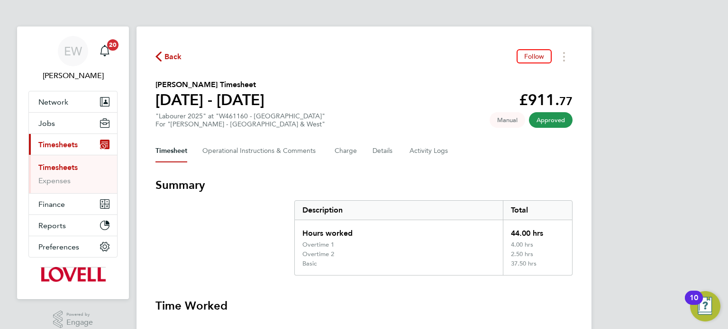
scroll to position [402, 0]
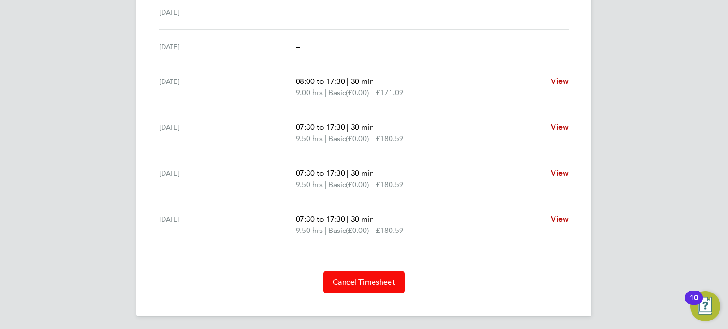
click at [385, 281] on span "Cancel Timesheet" at bounding box center [364, 282] width 63 height 9
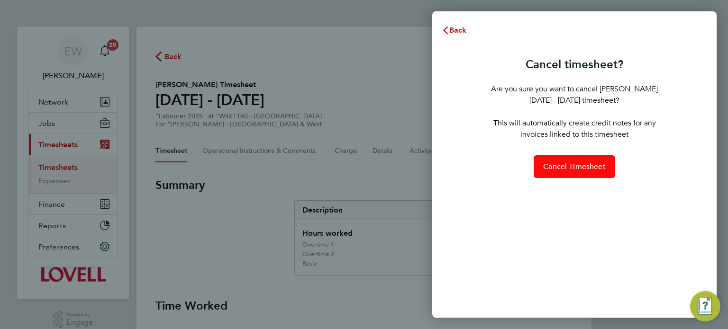
click at [585, 163] on span "Cancel Timesheet" at bounding box center [574, 166] width 63 height 9
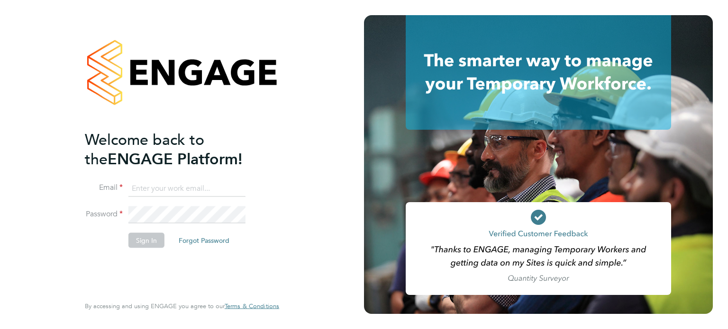
type input "[EMAIL_ADDRESS][DOMAIN_NAME]"
click at [144, 237] on button "Sign In" at bounding box center [146, 240] width 36 height 15
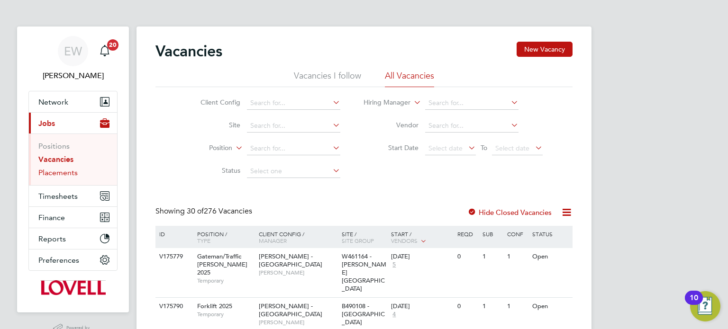
click at [51, 174] on link "Placements" at bounding box center [57, 172] width 39 height 9
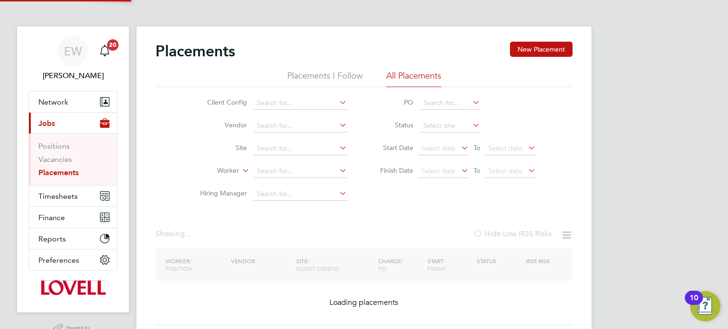
click at [279, 164] on li "Worker" at bounding box center [269, 171] width 178 height 23
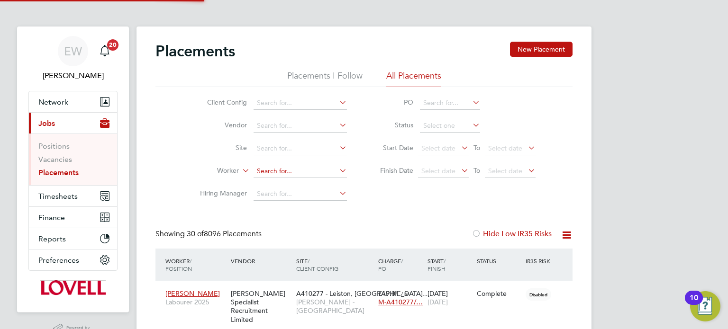
click at [273, 169] on input at bounding box center [299, 171] width 93 height 13
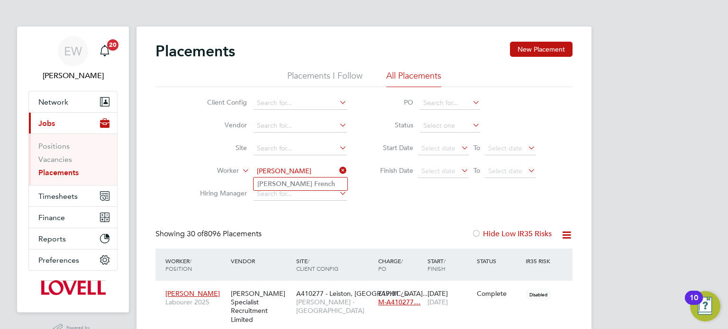
click at [314, 181] on b "French" at bounding box center [324, 184] width 21 height 8
type input "David French"
click at [423, 118] on li "Status" at bounding box center [453, 126] width 189 height 23
click at [426, 127] on input at bounding box center [450, 125] width 60 height 13
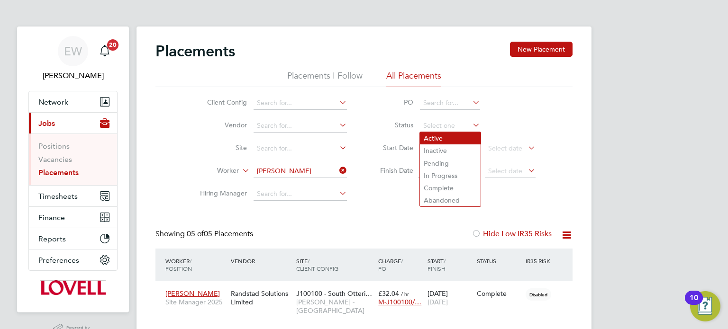
click at [426, 135] on li "Active" at bounding box center [450, 138] width 61 height 12
type input "Active"
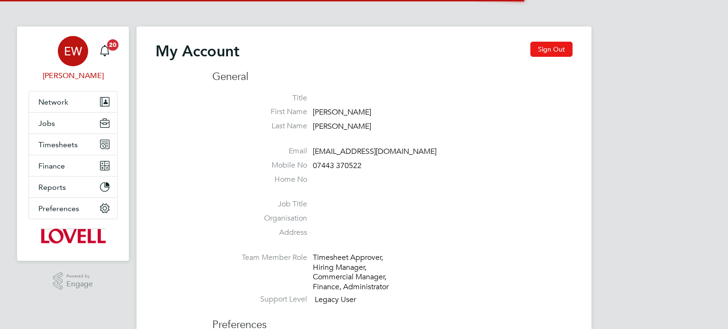
type input "[EMAIL_ADDRESS][DOMAIN_NAME]"
click at [545, 51] on button "Sign Out" at bounding box center [551, 49] width 42 height 15
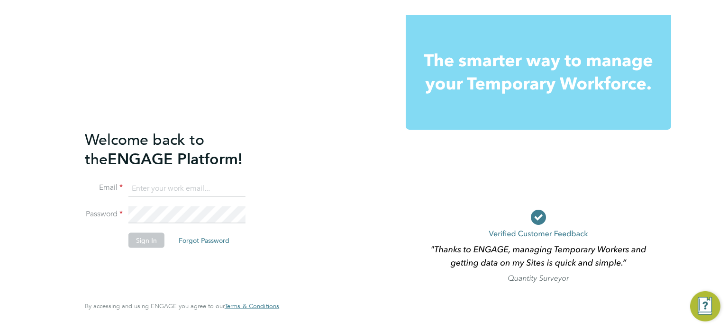
type input "[EMAIL_ADDRESS][DOMAIN_NAME]"
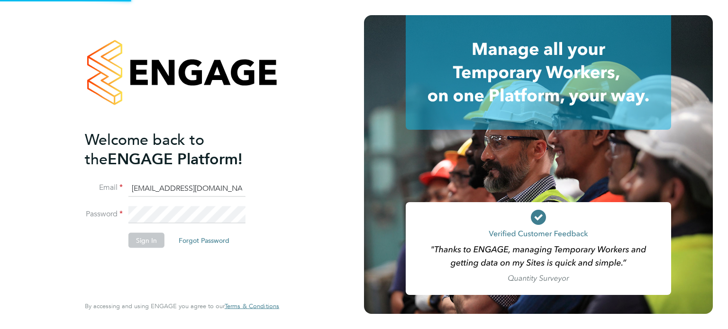
click at [172, 191] on input "[EMAIL_ADDRESS][DOMAIN_NAME]" at bounding box center [186, 188] width 117 height 17
type input "[EMAIL_ADDRESS][PERSON_NAME][DOMAIN_NAME]"
click at [143, 233] on button "Sign In" at bounding box center [146, 240] width 36 height 15
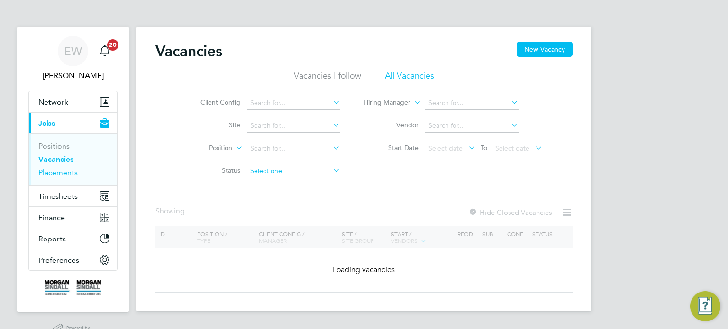
click at [61, 170] on link "Placements" at bounding box center [57, 172] width 39 height 9
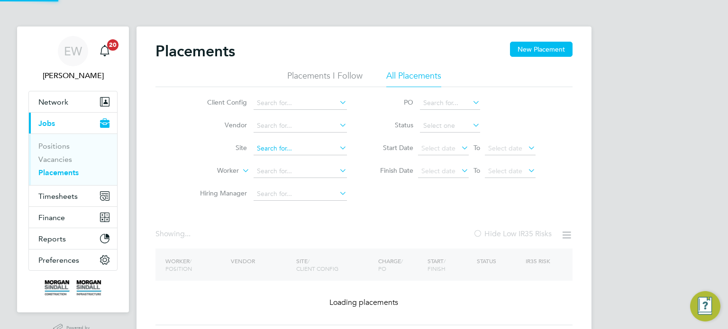
click at [279, 164] on li "Worker" at bounding box center [269, 171] width 178 height 23
click at [285, 152] on input at bounding box center [299, 148] width 93 height 13
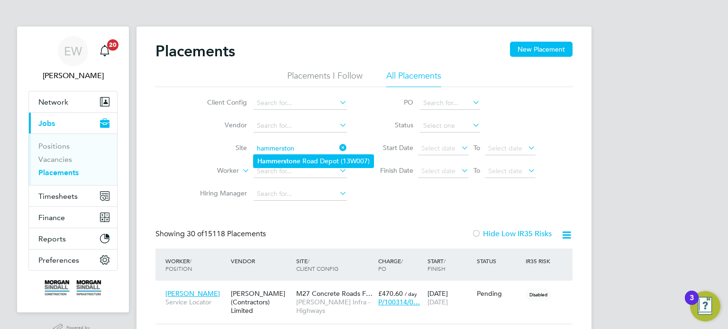
click at [297, 160] on li "[GEOGRAPHIC_DATA] (13W007)" at bounding box center [313, 161] width 120 height 13
type input "[PERSON_NAME][GEOGRAPHIC_DATA] (13W007)"
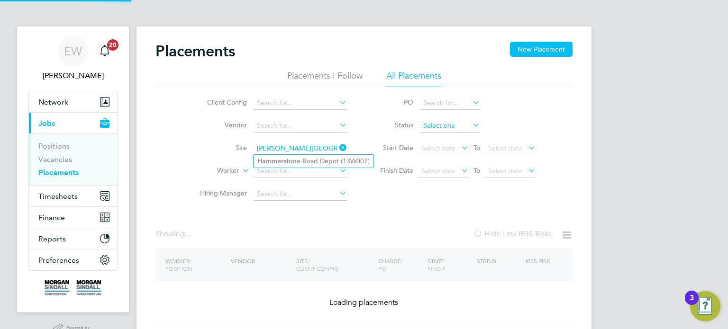
click at [444, 127] on input at bounding box center [450, 125] width 60 height 13
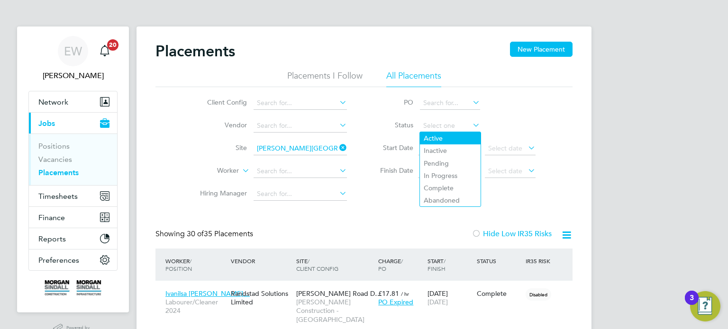
click at [431, 136] on li "Active" at bounding box center [450, 138] width 61 height 12
type input "Active"
